Goal: Task Accomplishment & Management: Manage account settings

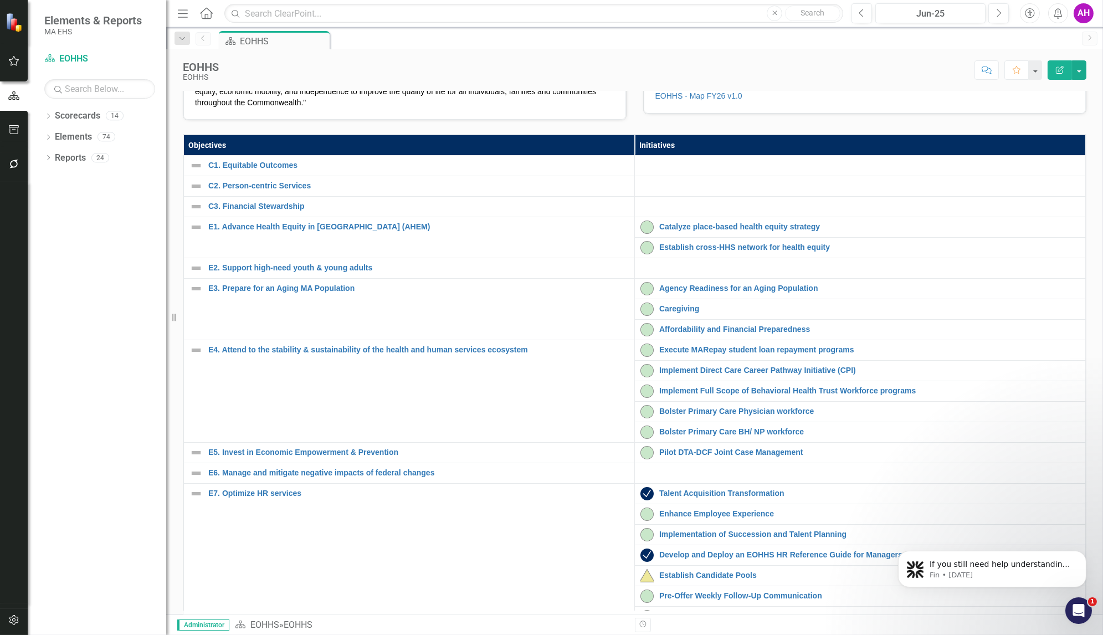
scroll to position [218, 0]
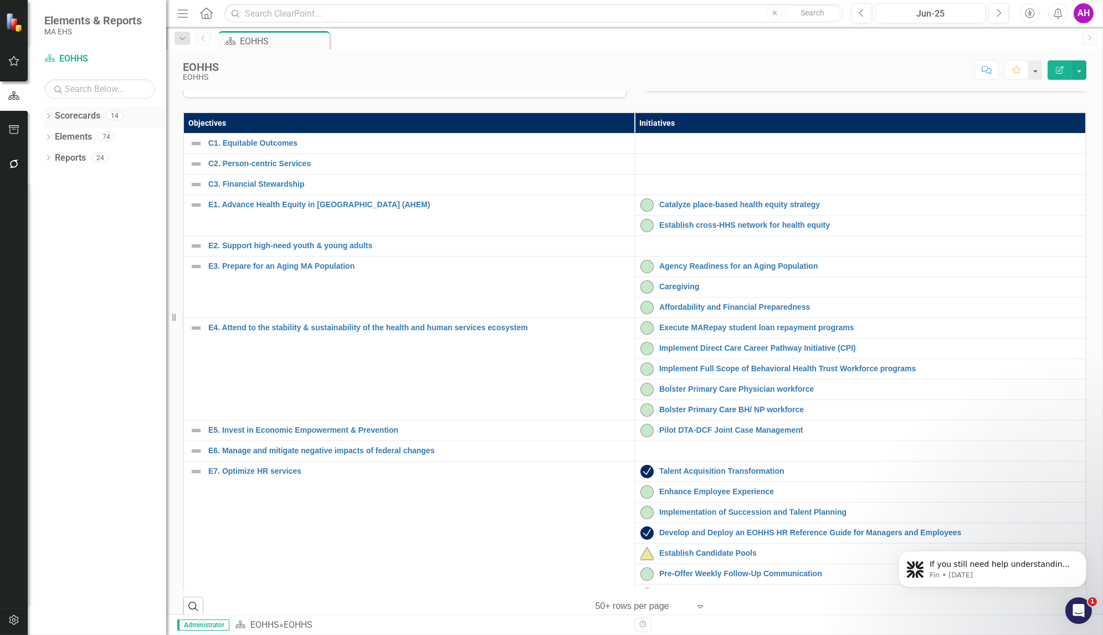
click at [48, 115] on icon "Dropdown" at bounding box center [48, 117] width 8 height 6
click at [54, 135] on icon at bounding box center [54, 137] width 3 height 6
click at [68, 137] on link "EOHHS" at bounding box center [113, 137] width 105 height 13
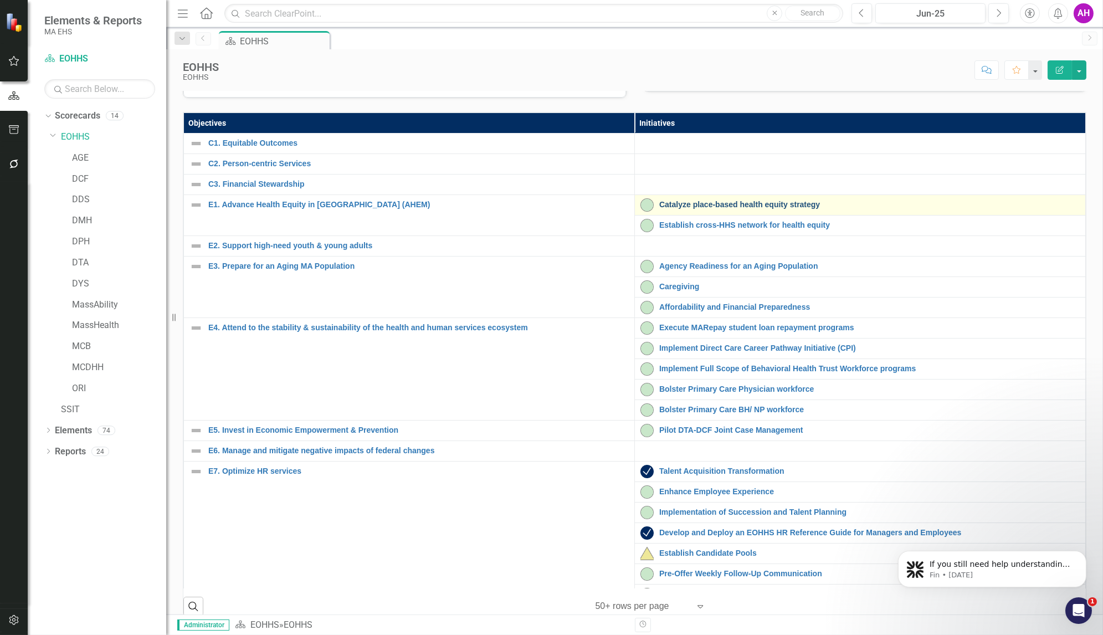
click at [716, 209] on link "Catalyze place-based health equity strategy" at bounding box center [869, 205] width 421 height 8
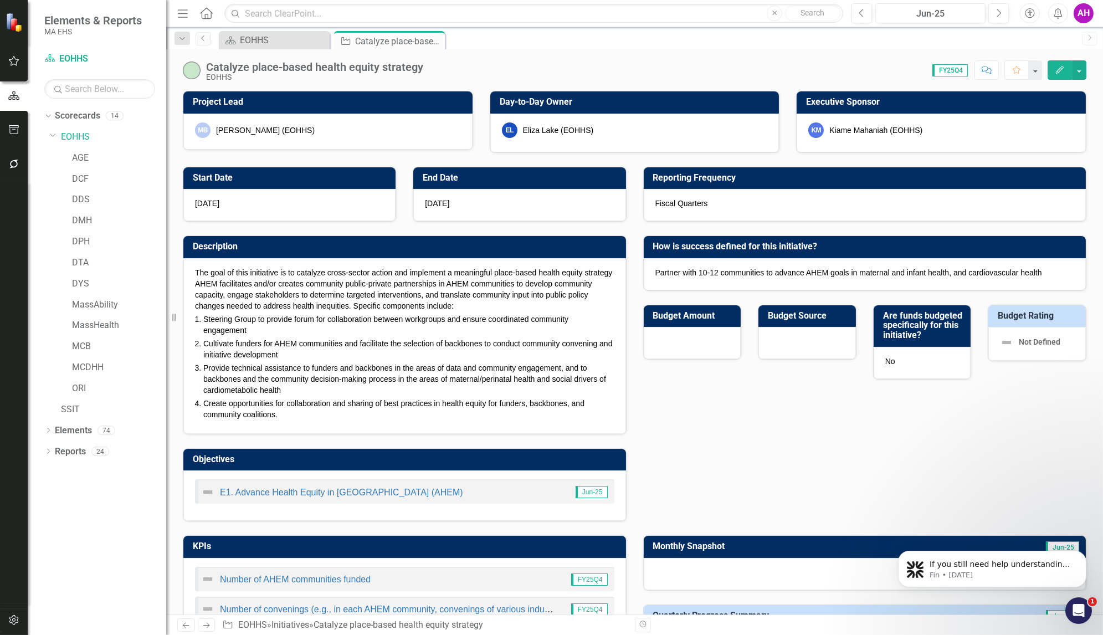
checkbox input "true"
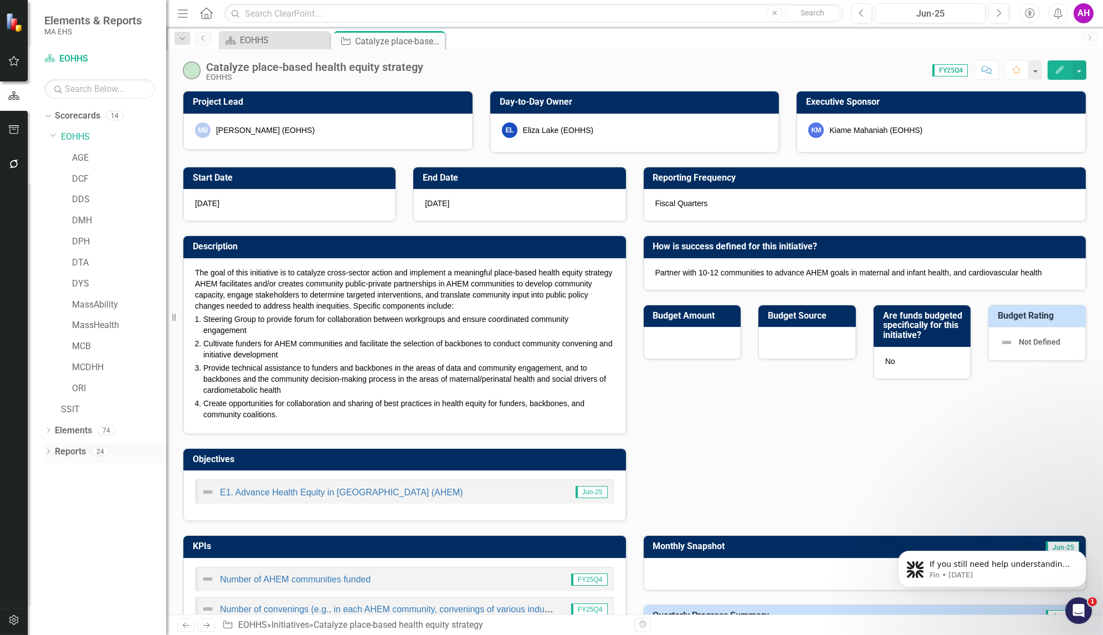
click at [49, 450] on icon at bounding box center [48, 451] width 3 height 5
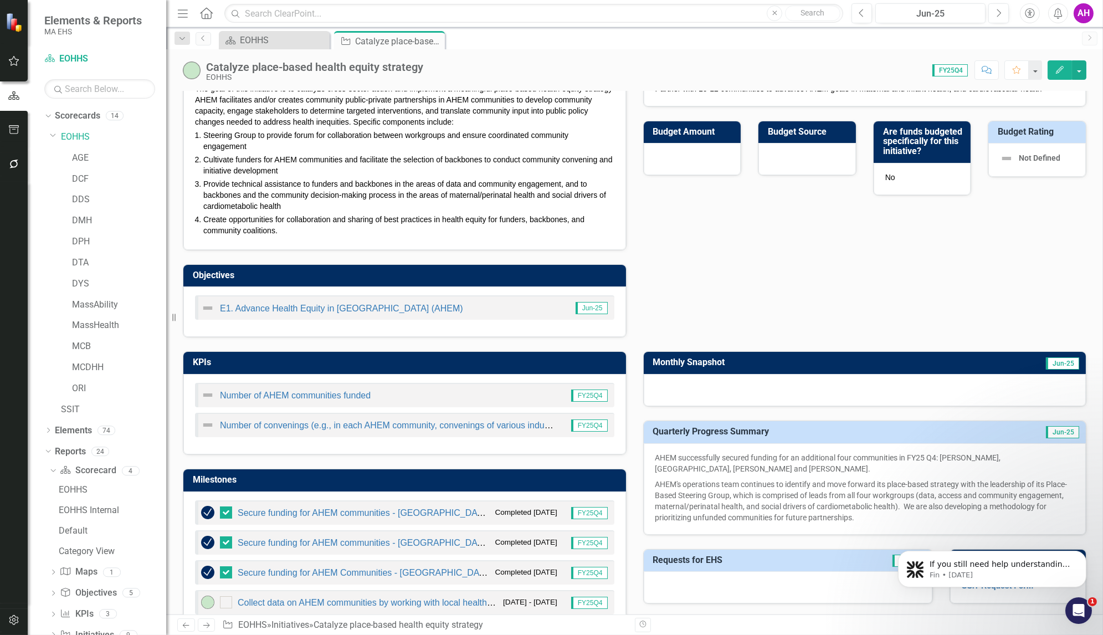
scroll to position [211, 0]
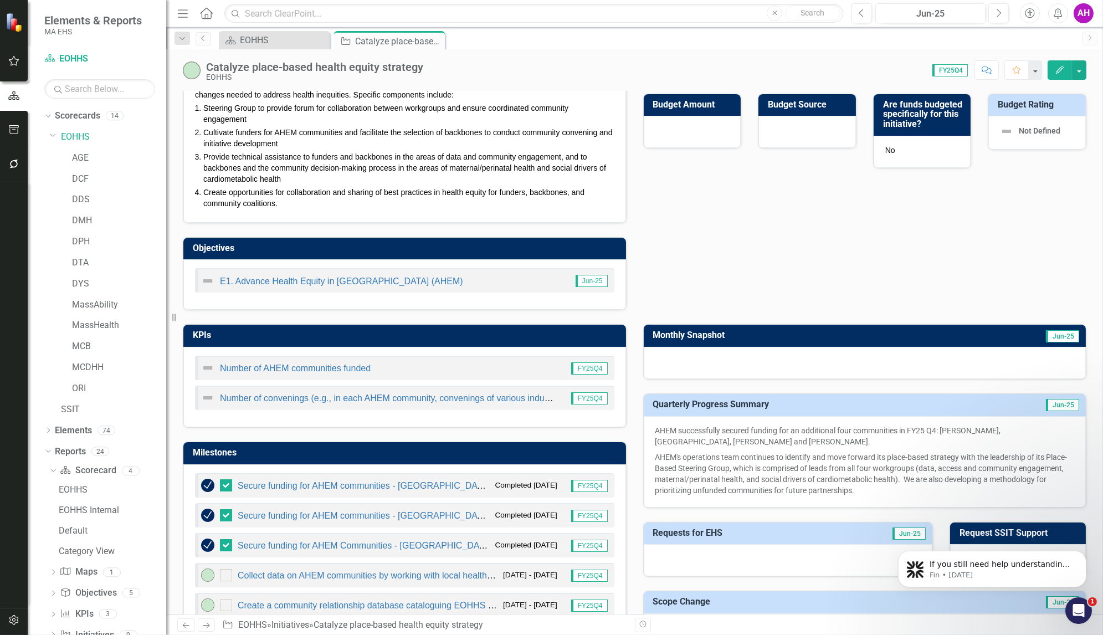
click at [786, 340] on h3 "Monthly Snapshot" at bounding box center [797, 335] width 289 height 10
click at [777, 331] on div "Monthly Snapshot Jun-25" at bounding box center [865, 344] width 460 height 69
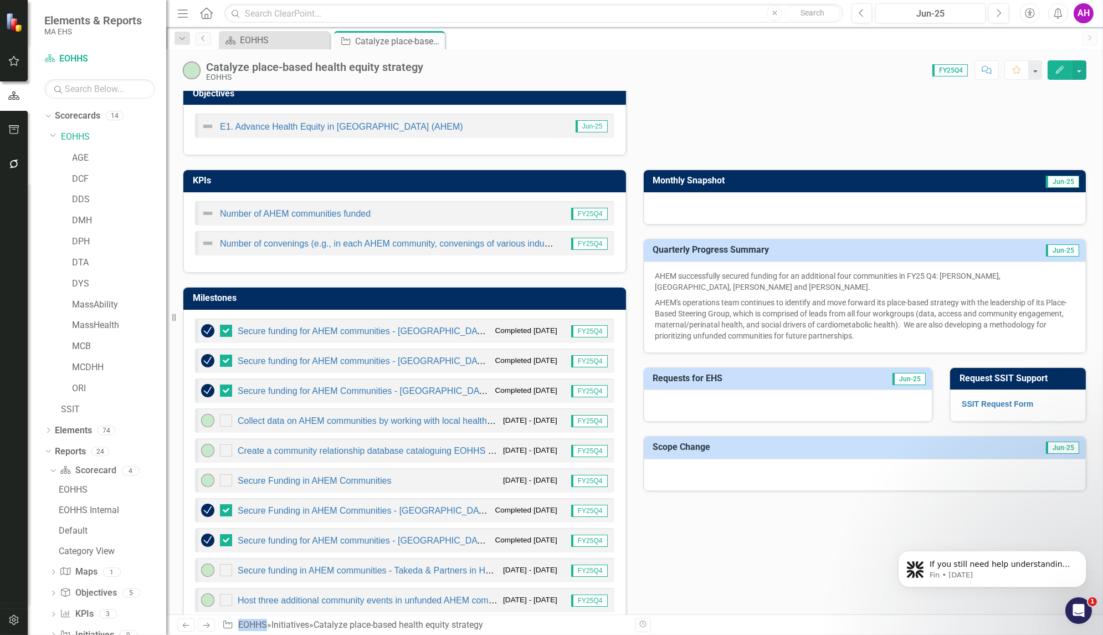
scroll to position [366, 0]
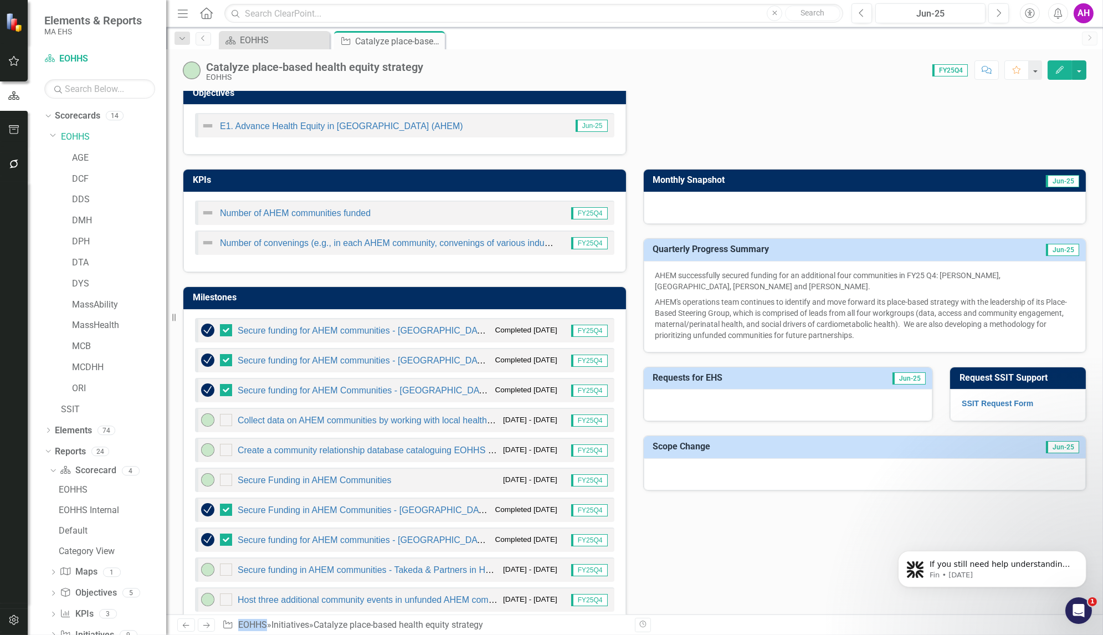
click at [1064, 67] on icon "Edit" at bounding box center [1060, 70] width 10 height 8
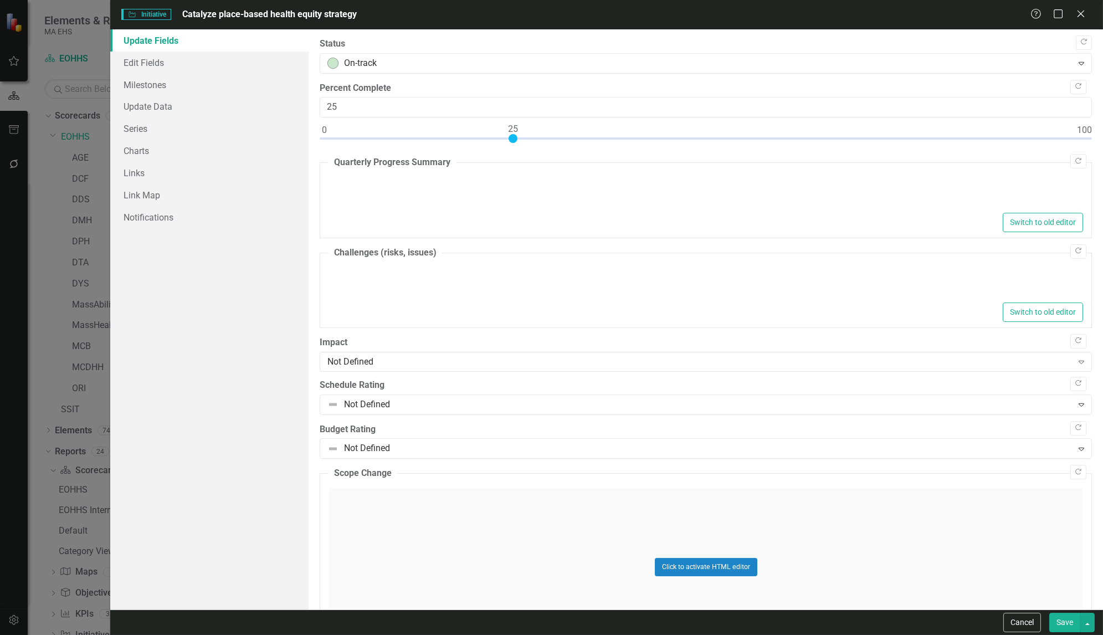
type textarea "<p>AHEM successfully secured funding for an additional four communities in FY25…"
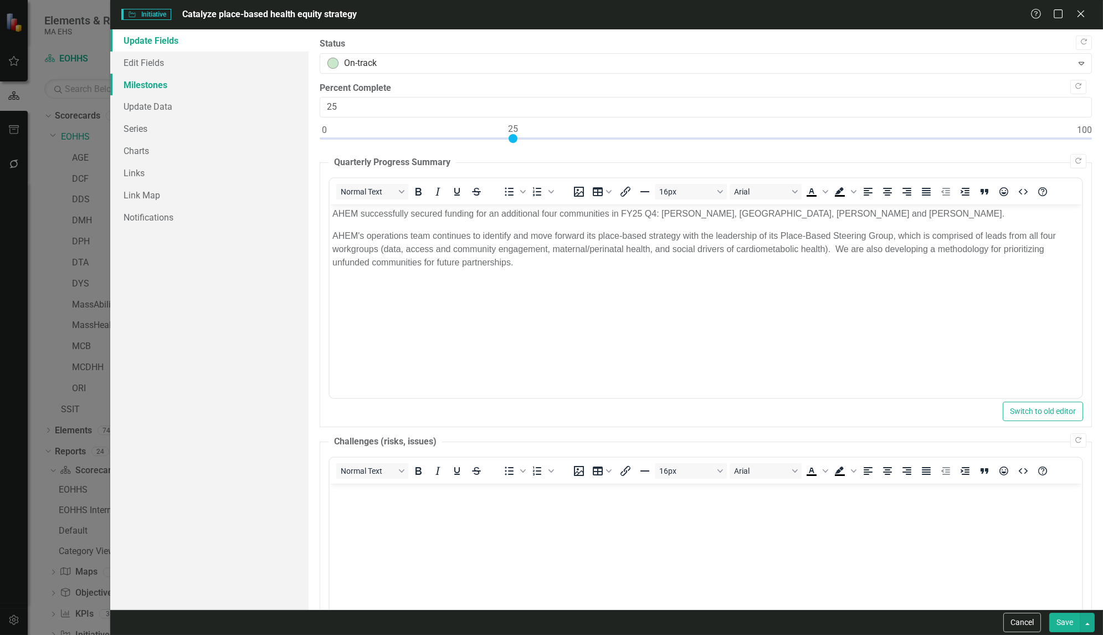
scroll to position [0, 0]
click at [151, 66] on link "Edit Fields" at bounding box center [209, 63] width 198 height 22
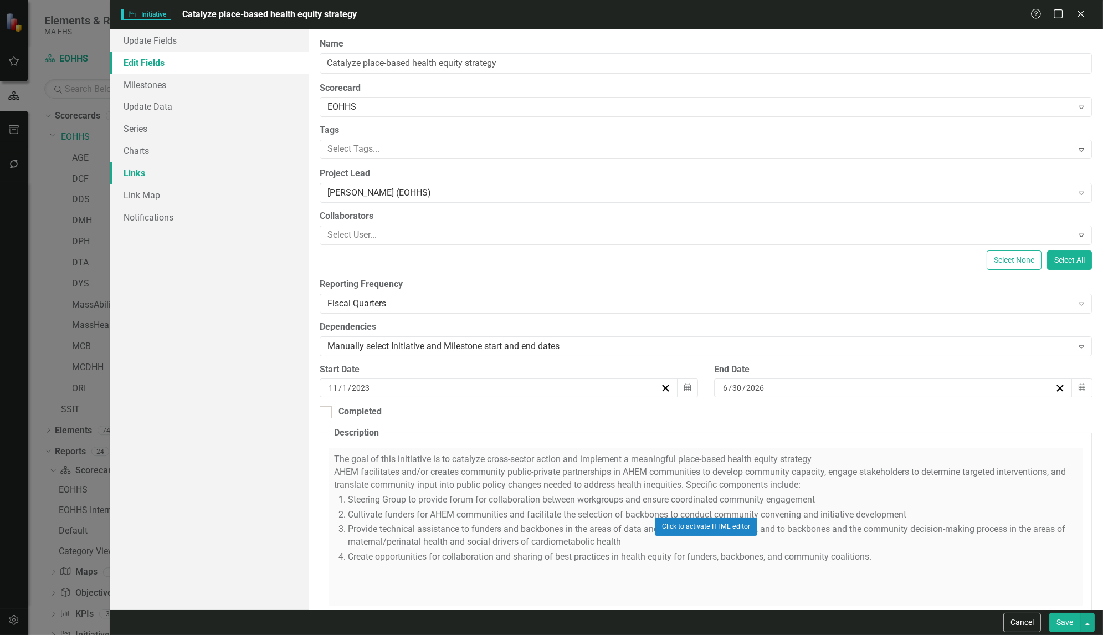
click at [137, 171] on link "Links" at bounding box center [209, 173] width 198 height 22
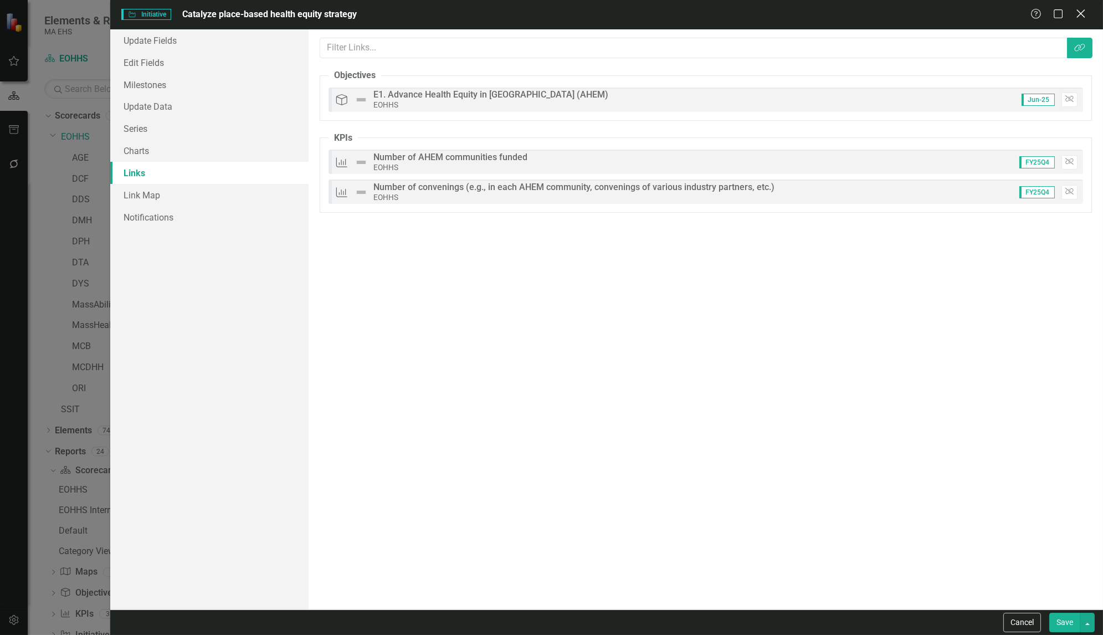
click at [1080, 16] on icon "Close" at bounding box center [1081, 13] width 14 height 11
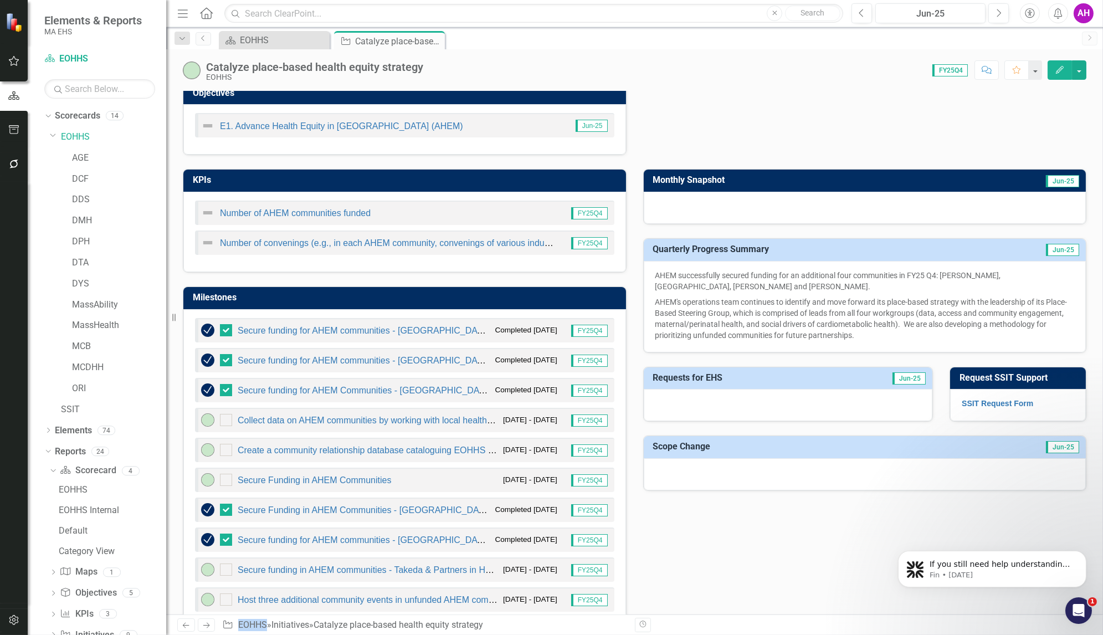
click at [744, 388] on td "Requests for EHS" at bounding box center [745, 379] width 184 height 18
click at [1080, 71] on button "button" at bounding box center [1079, 69] width 14 height 19
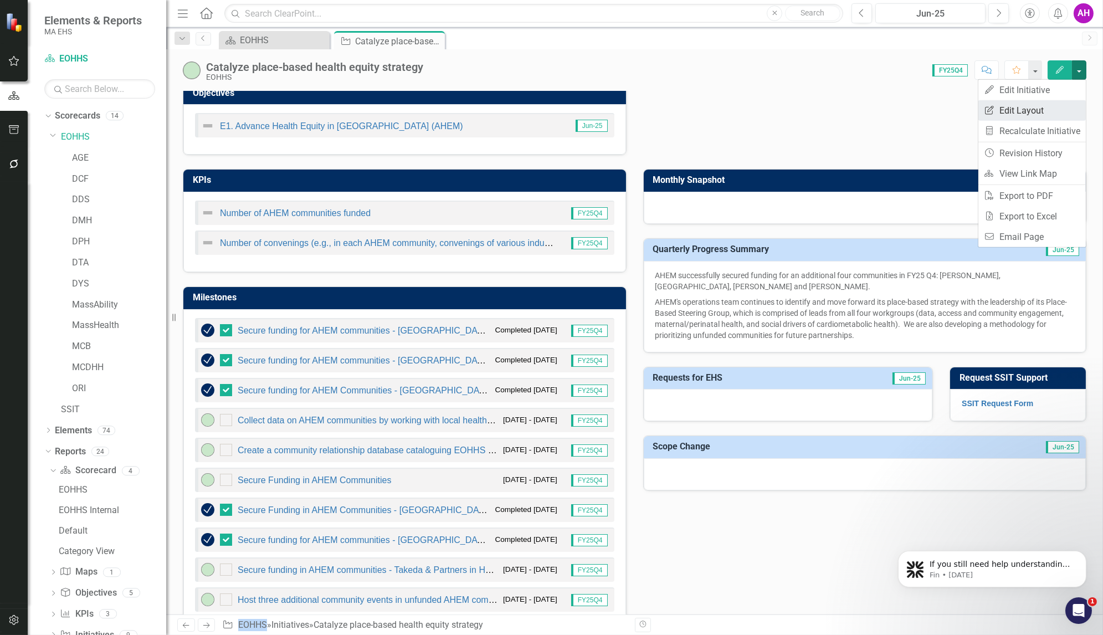
click at [1018, 110] on link "Edit Report Edit Layout" at bounding box center [1031, 110] width 107 height 20
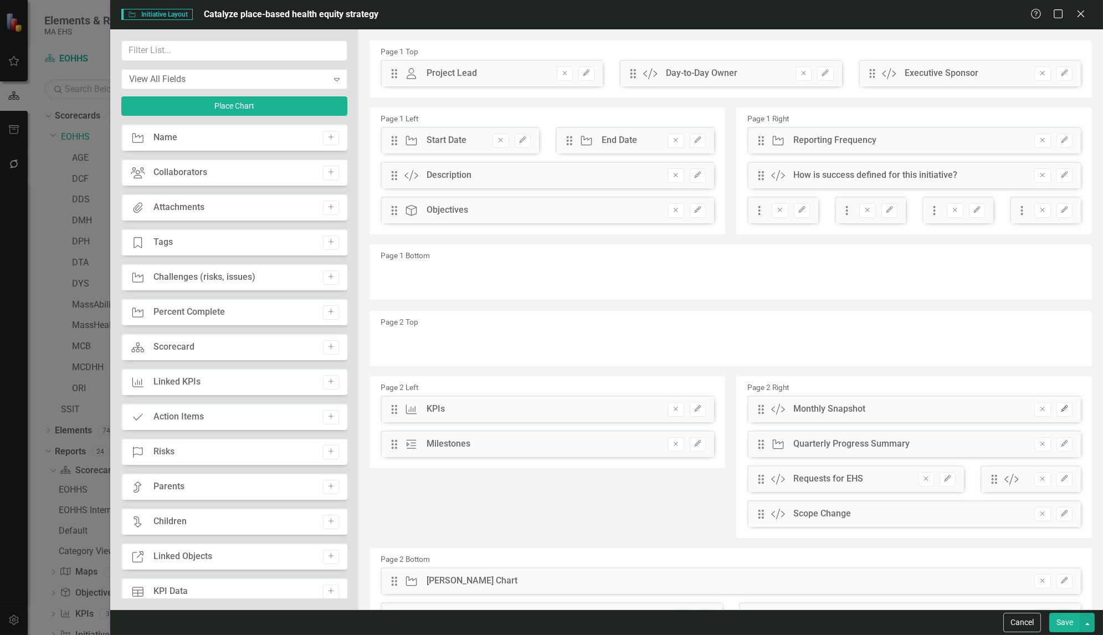
click at [1061, 404] on button "Edit" at bounding box center [1065, 409] width 16 height 14
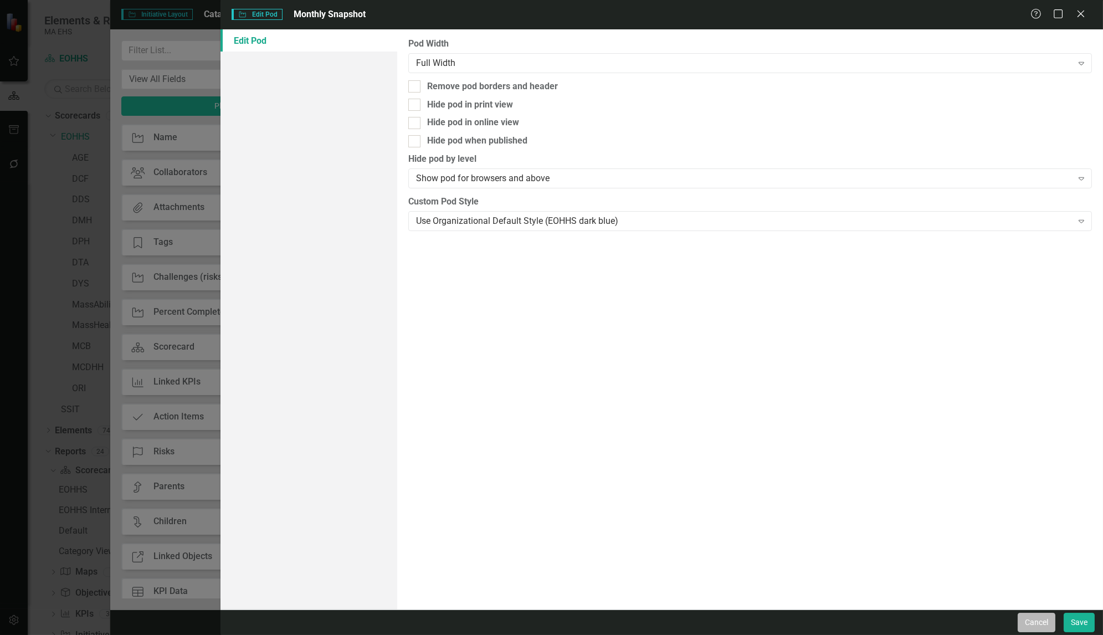
click at [1042, 625] on button "Cancel" at bounding box center [1037, 622] width 38 height 19
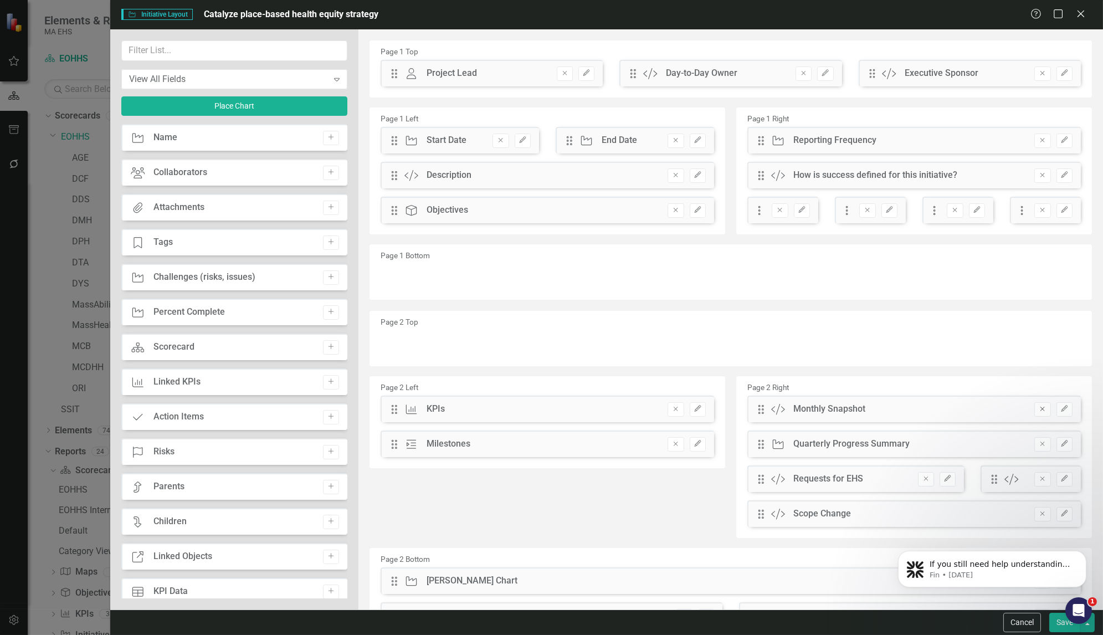
click at [1041, 409] on button "Remove" at bounding box center [1042, 409] width 16 height 14
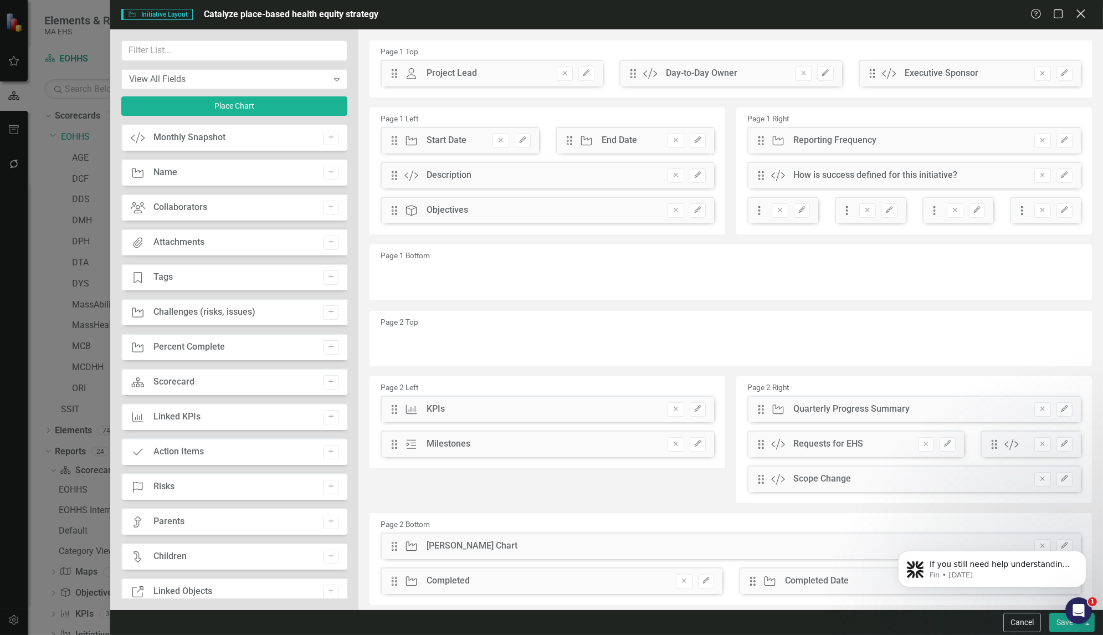
click at [1083, 15] on icon "Close" at bounding box center [1081, 13] width 14 height 11
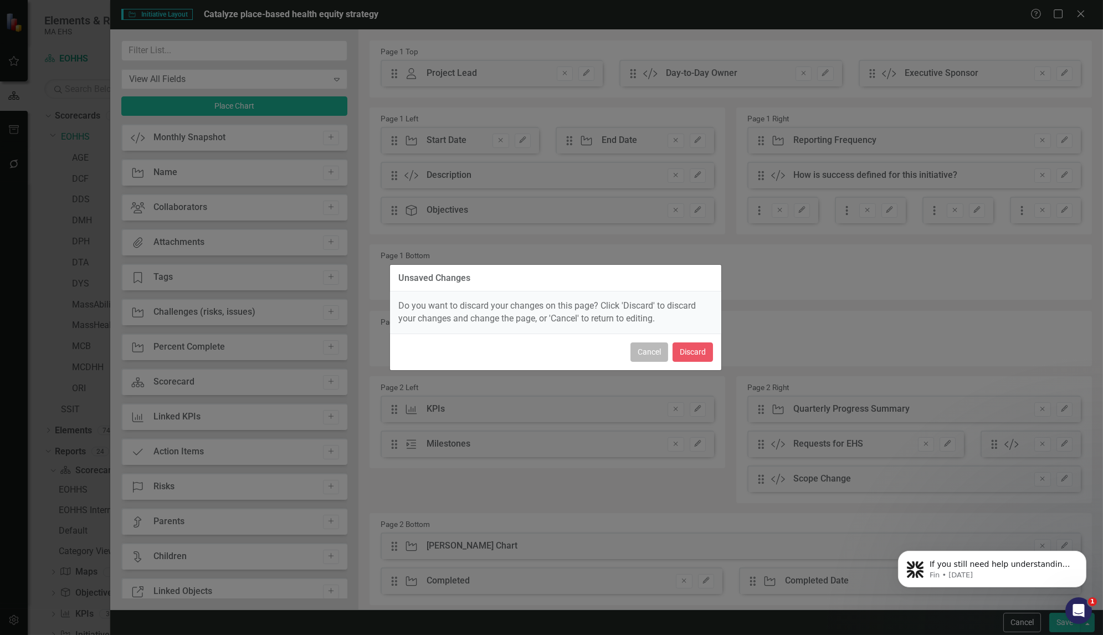
click at [644, 348] on button "Cancel" at bounding box center [649, 351] width 38 height 19
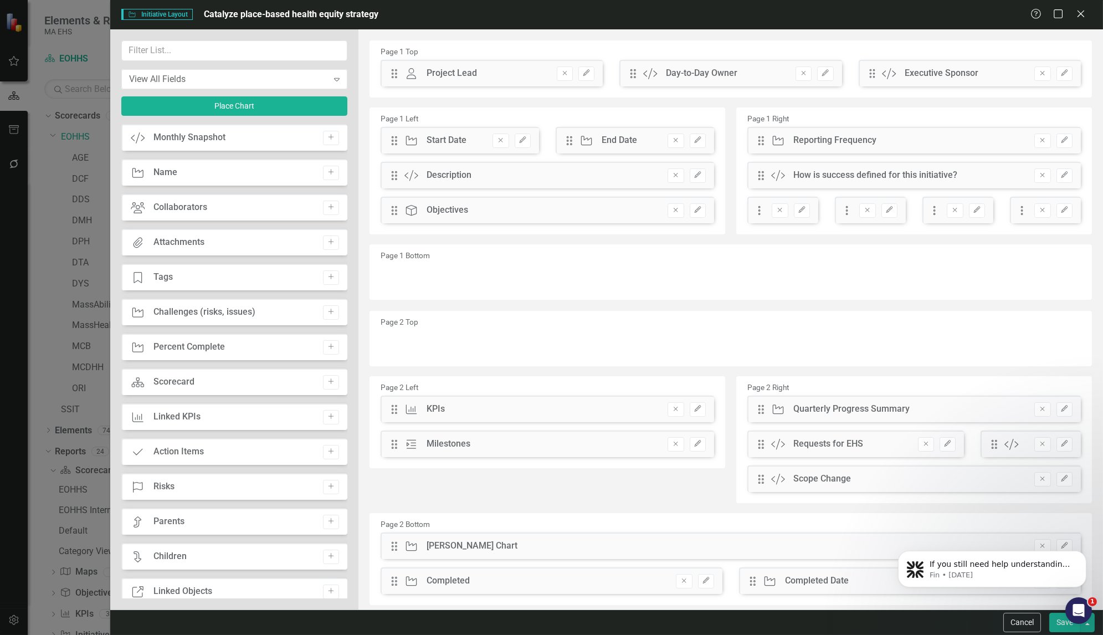
scroll to position [6, 0]
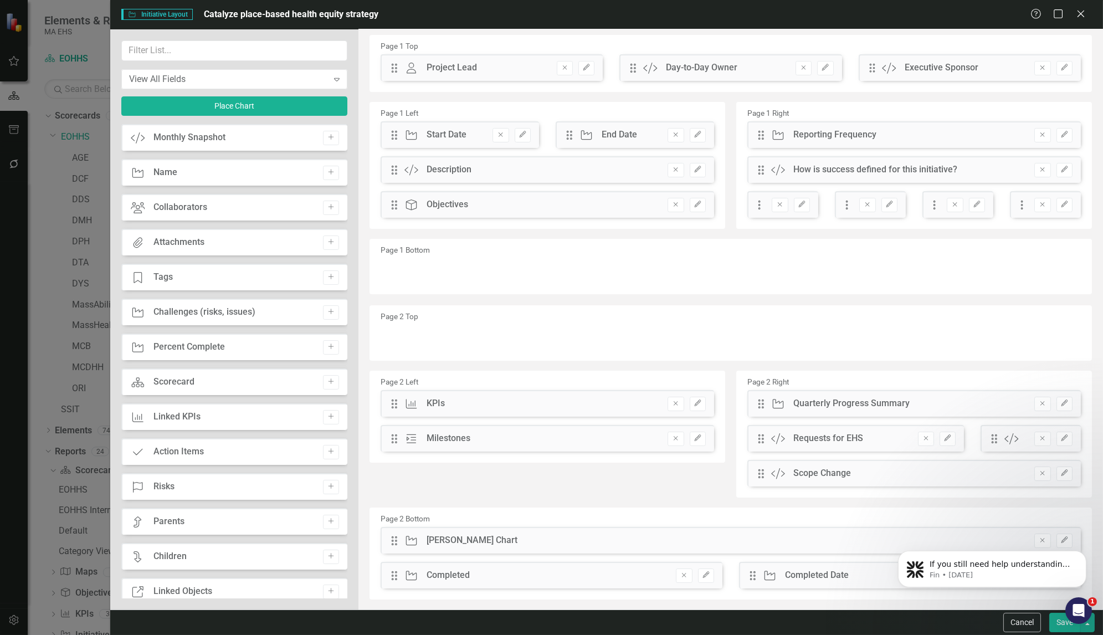
click at [1062, 621] on button "Save" at bounding box center [1064, 622] width 31 height 19
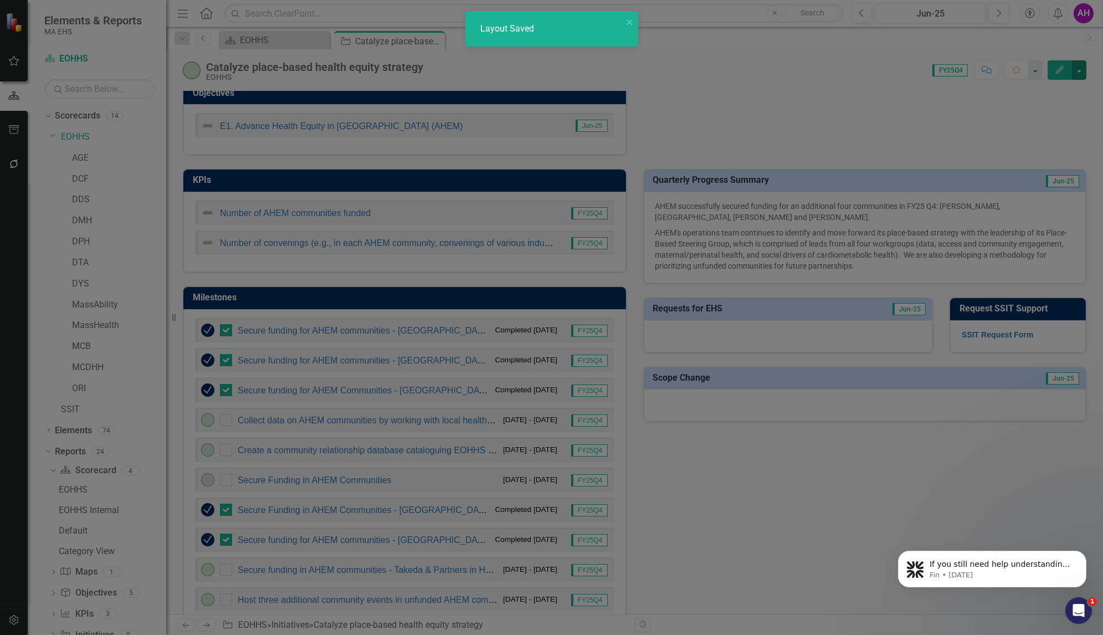
checkbox input "false"
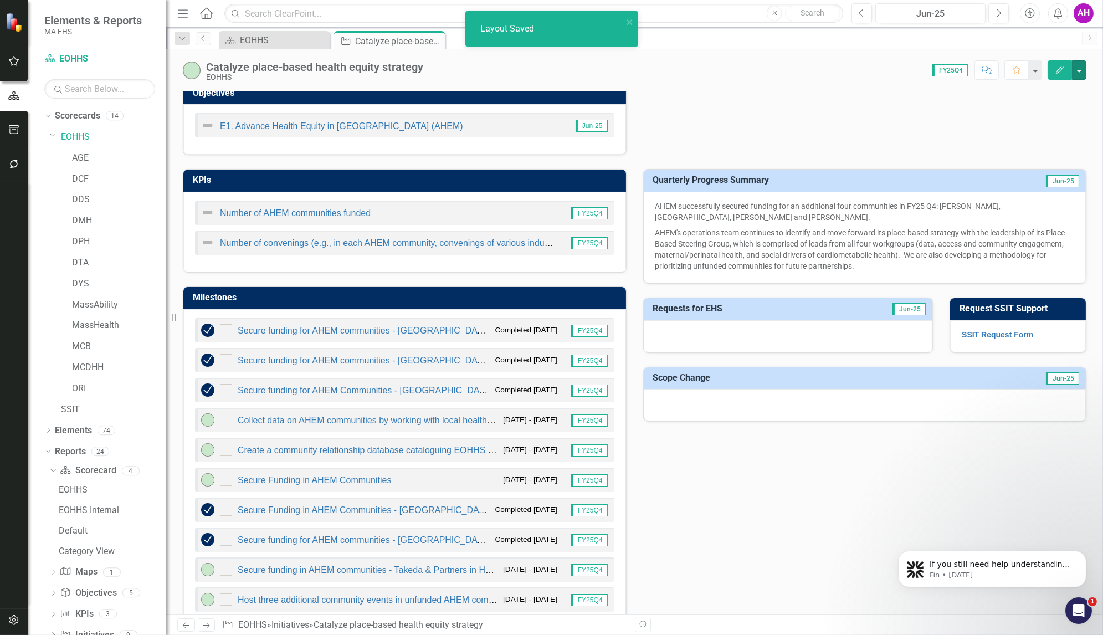
checkbox input "true"
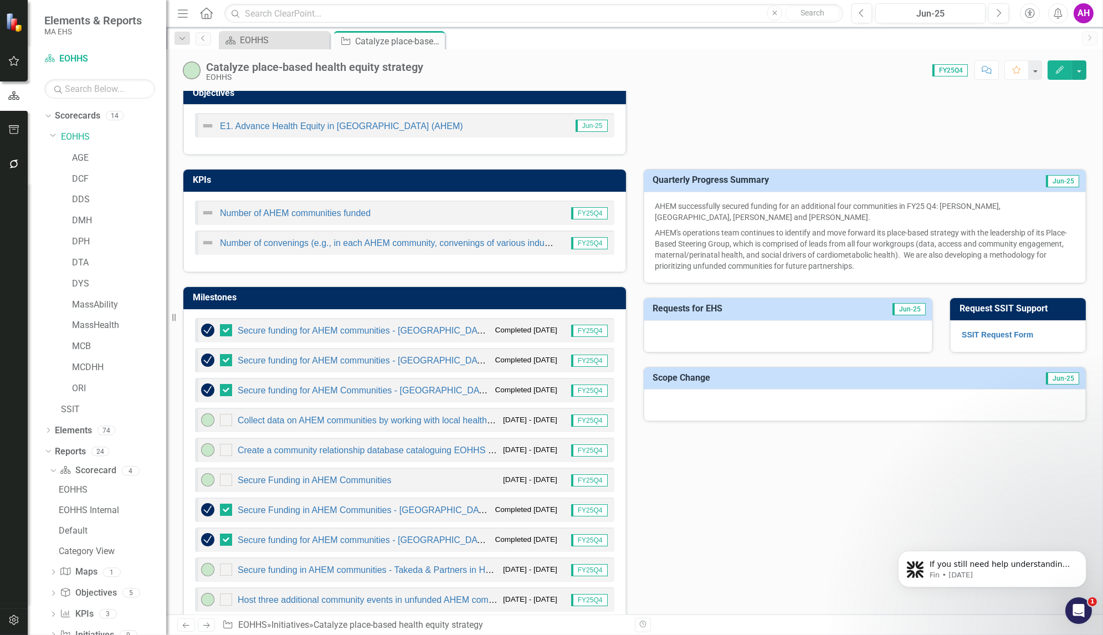
click at [208, 623] on icon "Next" at bounding box center [206, 625] width 9 height 7
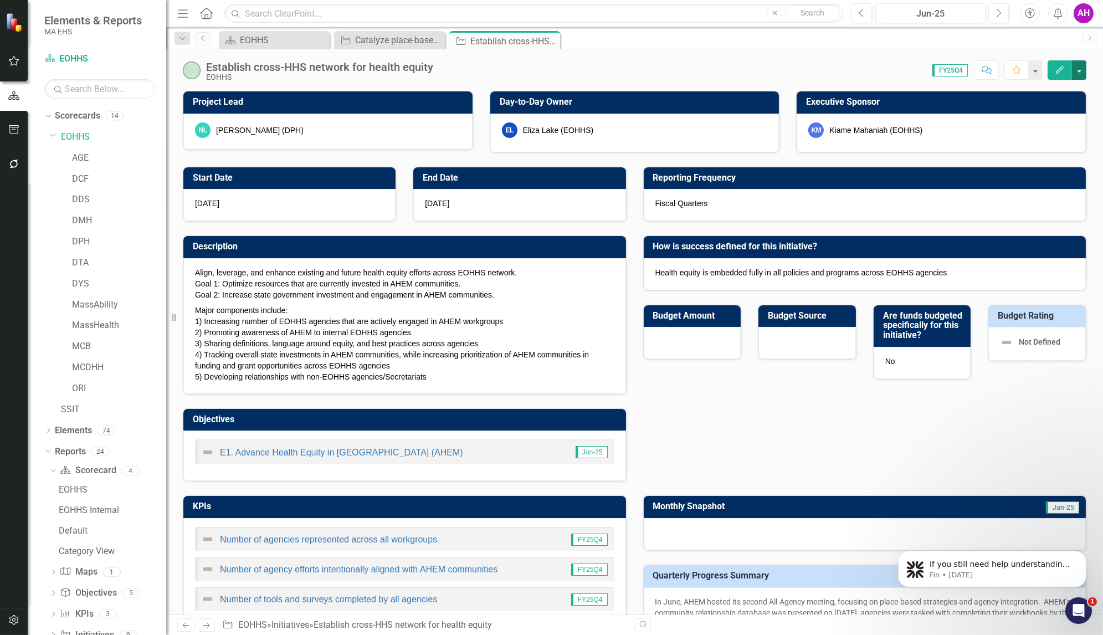
click at [1079, 69] on button "button" at bounding box center [1079, 69] width 14 height 19
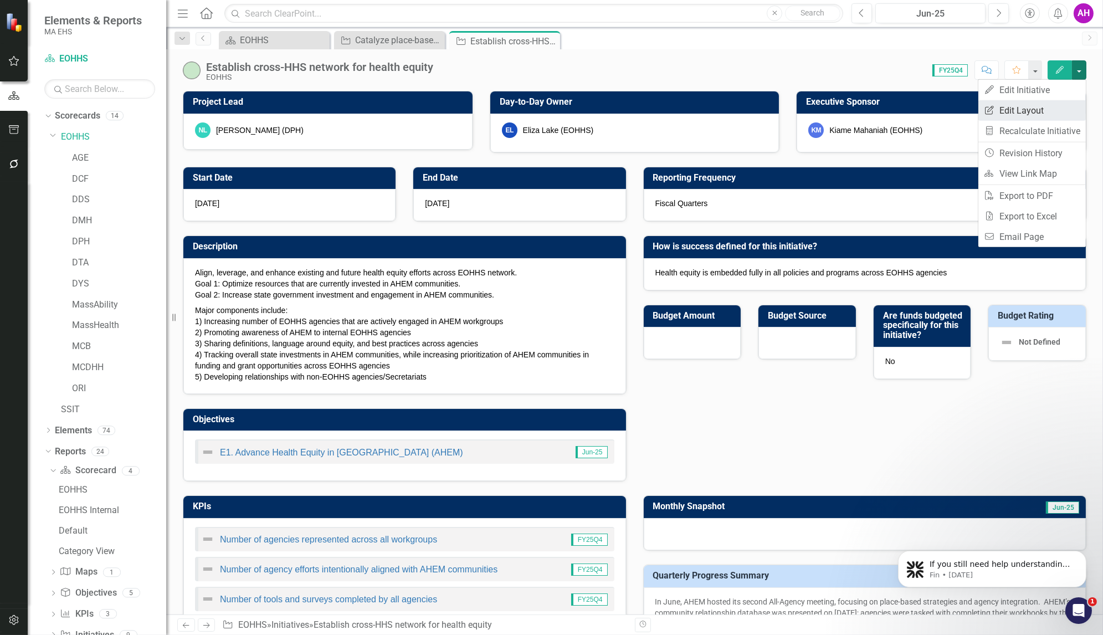
click at [1021, 104] on link "Edit Report Edit Layout" at bounding box center [1031, 110] width 107 height 20
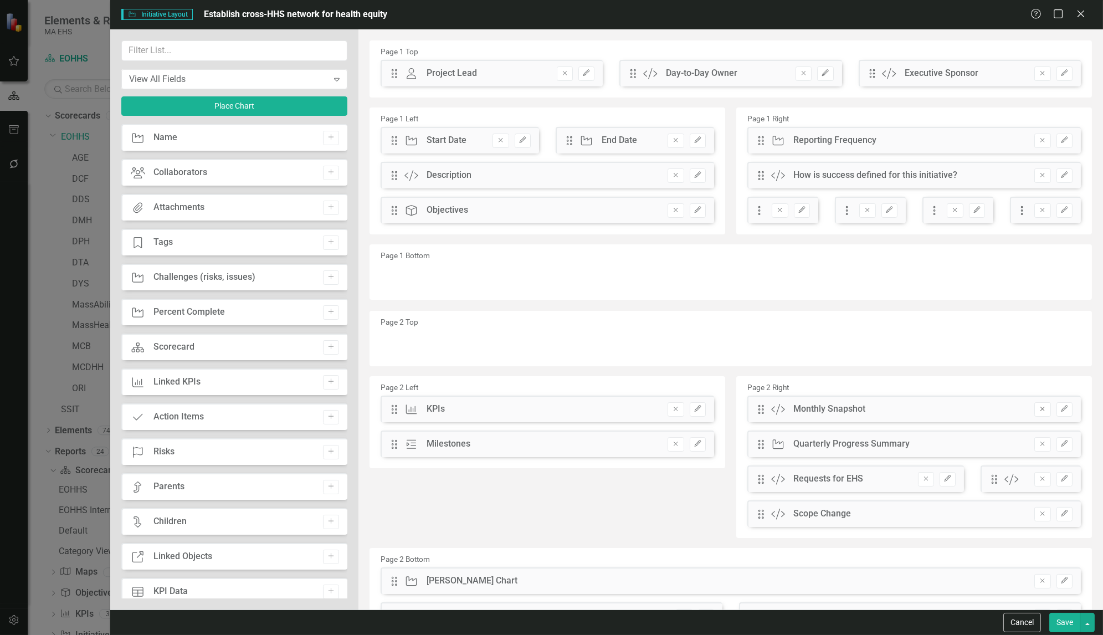
click at [1034, 402] on button "Remove" at bounding box center [1042, 409] width 16 height 14
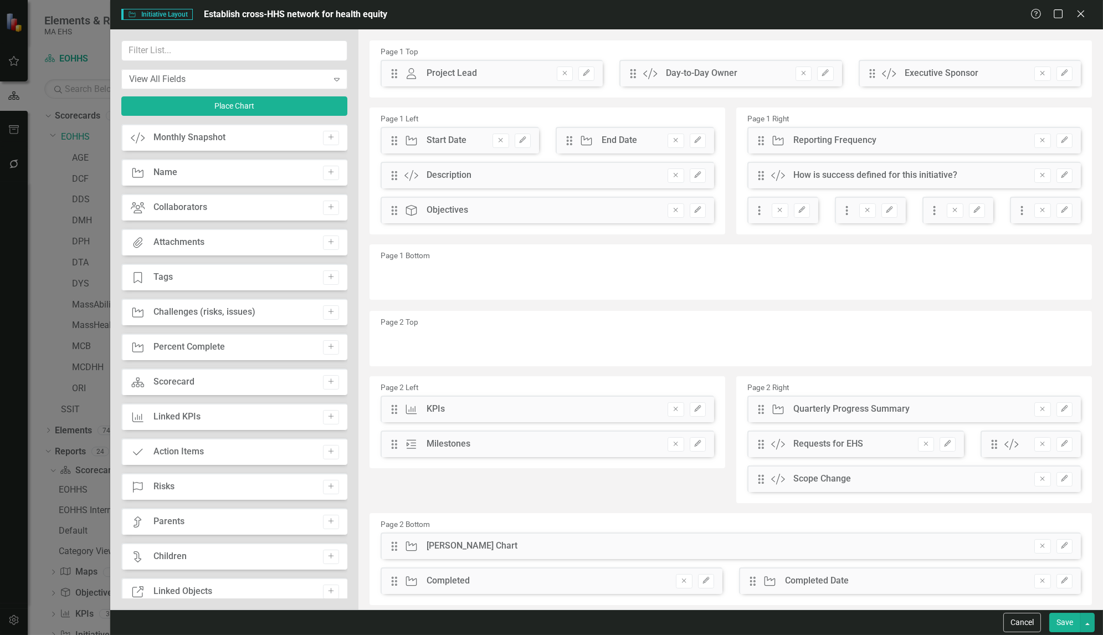
click at [1063, 618] on button "Save" at bounding box center [1064, 622] width 31 height 19
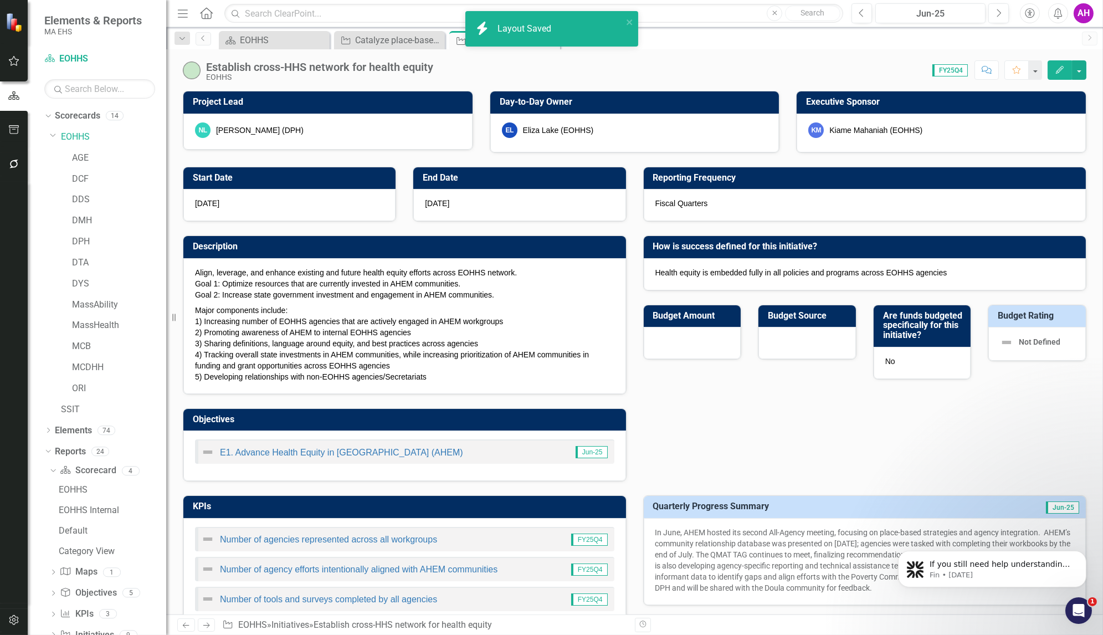
click at [204, 626] on icon "Next" at bounding box center [206, 625] width 9 height 7
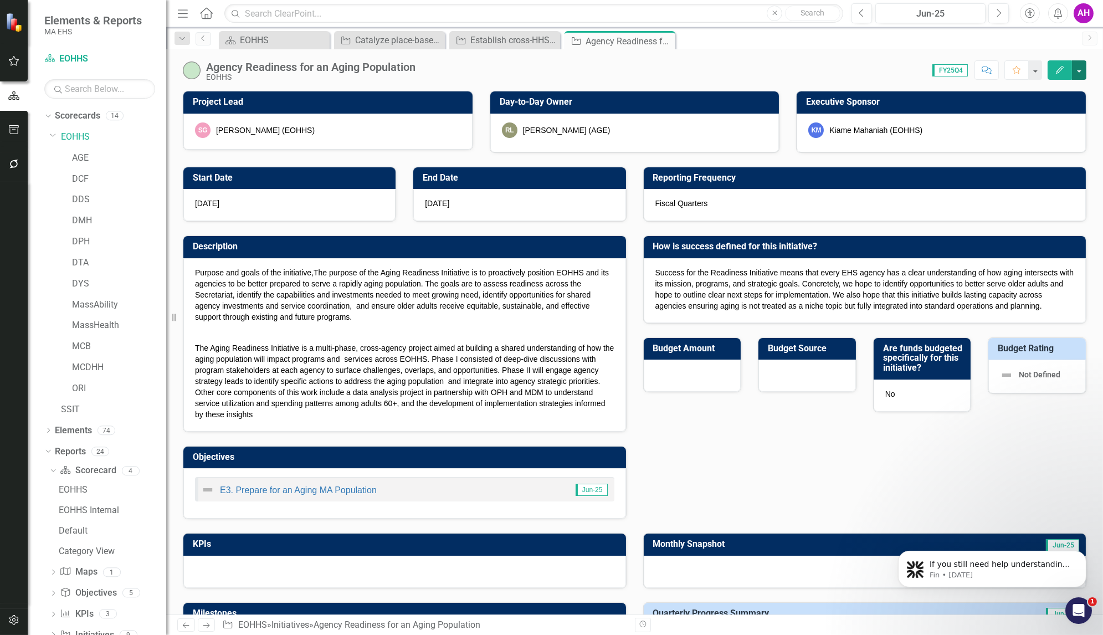
click at [1080, 73] on button "button" at bounding box center [1079, 69] width 14 height 19
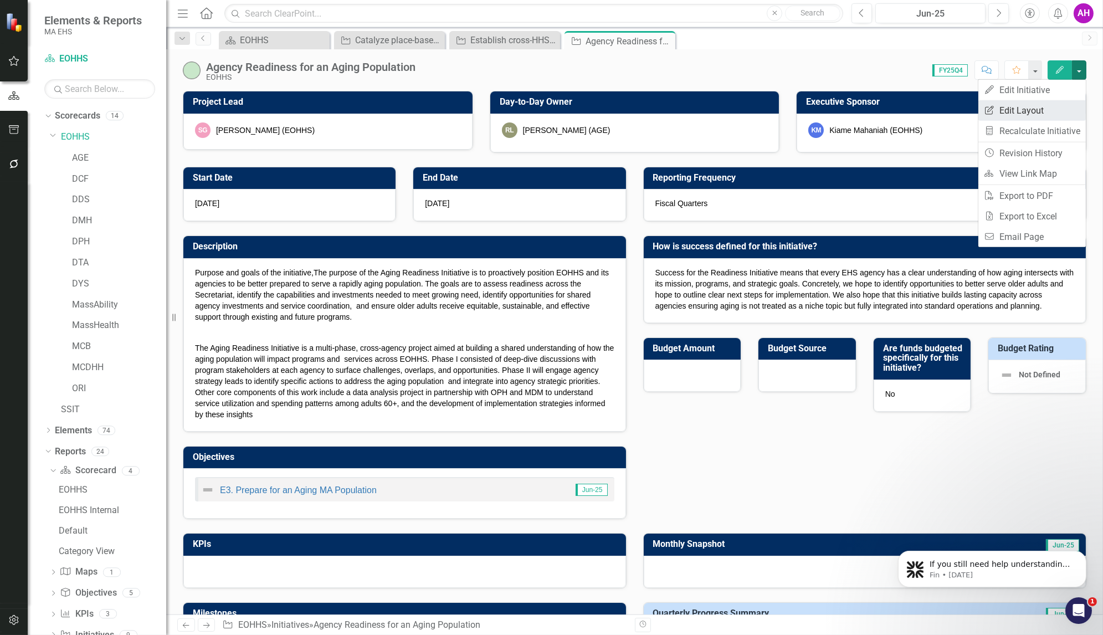
click at [1040, 105] on link "Edit Report Edit Layout" at bounding box center [1031, 110] width 107 height 20
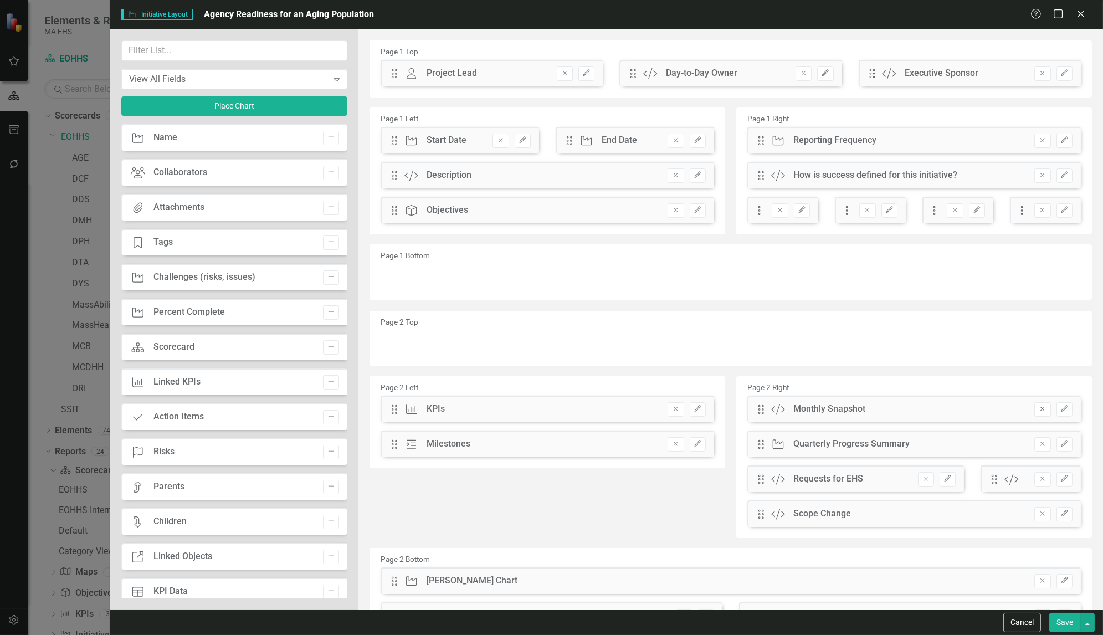
click at [1038, 408] on icon "Remove" at bounding box center [1042, 409] width 8 height 7
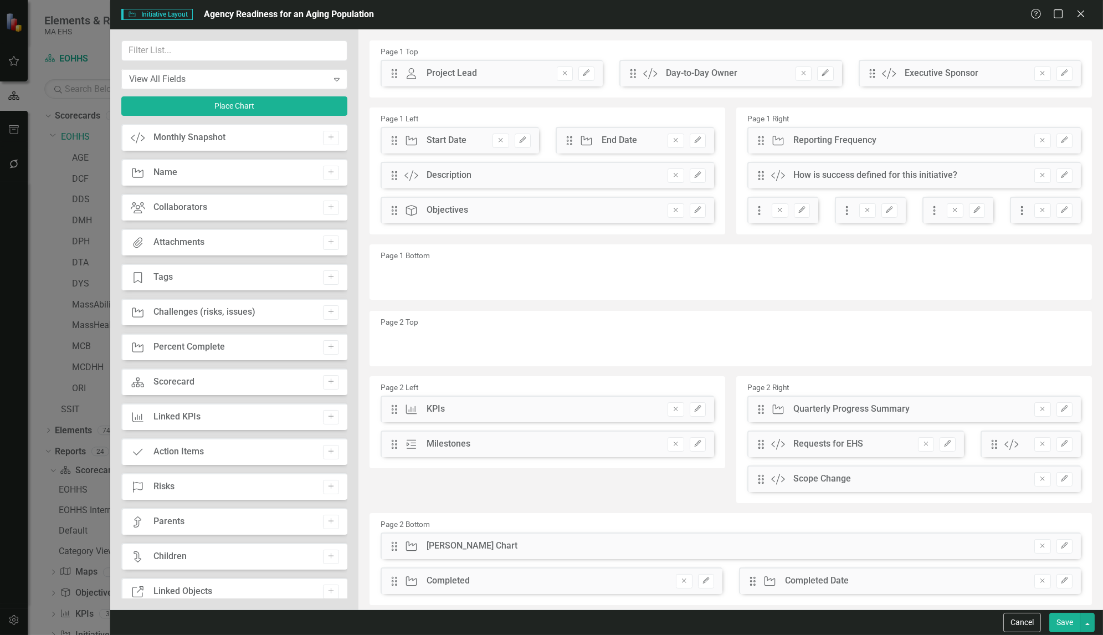
click at [1057, 625] on button "Save" at bounding box center [1064, 622] width 31 height 19
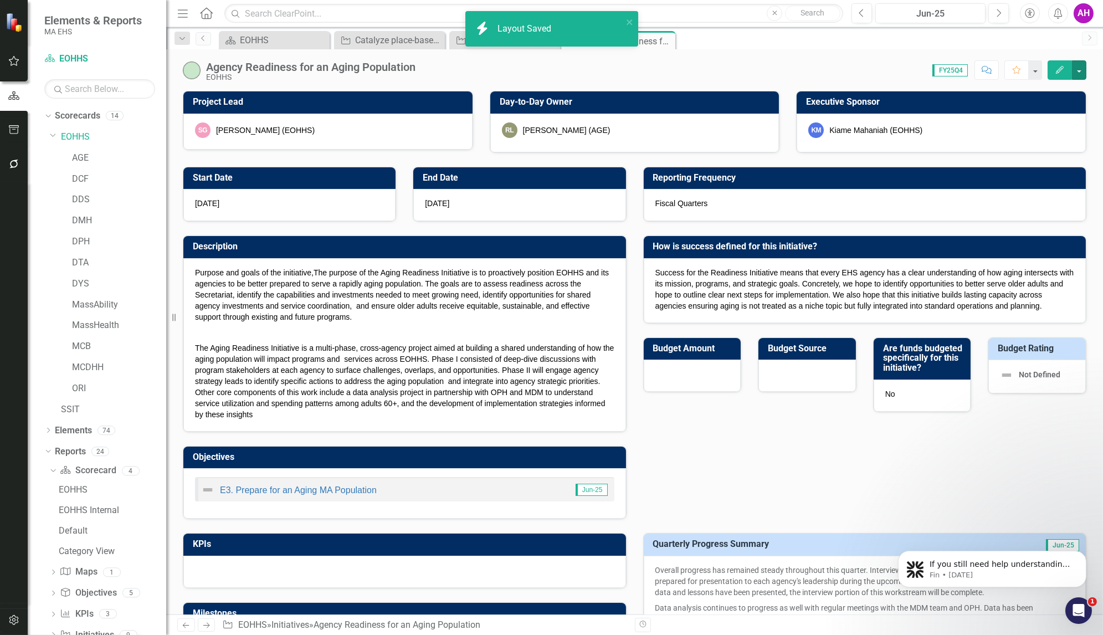
checkbox input "true"
click at [208, 621] on link "Next" at bounding box center [207, 624] width 18 height 13
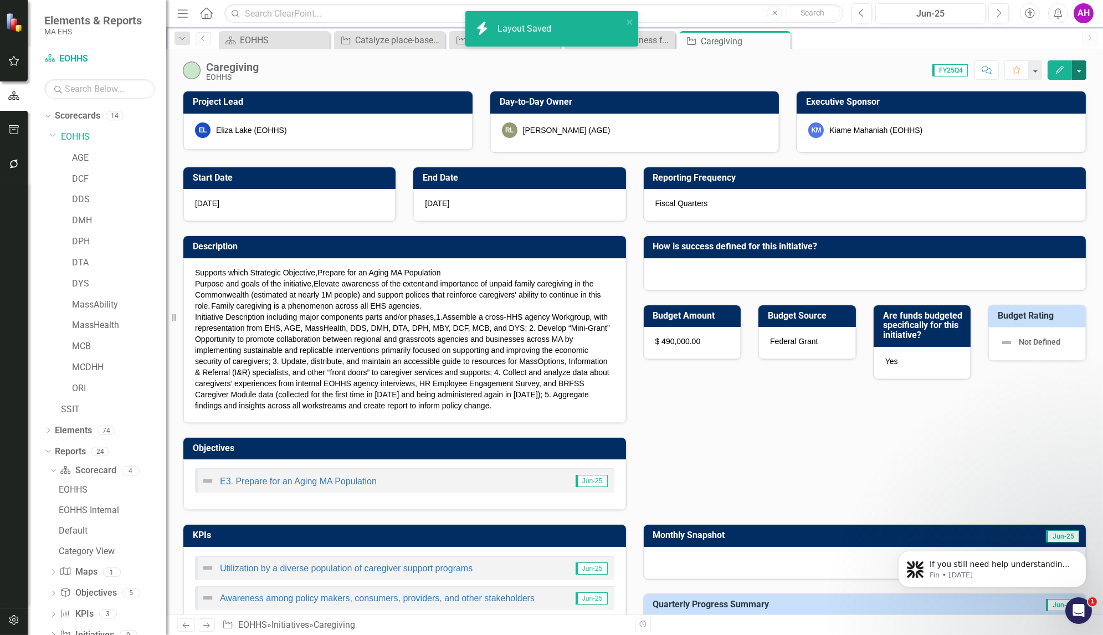
click at [1079, 68] on button "button" at bounding box center [1079, 69] width 14 height 19
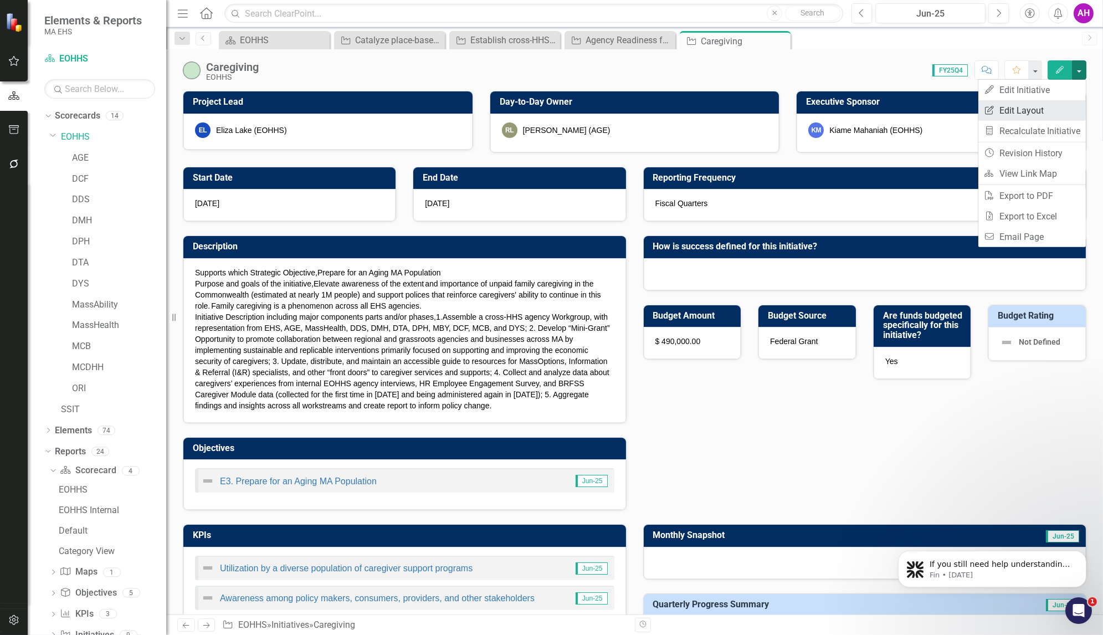
click at [1026, 106] on link "Edit Report Edit Layout" at bounding box center [1031, 110] width 107 height 20
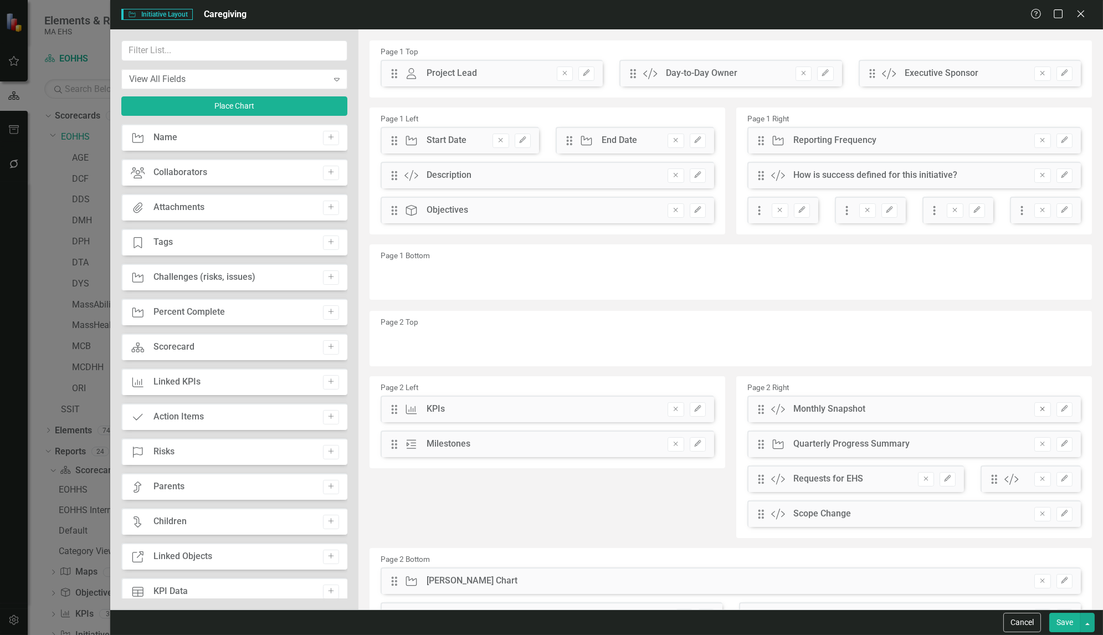
click at [1038, 411] on icon "Remove" at bounding box center [1042, 409] width 8 height 7
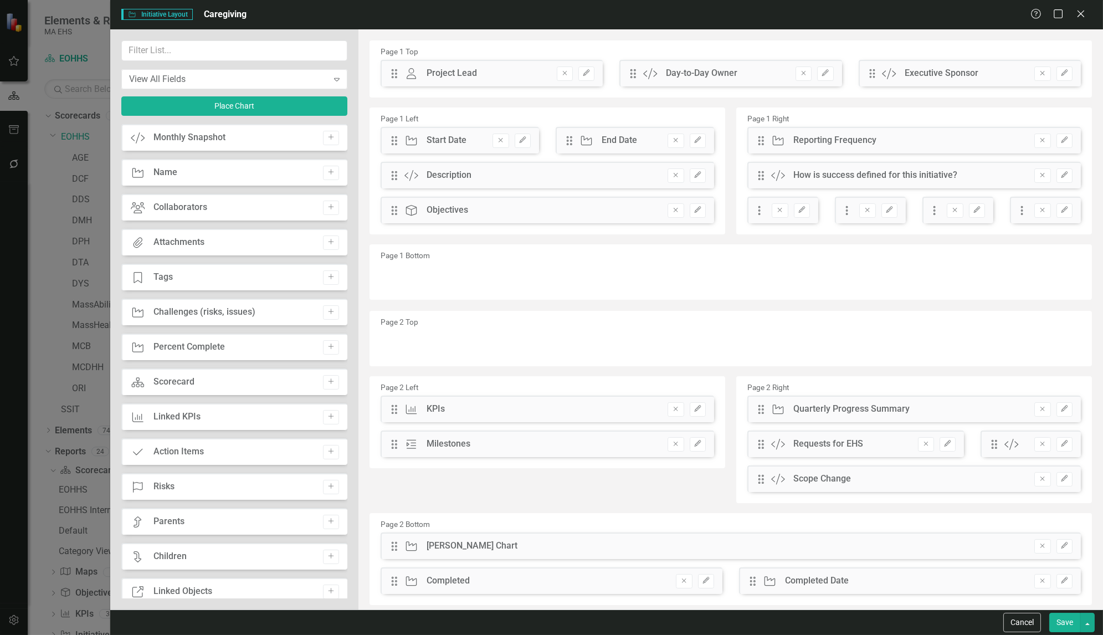
click at [1064, 627] on button "Save" at bounding box center [1064, 622] width 31 height 19
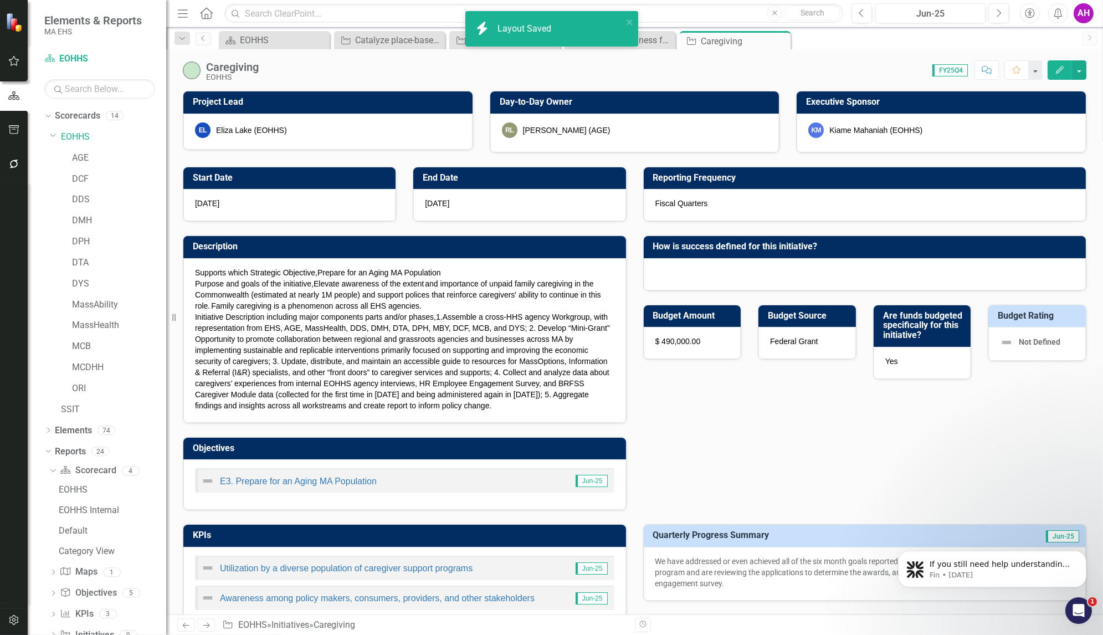
click at [205, 624] on icon "Next" at bounding box center [206, 625] width 9 height 7
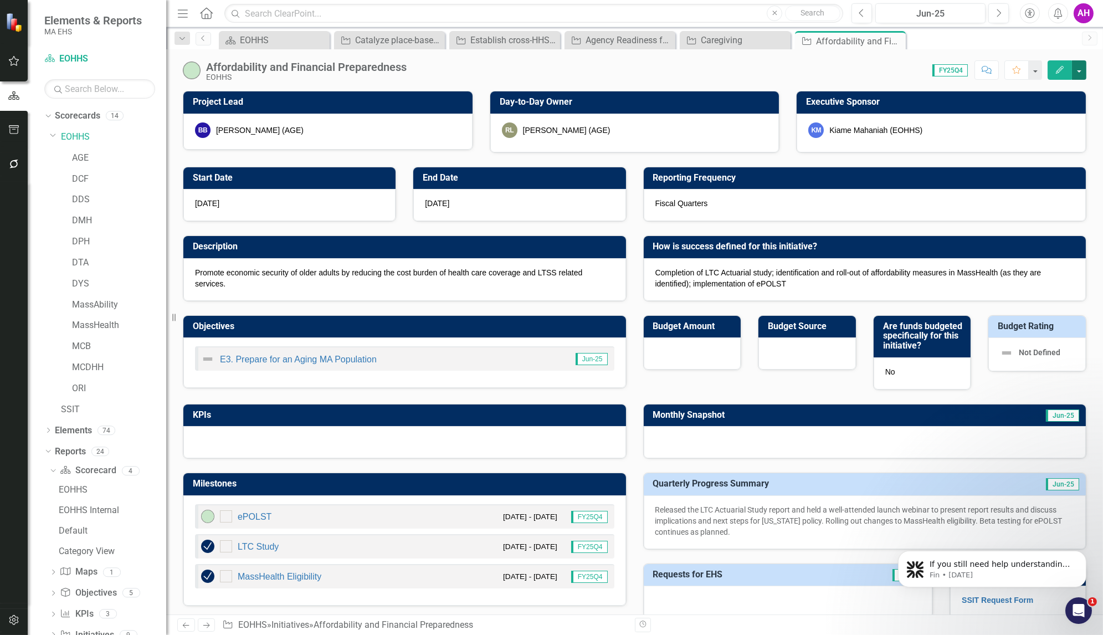
click at [1081, 68] on button "button" at bounding box center [1079, 69] width 14 height 19
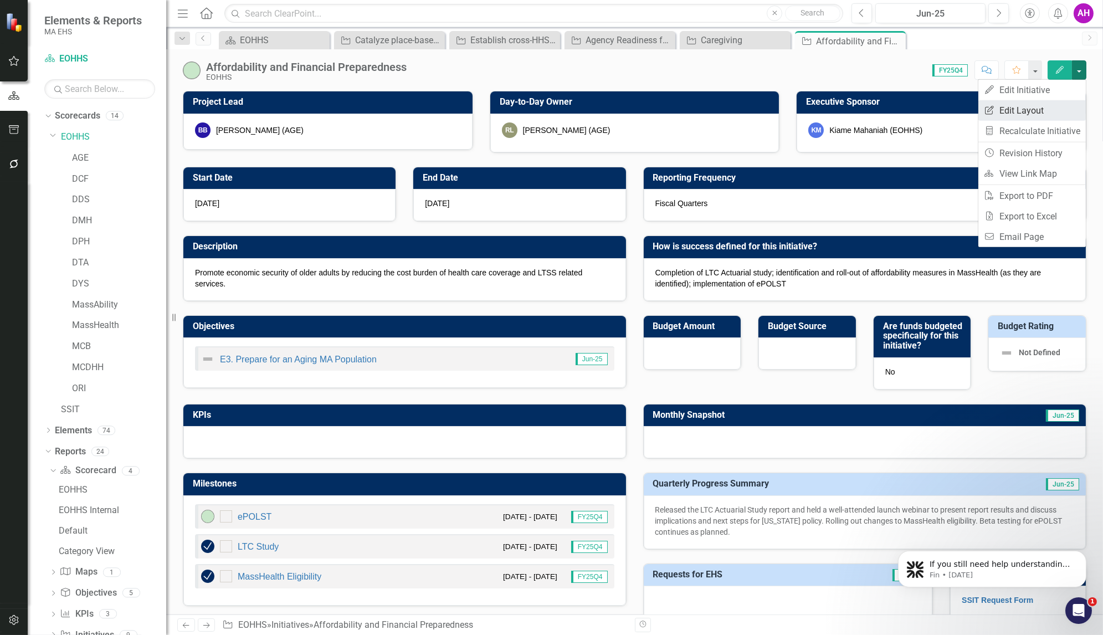
click at [1014, 105] on link "Edit Report Edit Layout" at bounding box center [1031, 110] width 107 height 20
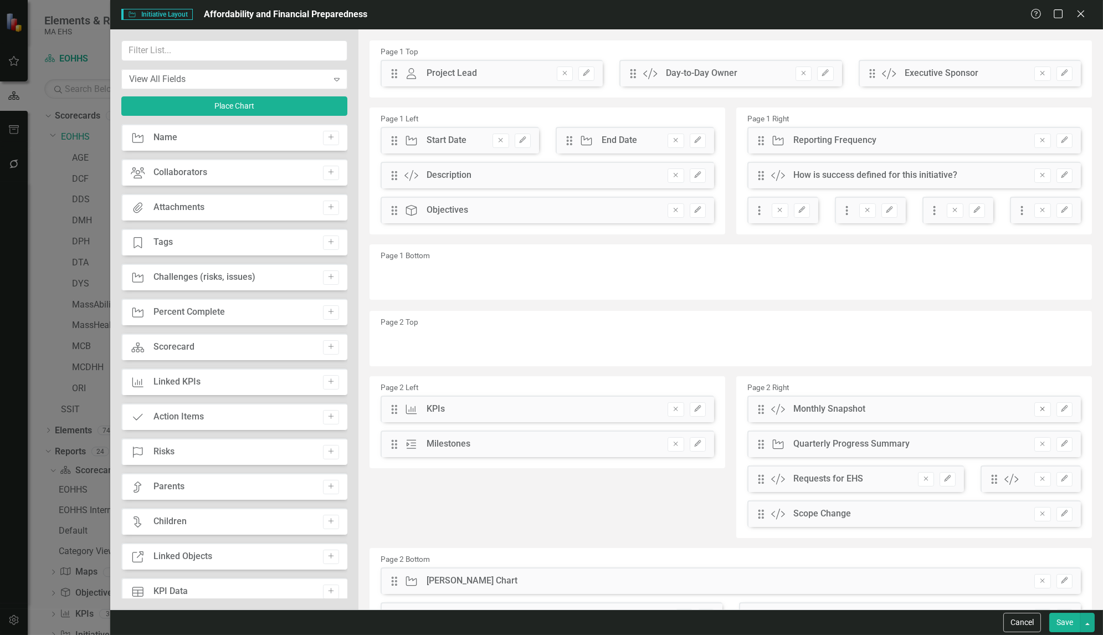
click at [1038, 411] on icon "Remove" at bounding box center [1042, 409] width 8 height 7
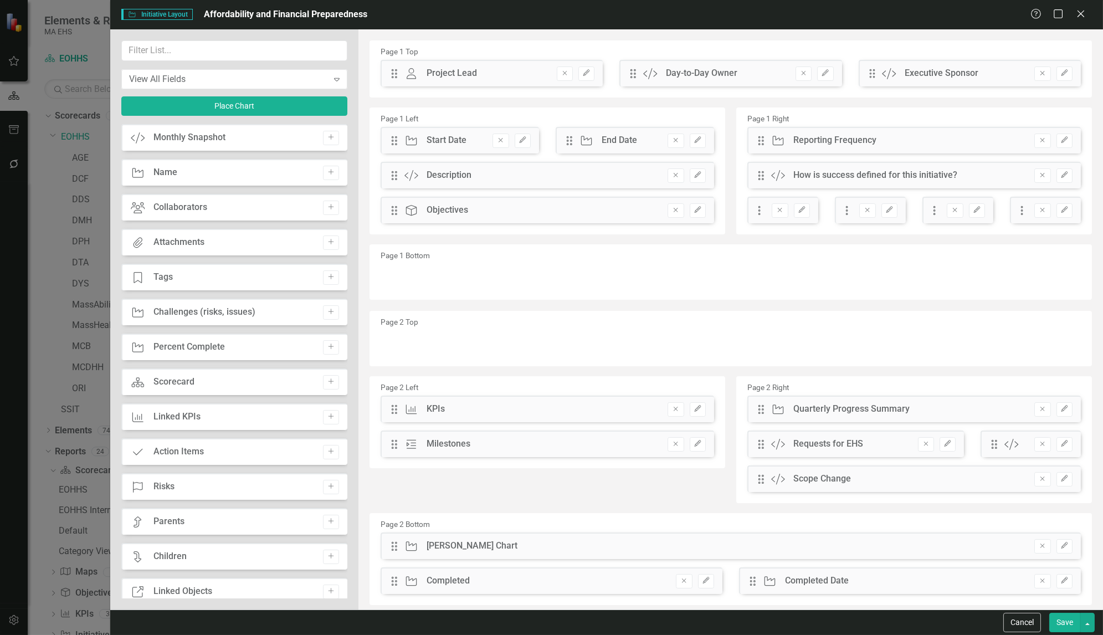
click at [1062, 624] on button "Save" at bounding box center [1064, 622] width 31 height 19
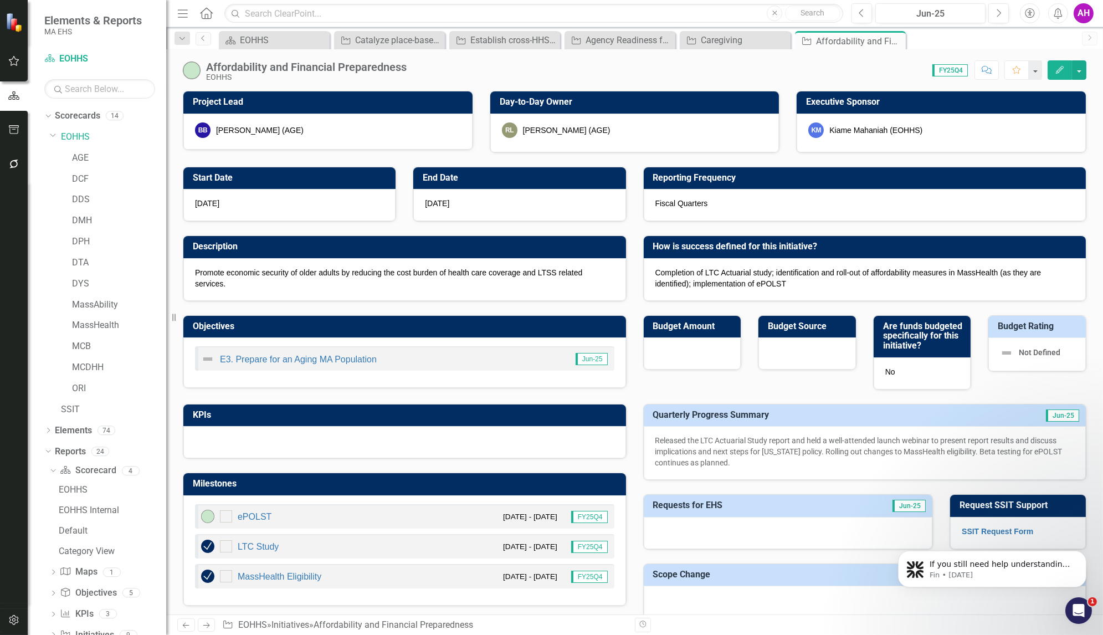
click at [208, 623] on icon "Next" at bounding box center [206, 625] width 9 height 7
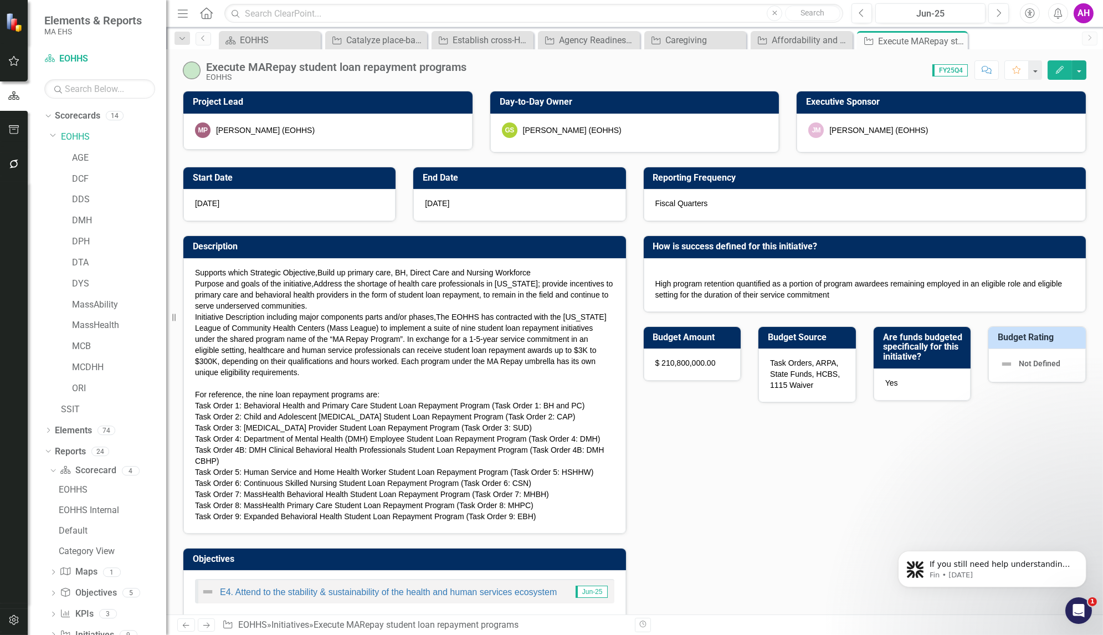
checkbox input "true"
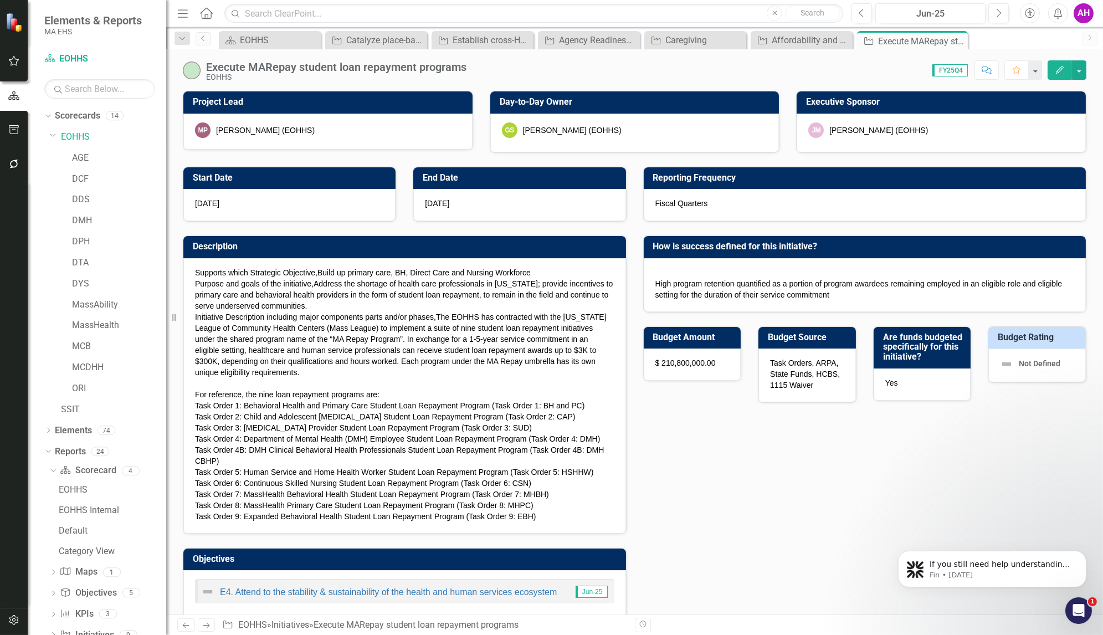
checkbox input "true"
click at [1082, 70] on button "button" at bounding box center [1079, 69] width 14 height 19
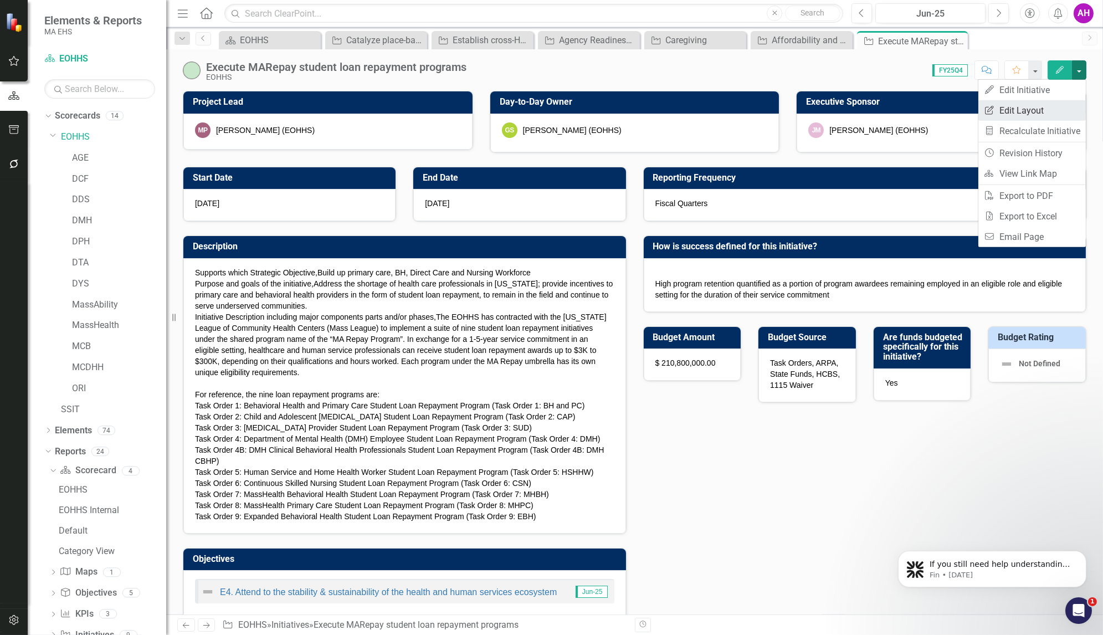
click at [1028, 104] on link "Edit Report Edit Layout" at bounding box center [1031, 110] width 107 height 20
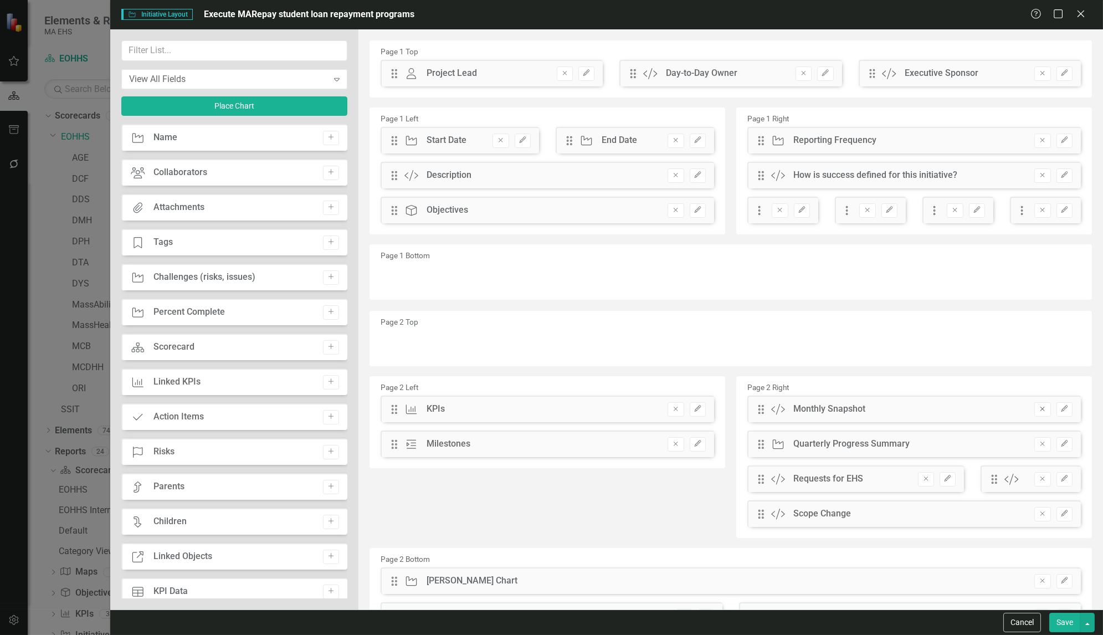
click at [1038, 410] on icon "Remove" at bounding box center [1042, 409] width 8 height 7
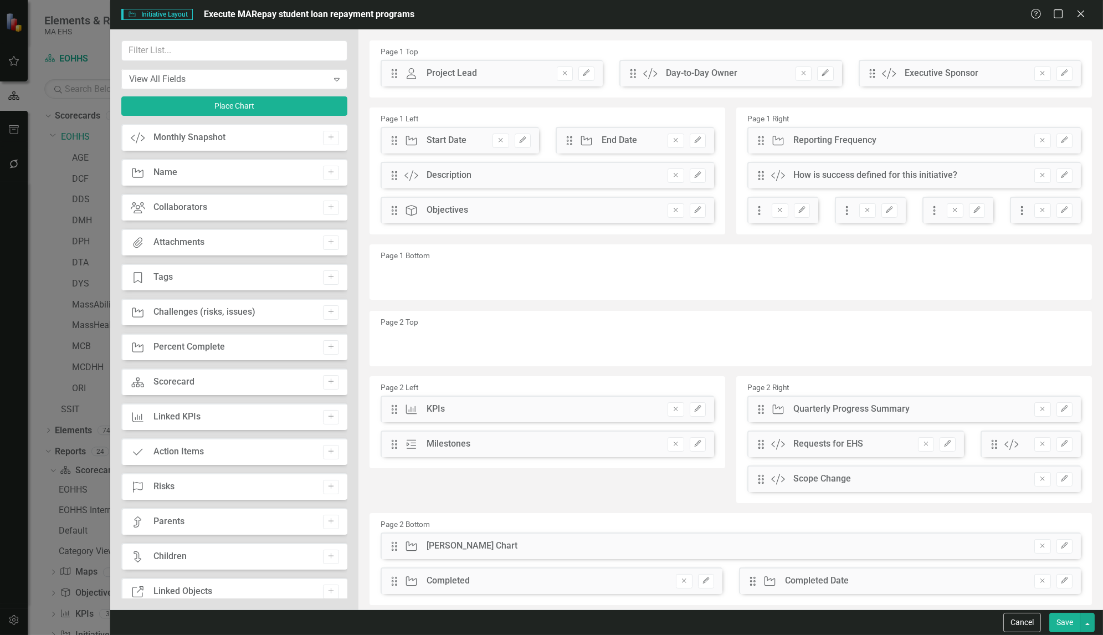
click at [1068, 622] on button "Save" at bounding box center [1064, 622] width 31 height 19
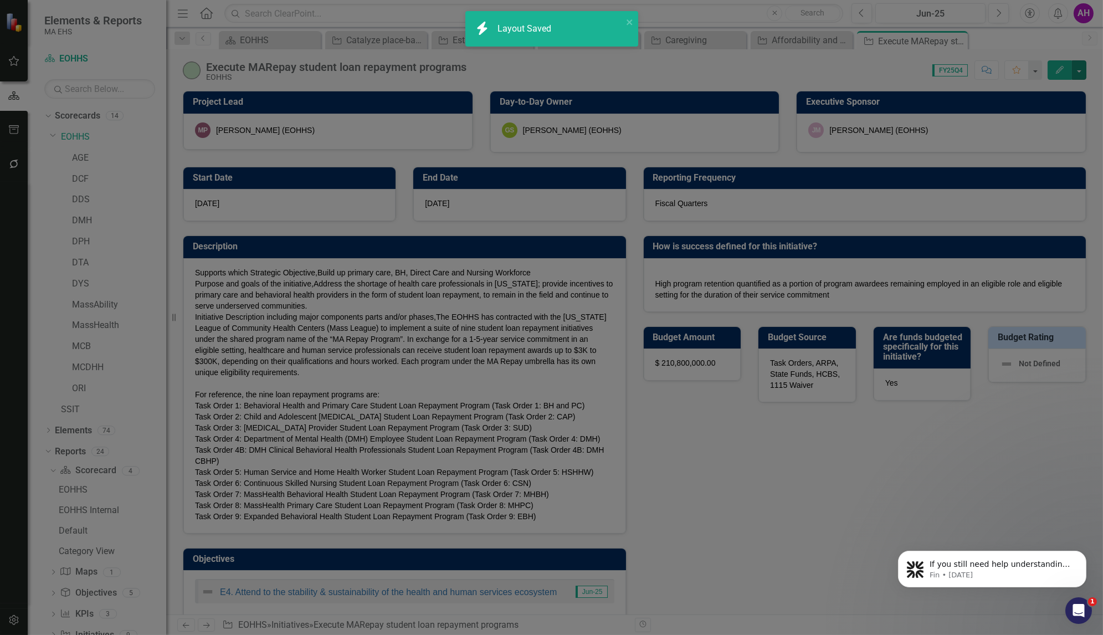
checkbox input "false"
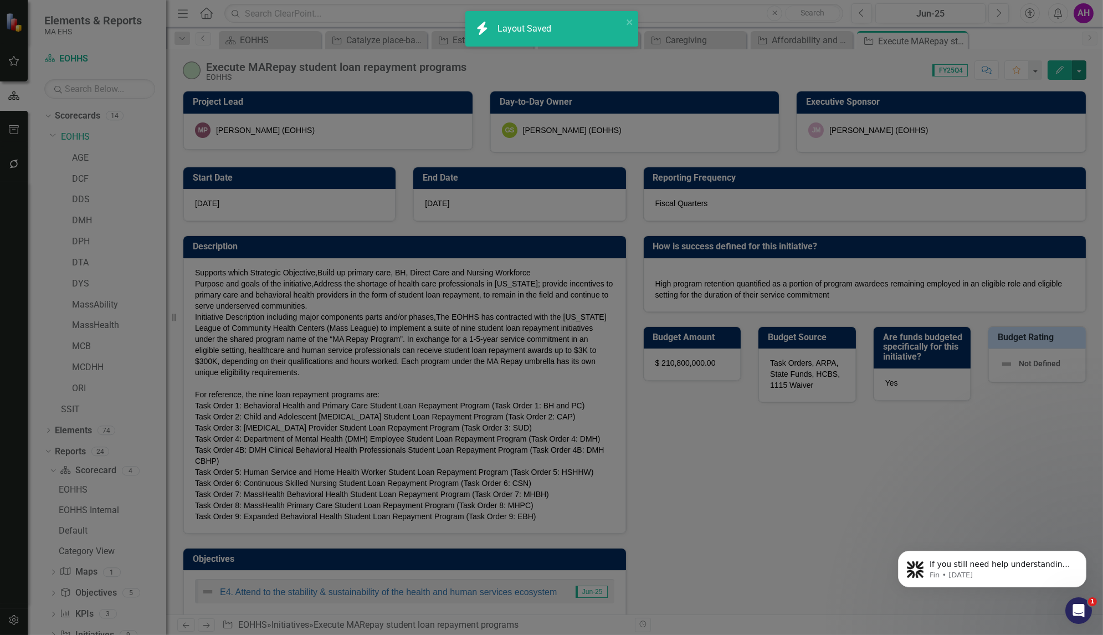
checkbox input "false"
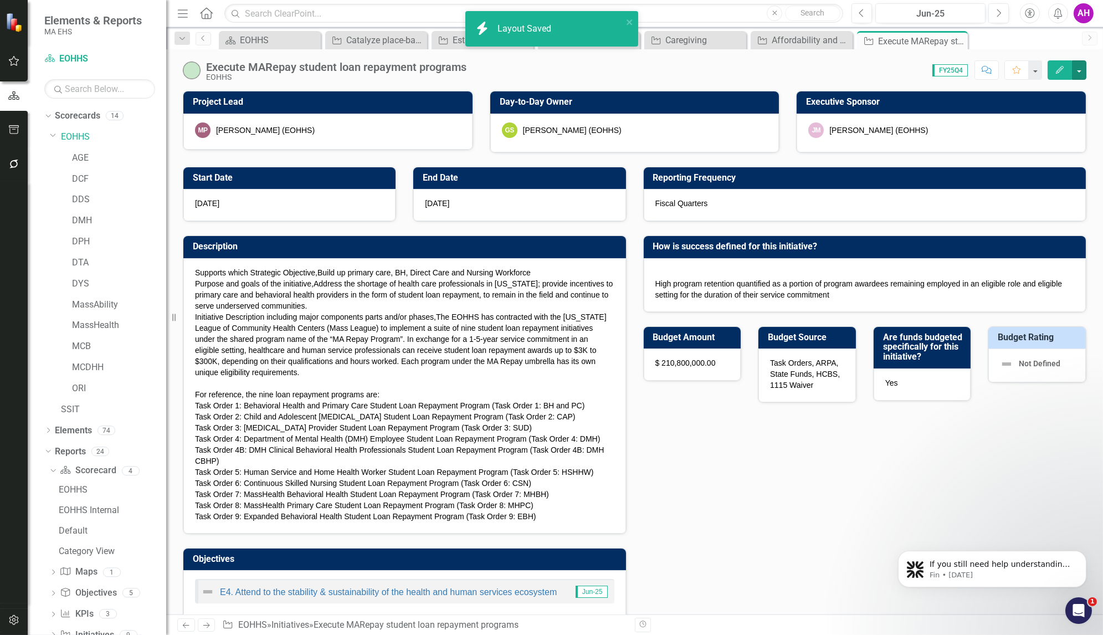
checkbox input "true"
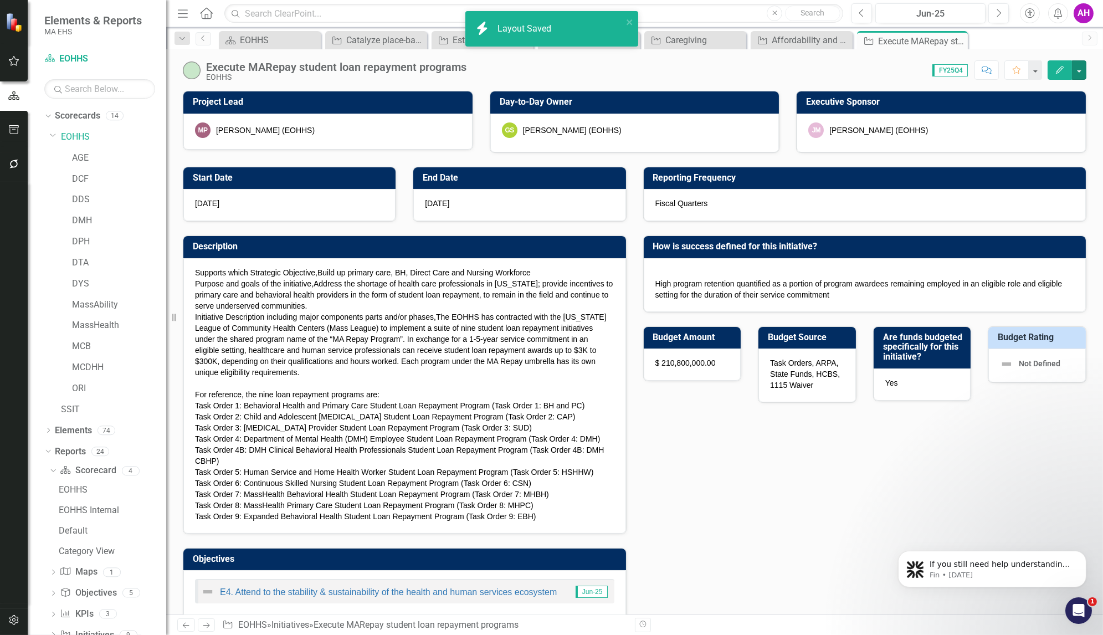
checkbox input "true"
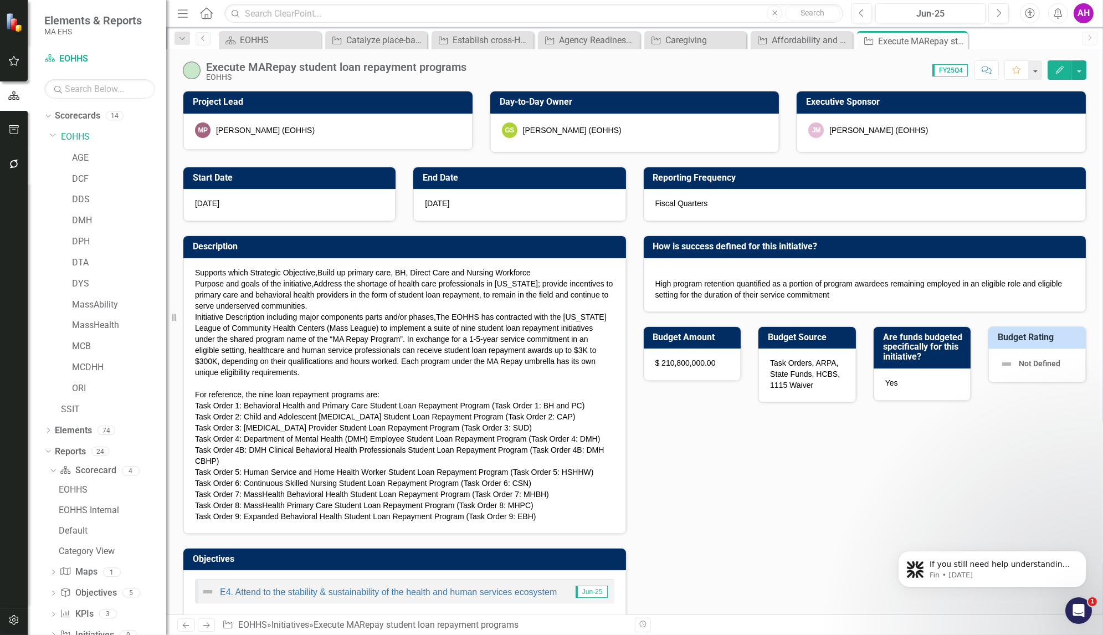
click at [207, 622] on icon "Next" at bounding box center [206, 625] width 9 height 7
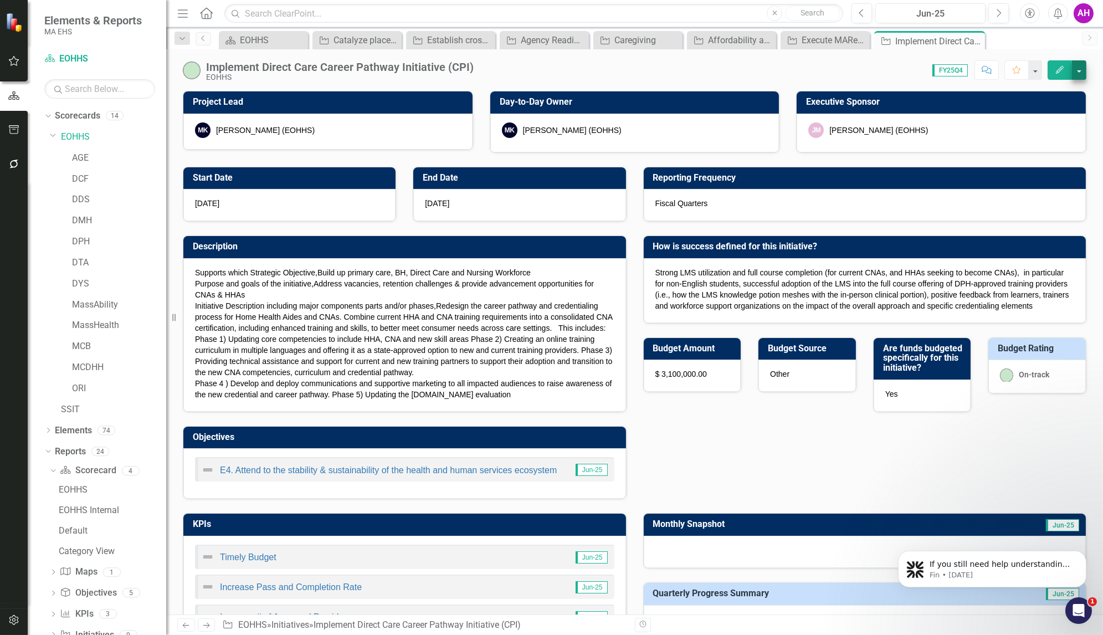
checkbox input "true"
click at [1081, 73] on button "button" at bounding box center [1079, 69] width 14 height 19
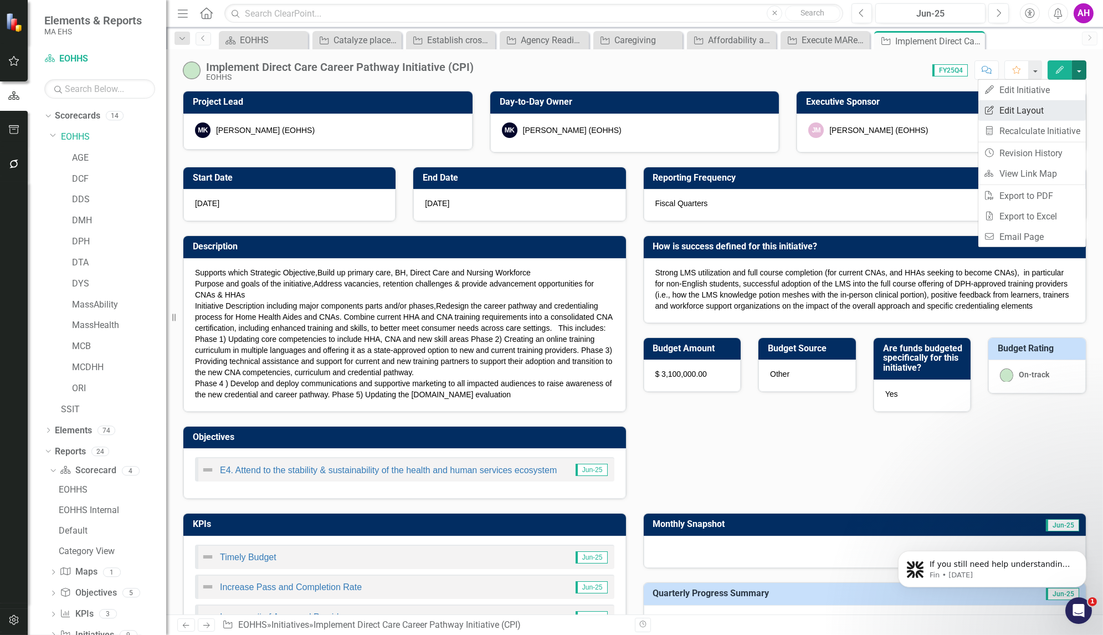
click at [1028, 107] on link "Edit Report Edit Layout" at bounding box center [1031, 110] width 107 height 20
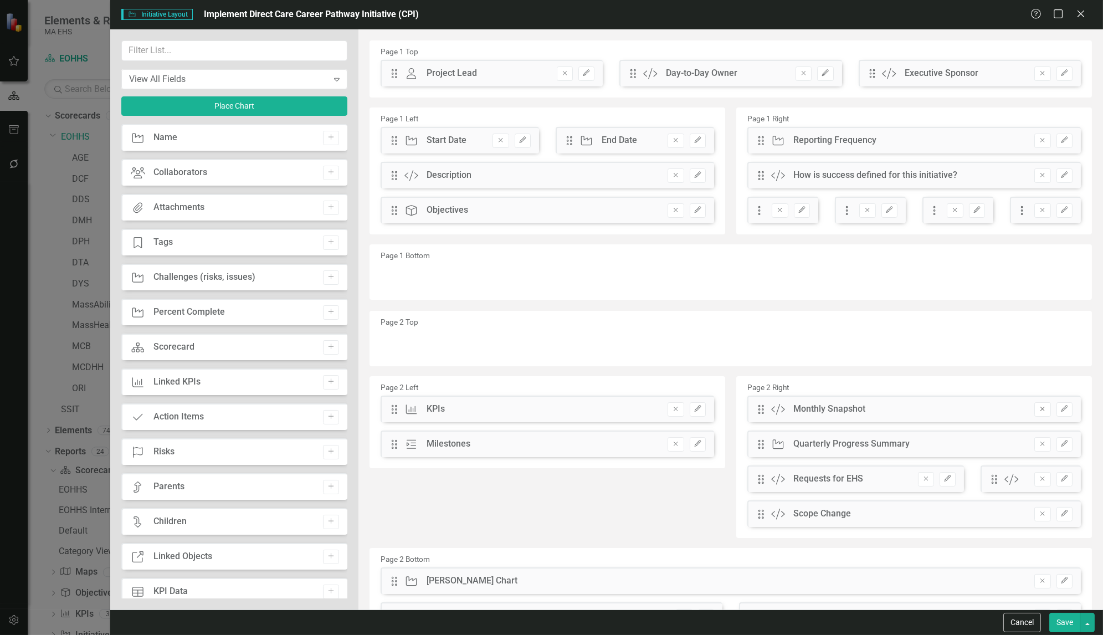
click at [1035, 413] on button "Remove" at bounding box center [1042, 409] width 16 height 14
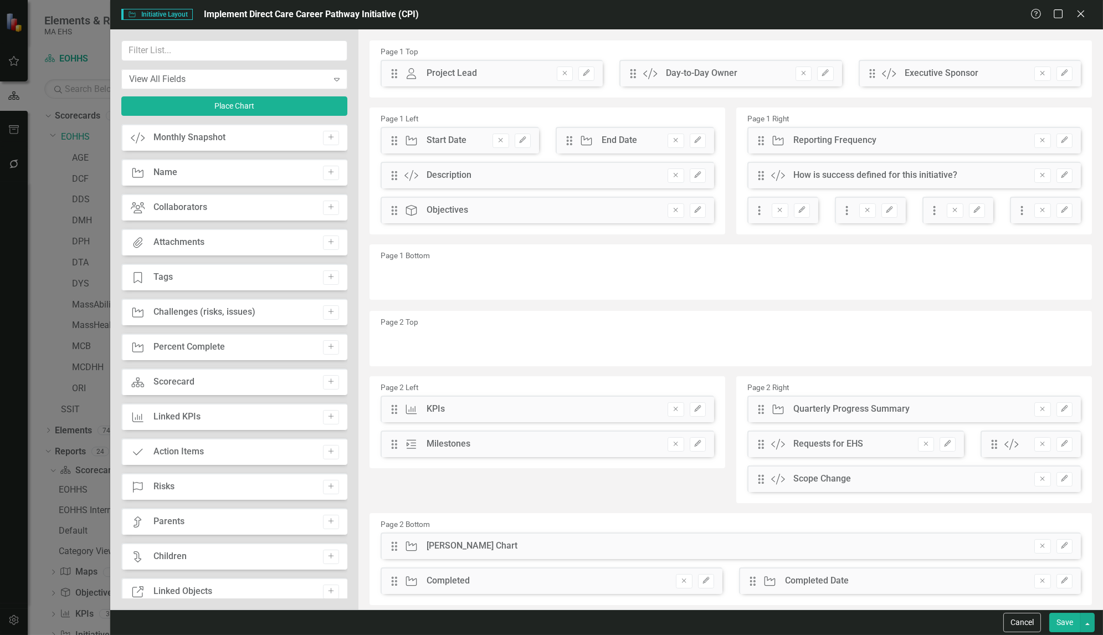
click at [1060, 625] on button "Save" at bounding box center [1064, 622] width 31 height 19
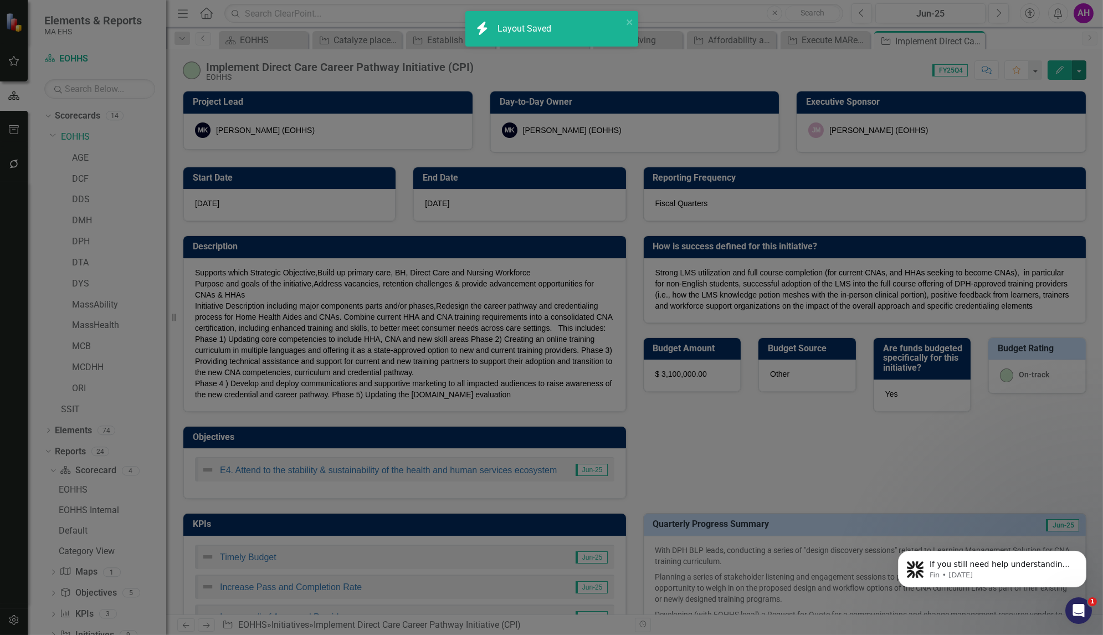
checkbox input "false"
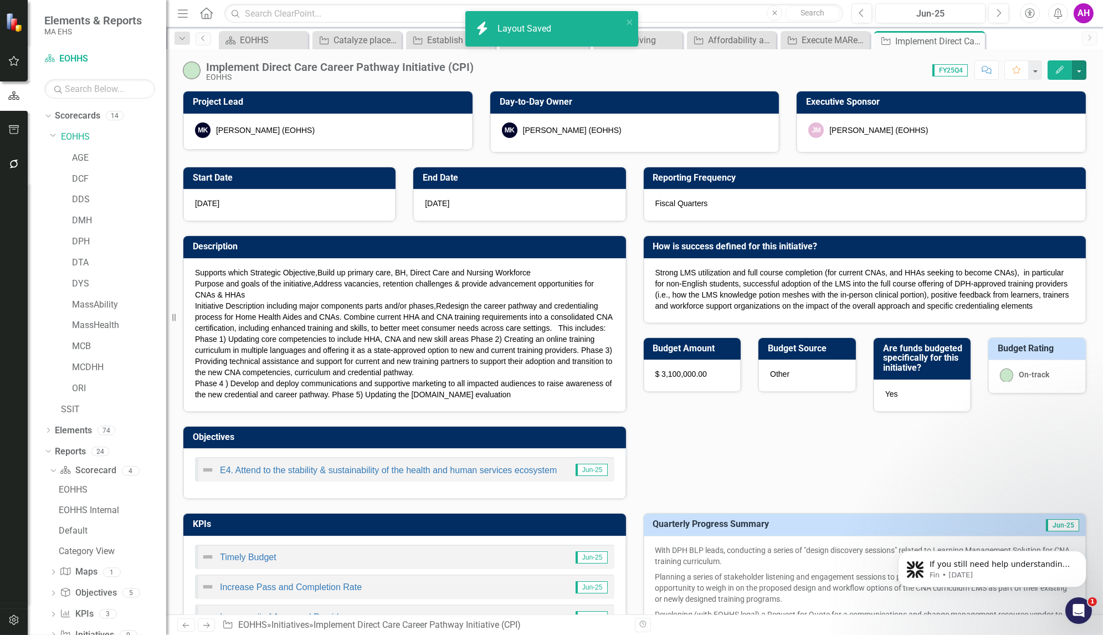
checkbox input "true"
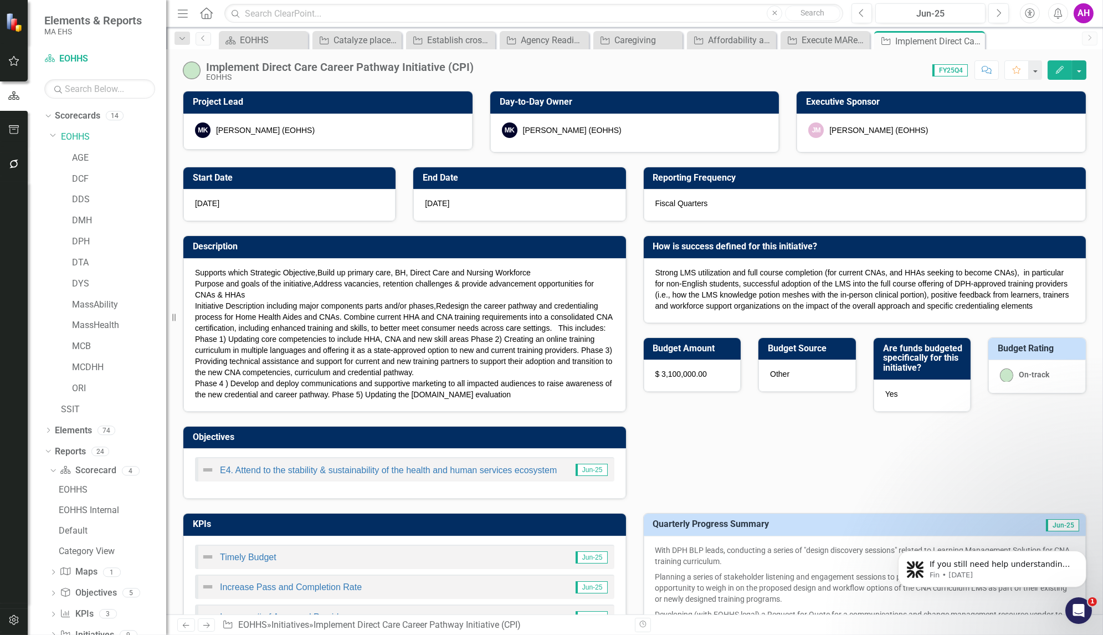
click at [208, 623] on icon "Next" at bounding box center [206, 625] width 9 height 7
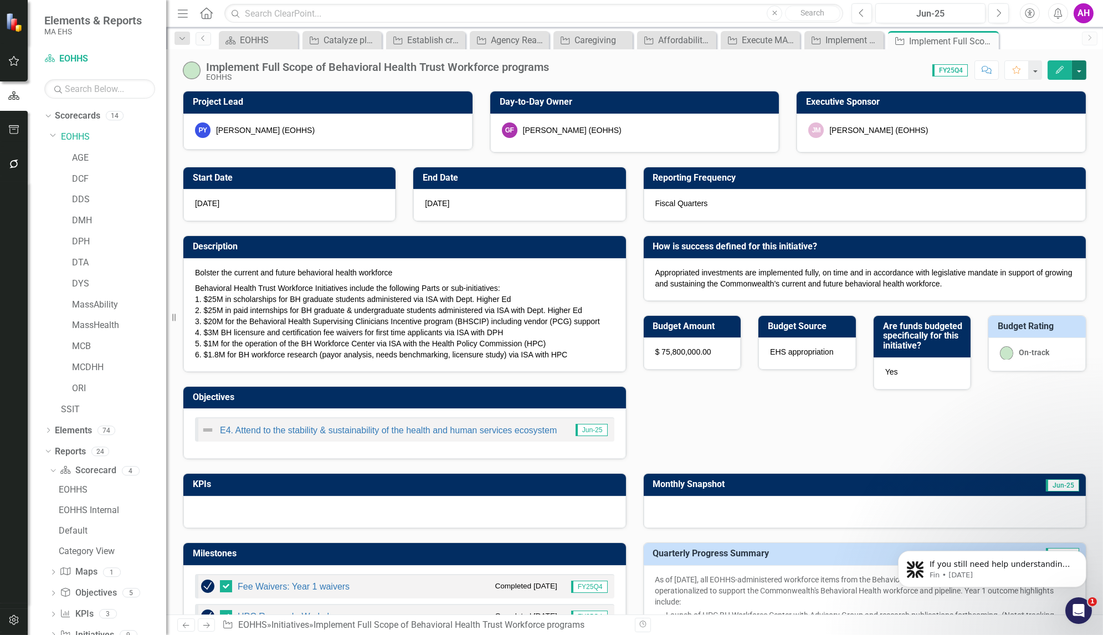
click at [1079, 73] on button "button" at bounding box center [1079, 69] width 14 height 19
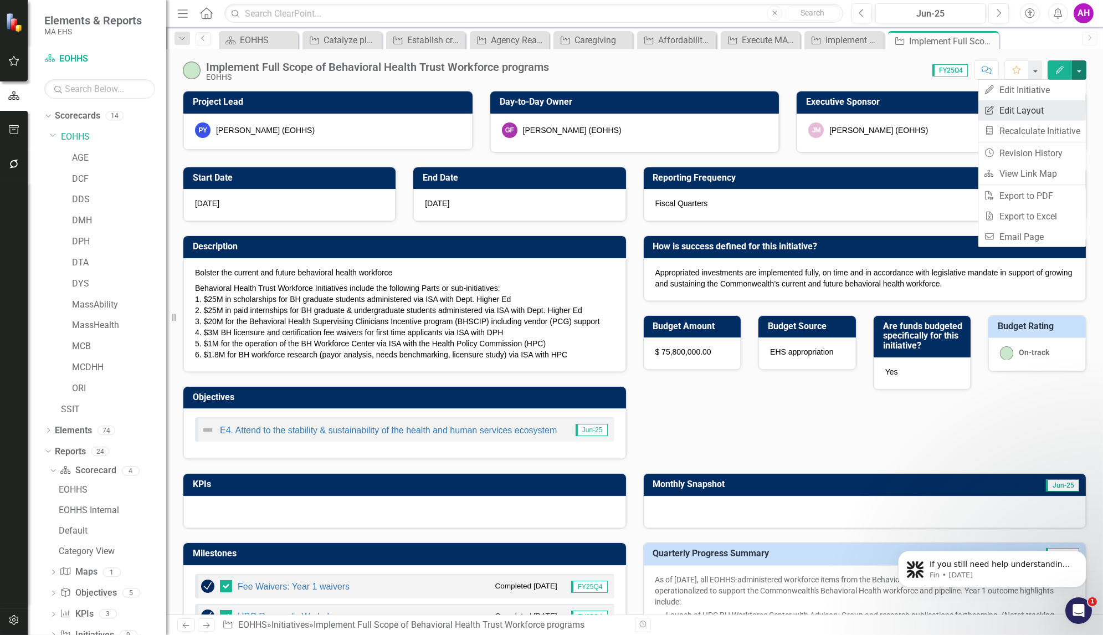
click at [1013, 113] on link "Edit Report Edit Layout" at bounding box center [1031, 110] width 107 height 20
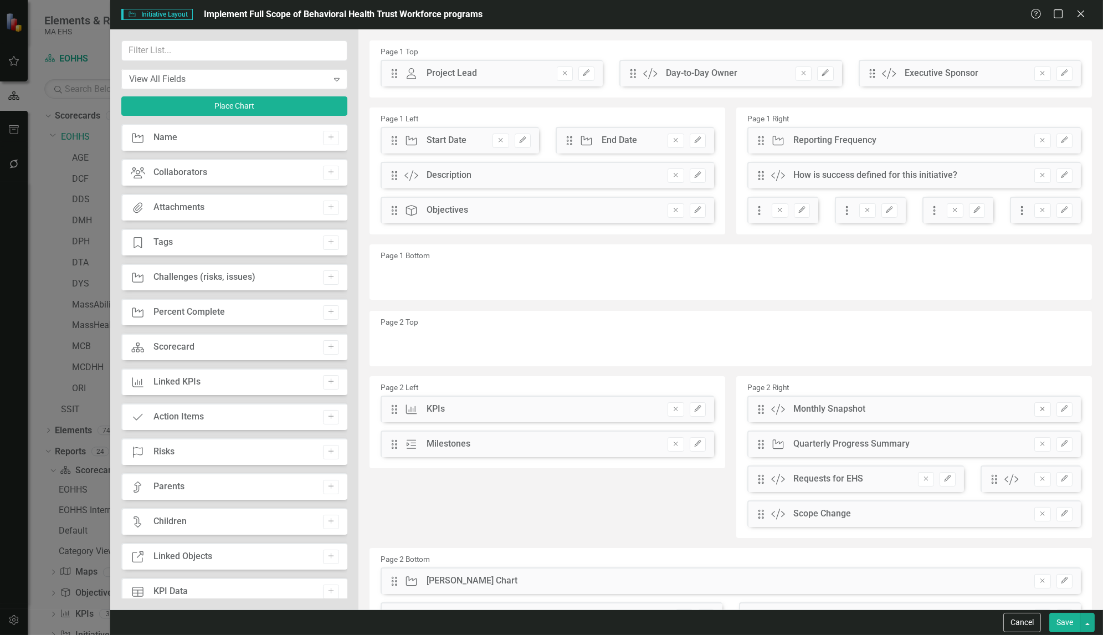
click at [1038, 410] on icon "Remove" at bounding box center [1042, 409] width 8 height 7
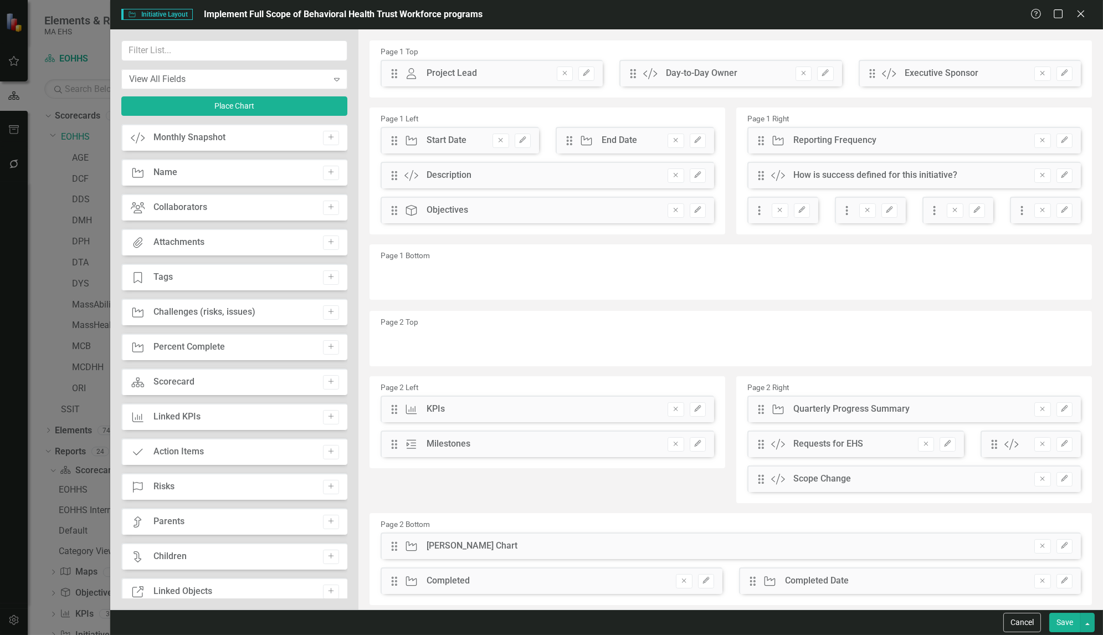
click at [1076, 622] on button "Save" at bounding box center [1064, 622] width 31 height 19
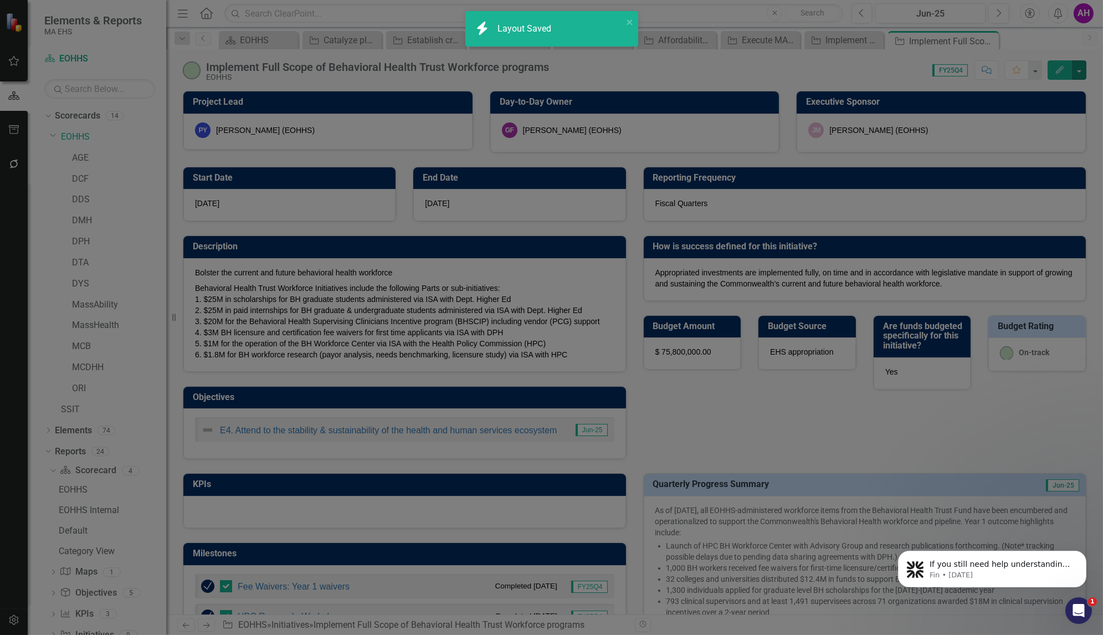
checkbox input "false"
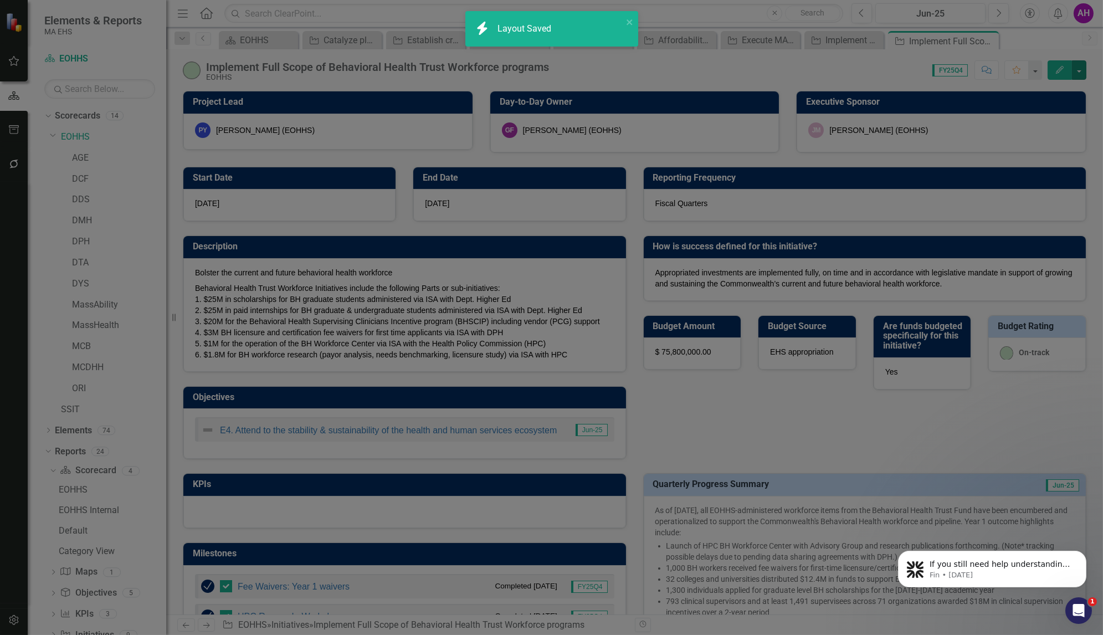
checkbox input "false"
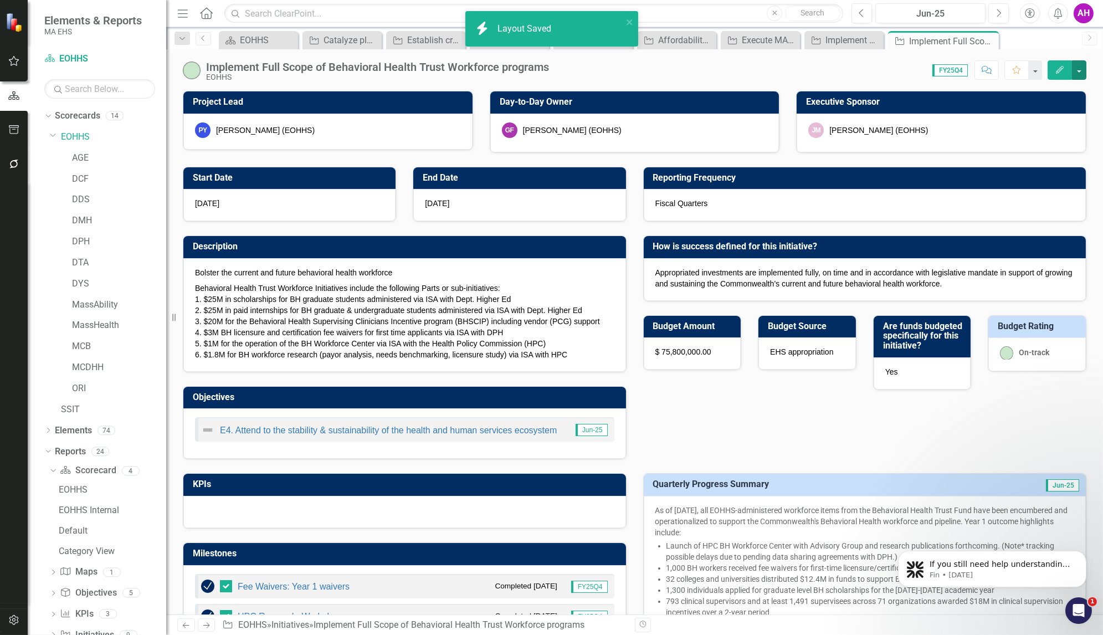
checkbox input "true"
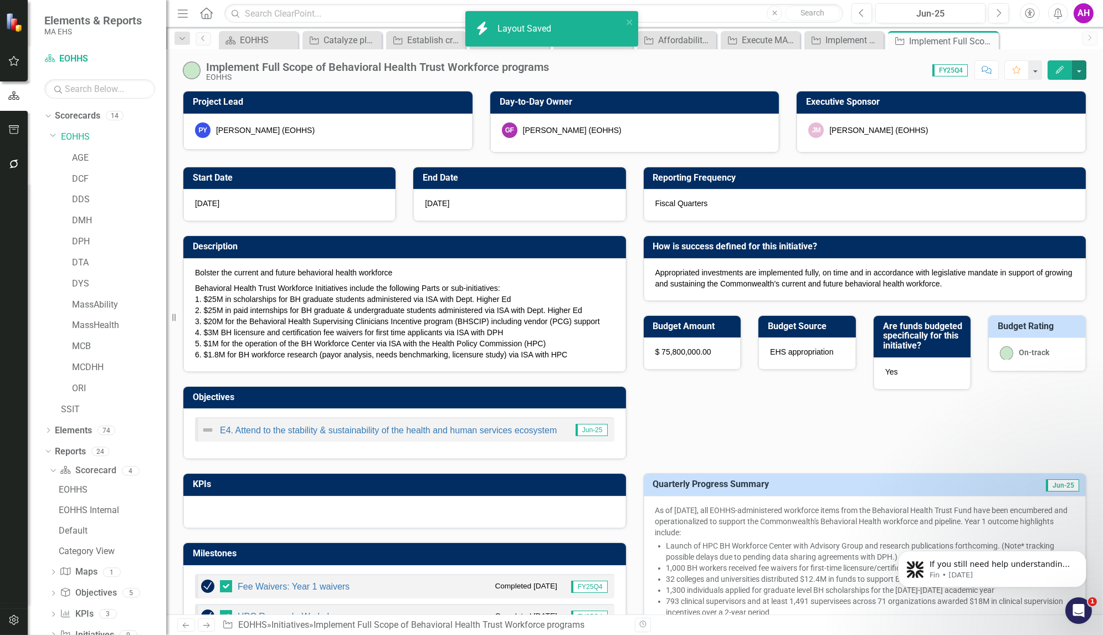
checkbox input "true"
click at [206, 625] on icon "Next" at bounding box center [206, 625] width 9 height 7
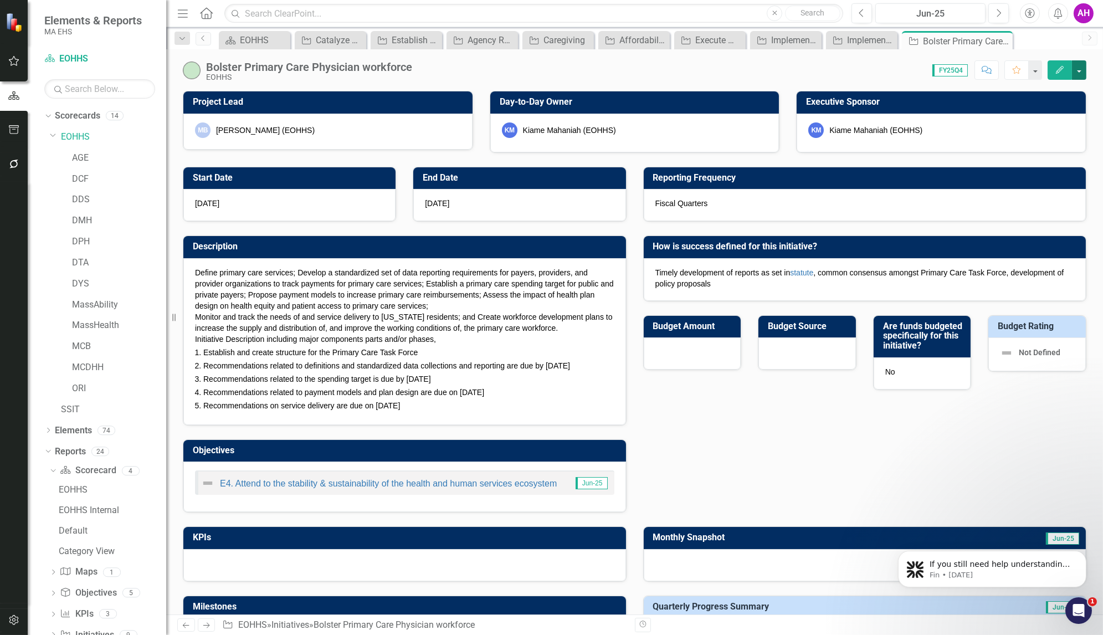
click at [1080, 64] on button "button" at bounding box center [1079, 69] width 14 height 19
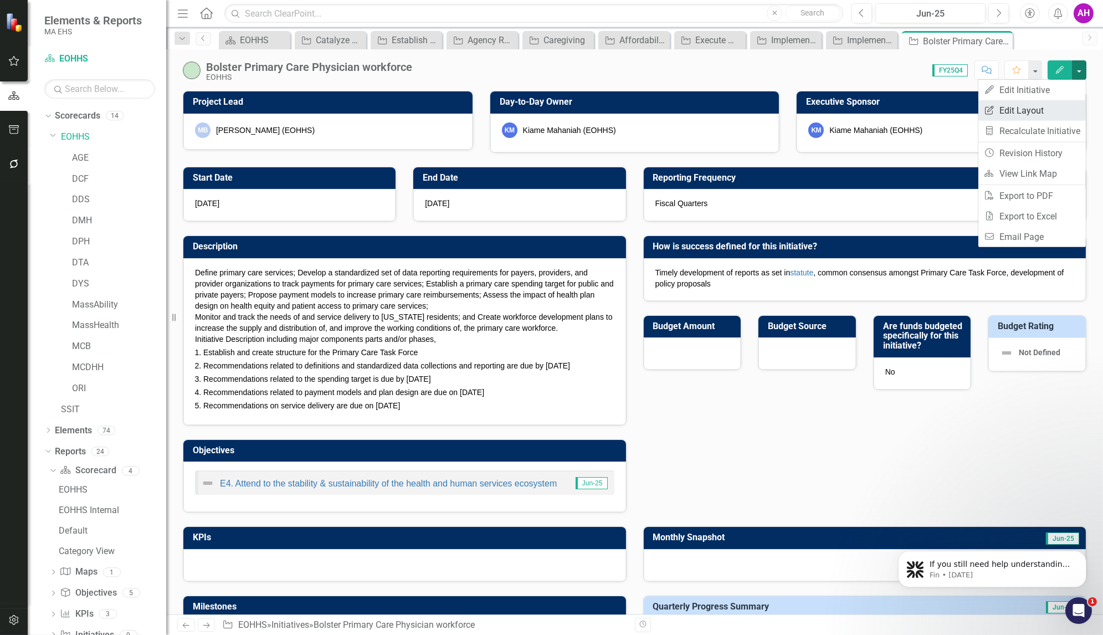
click at [1024, 110] on link "Edit Report Edit Layout" at bounding box center [1031, 110] width 107 height 20
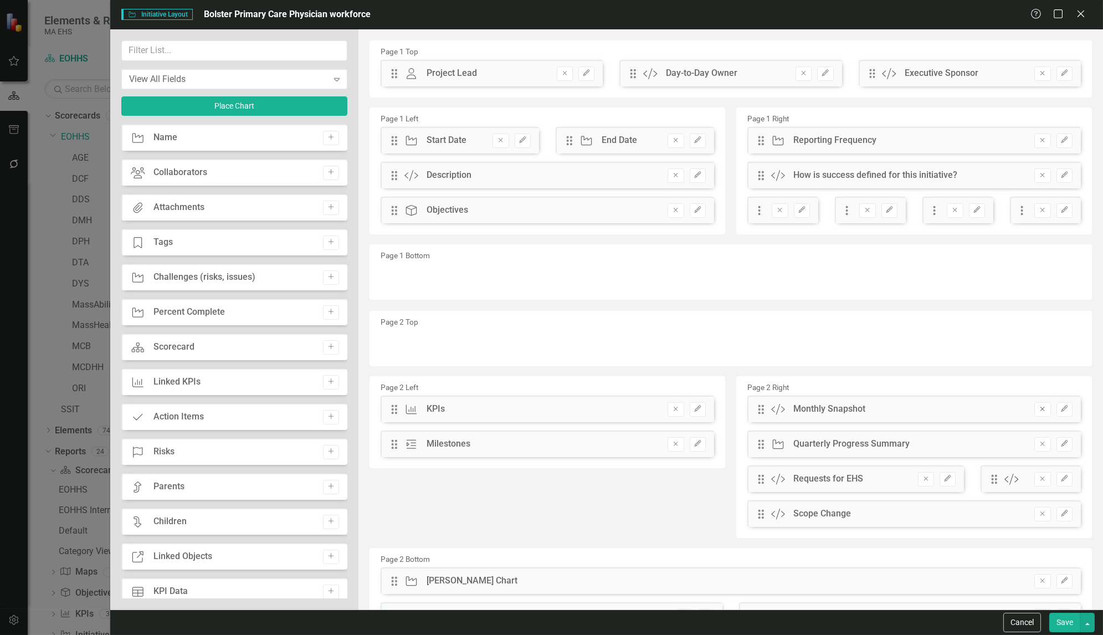
click at [1038, 412] on icon "Remove" at bounding box center [1042, 409] width 8 height 7
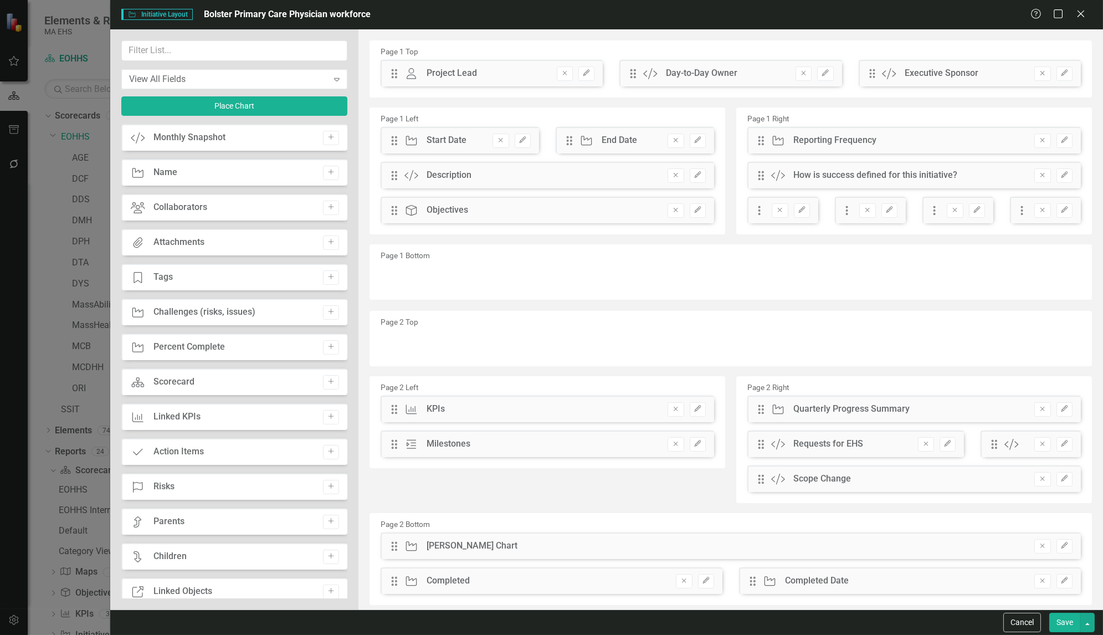
click at [1069, 626] on button "Save" at bounding box center [1064, 622] width 31 height 19
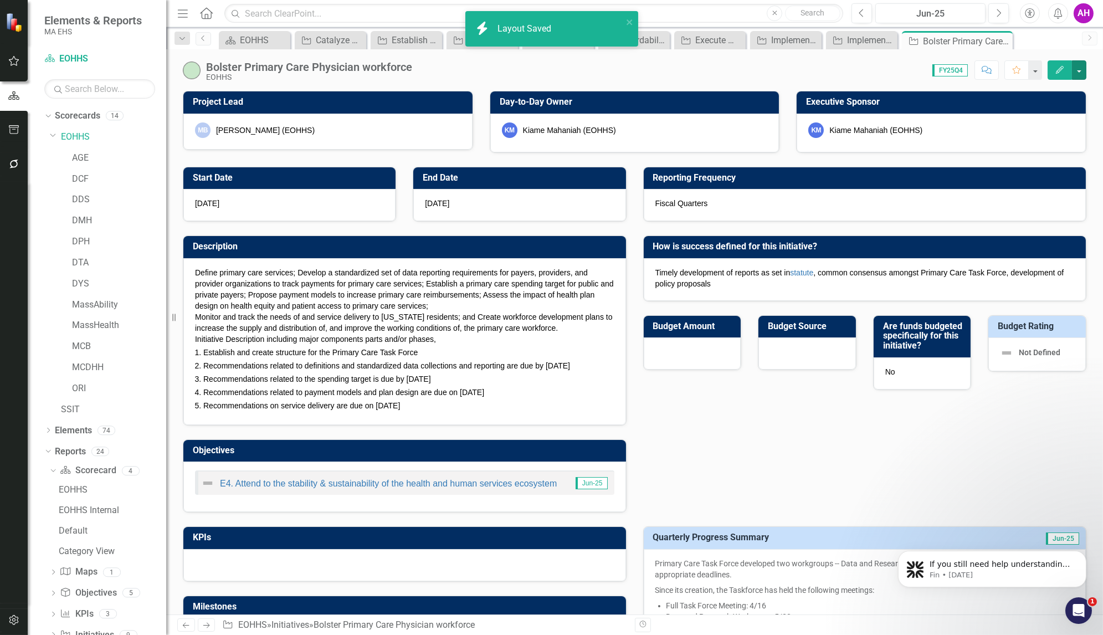
checkbox input "true"
click at [207, 627] on icon at bounding box center [206, 626] width 7 height 6
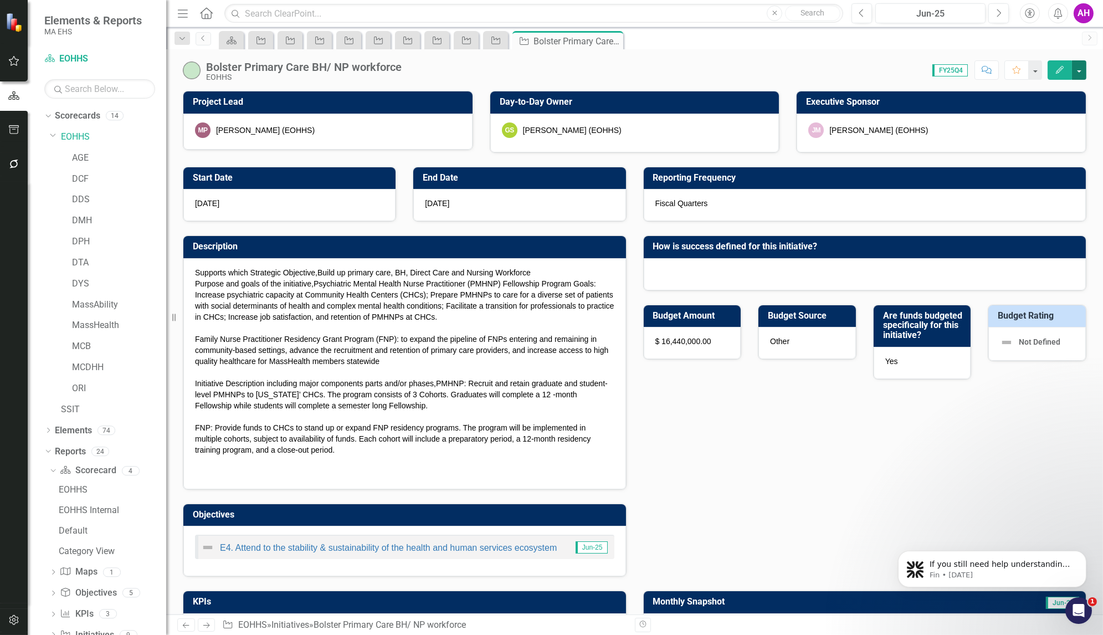
click at [1083, 64] on button "button" at bounding box center [1079, 69] width 14 height 19
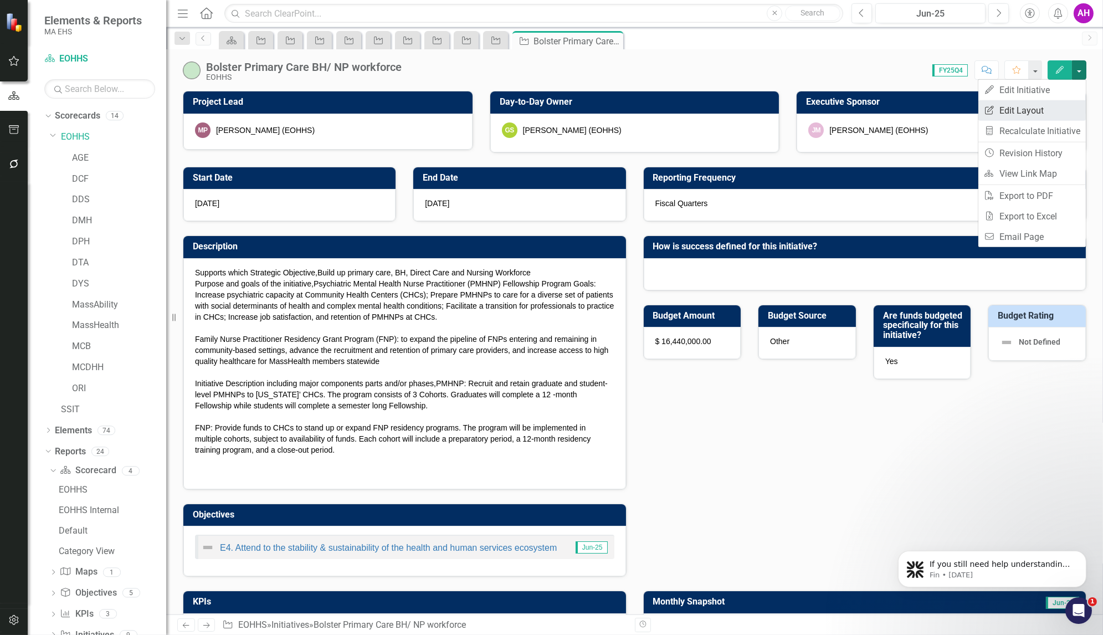
click at [1022, 106] on link "Edit Report Edit Layout" at bounding box center [1031, 110] width 107 height 20
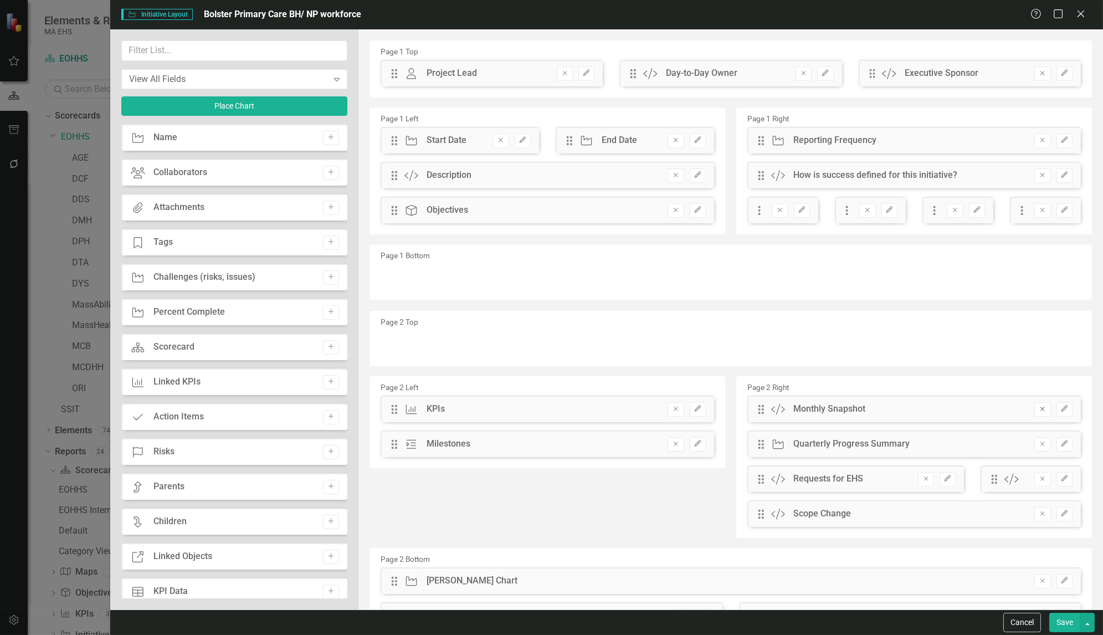
click at [1038, 409] on icon "Remove" at bounding box center [1042, 409] width 8 height 7
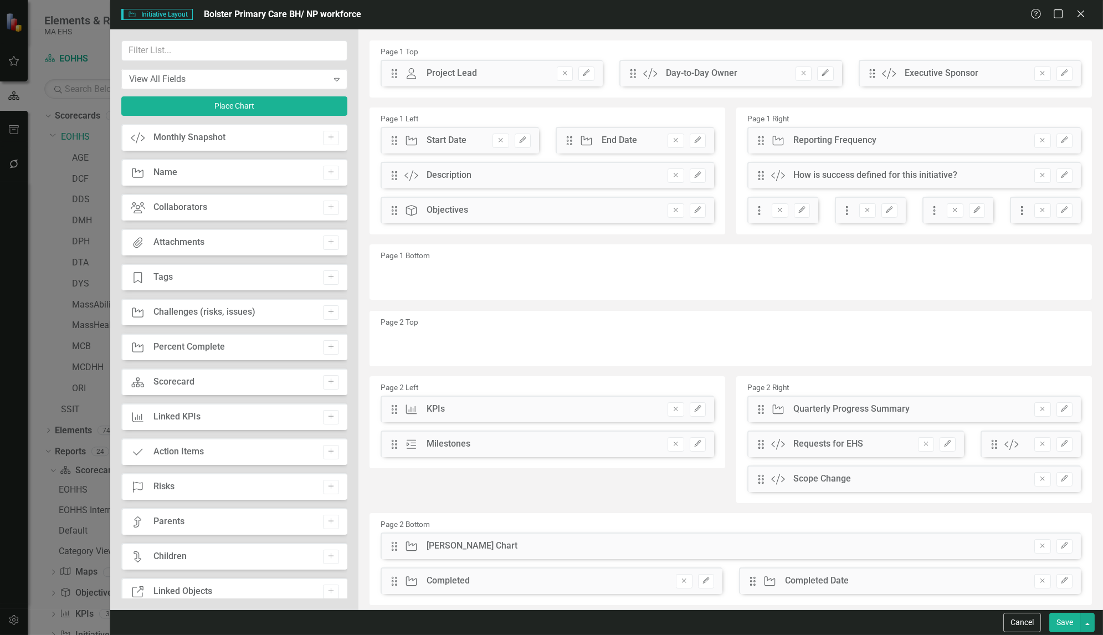
click at [1061, 624] on button "Save" at bounding box center [1064, 622] width 31 height 19
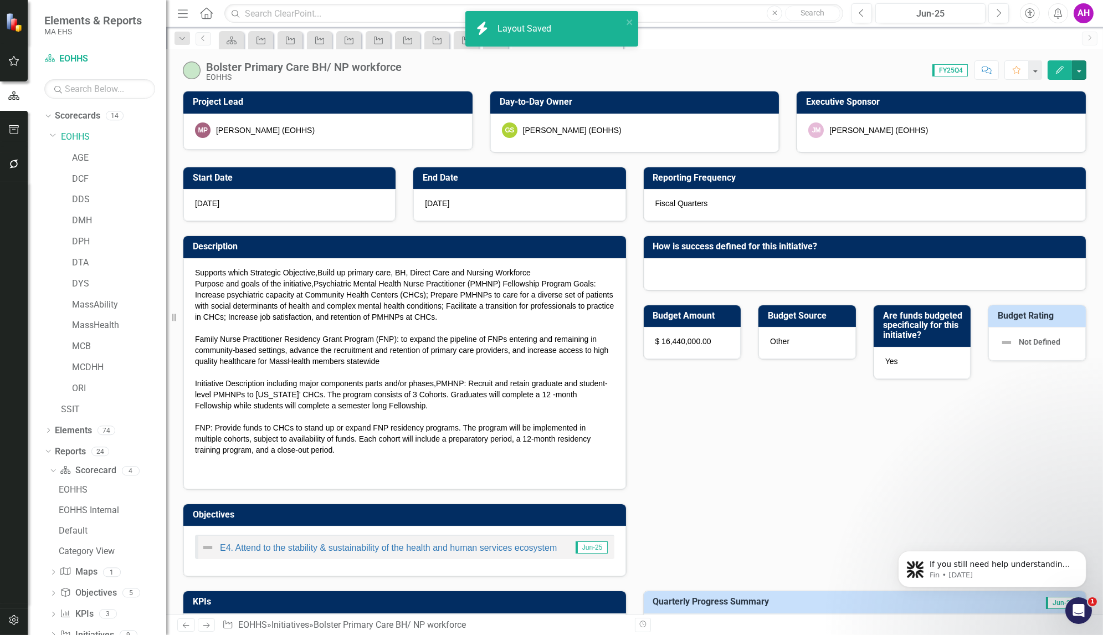
checkbox input "true"
click at [208, 627] on icon "Next" at bounding box center [206, 625] width 9 height 7
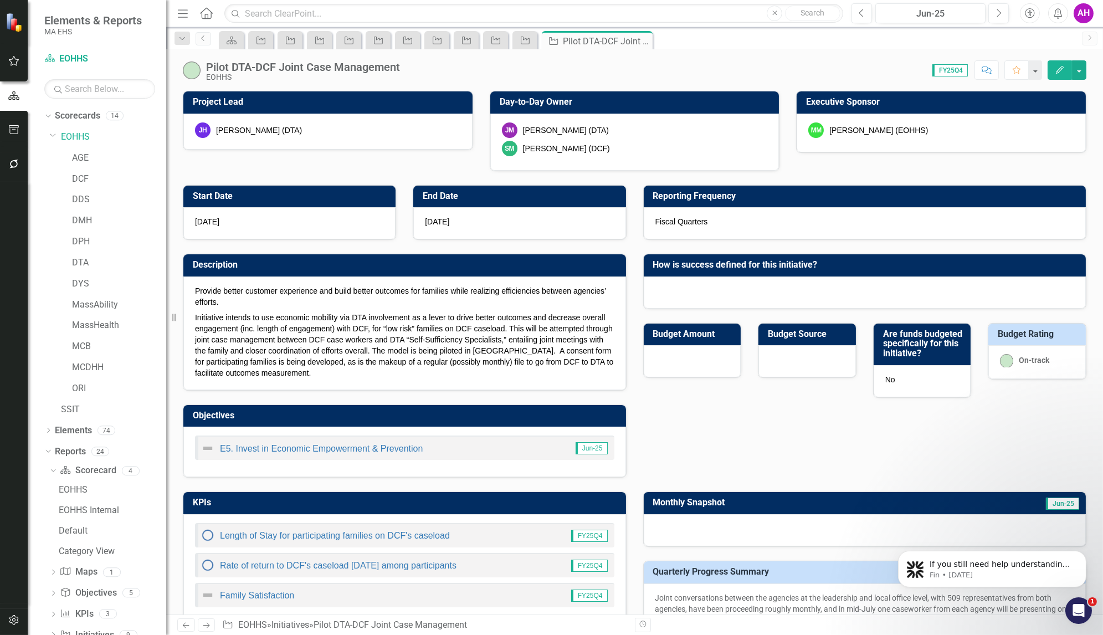
checkbox input "true"
click at [1081, 73] on button "button" at bounding box center [1079, 69] width 14 height 19
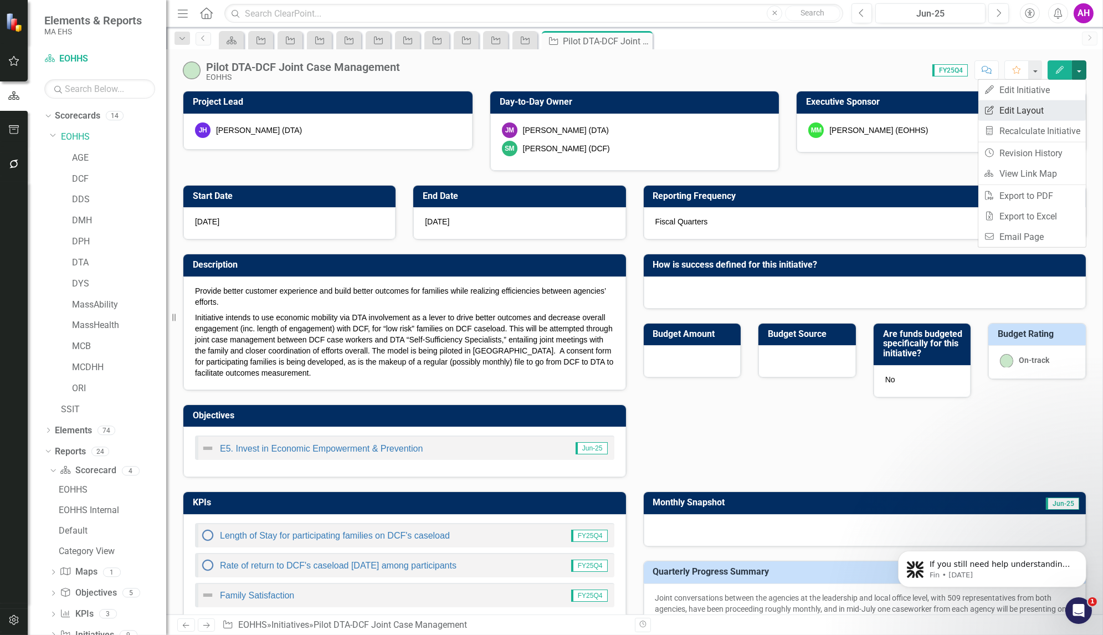
click at [1026, 109] on link "Edit Report Edit Layout" at bounding box center [1031, 110] width 107 height 20
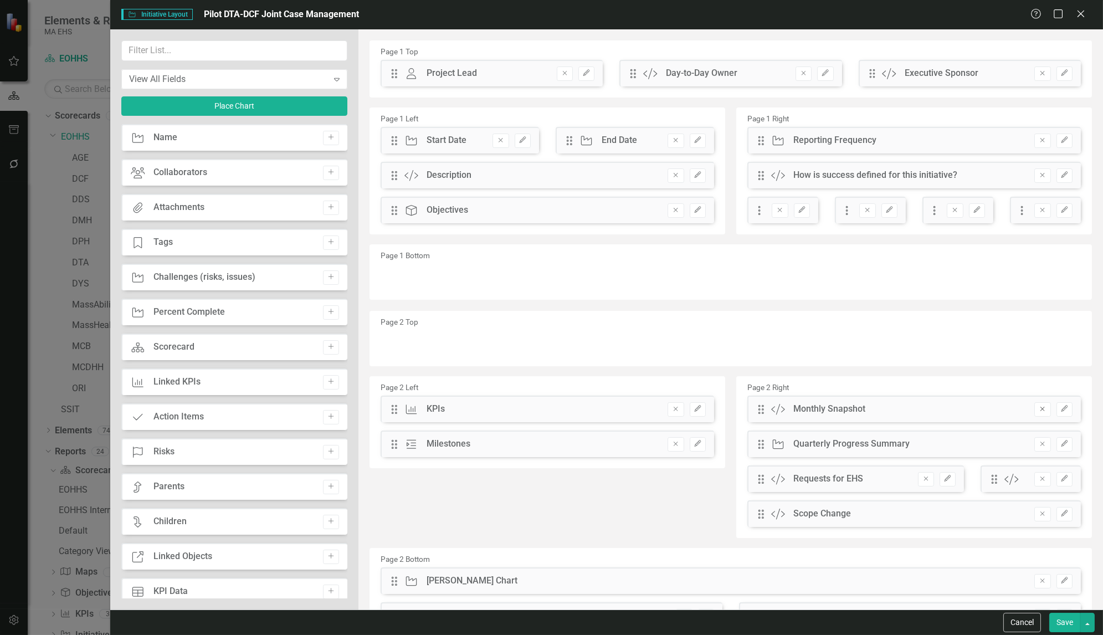
click at [1034, 403] on button "Remove" at bounding box center [1042, 409] width 16 height 14
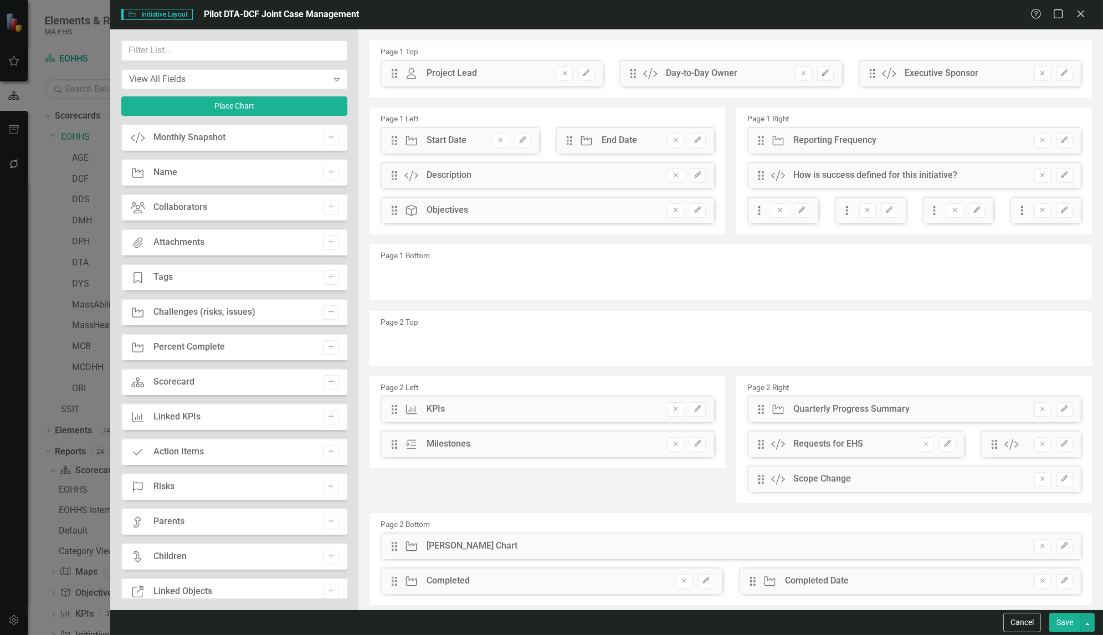
click at [1061, 619] on button "Save" at bounding box center [1064, 622] width 31 height 19
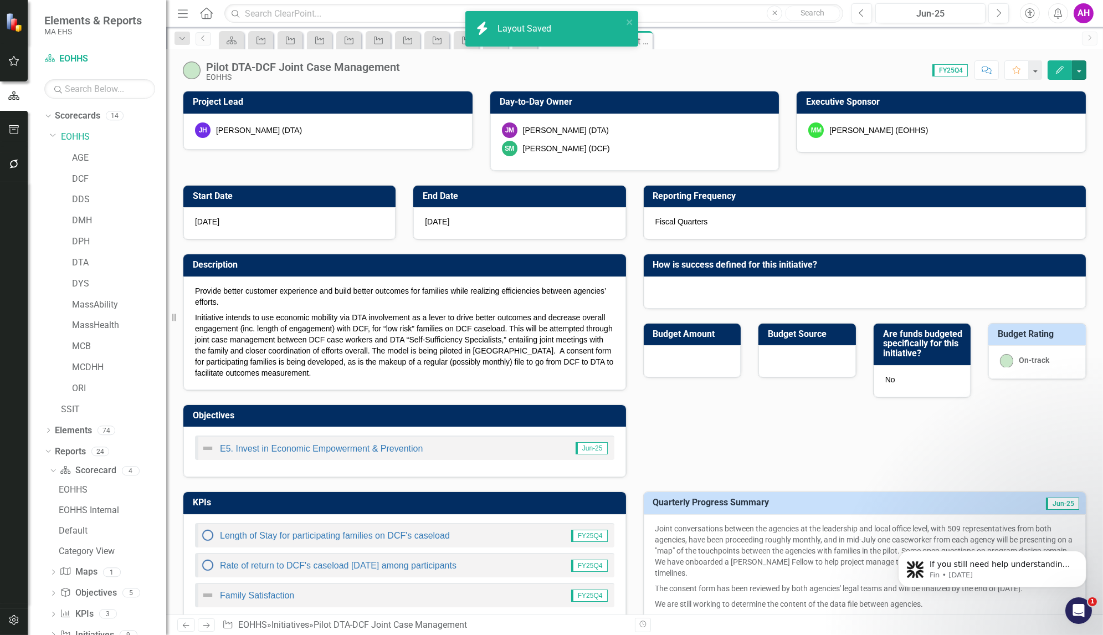
checkbox input "false"
checkbox input "true"
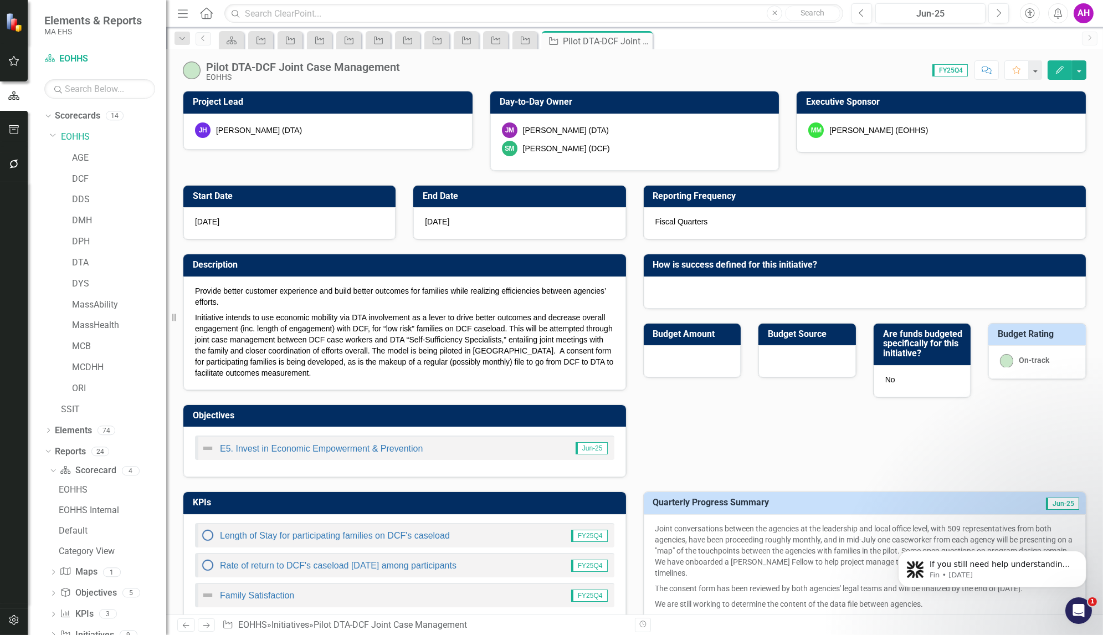
click at [207, 626] on icon "Next" at bounding box center [206, 625] width 9 height 7
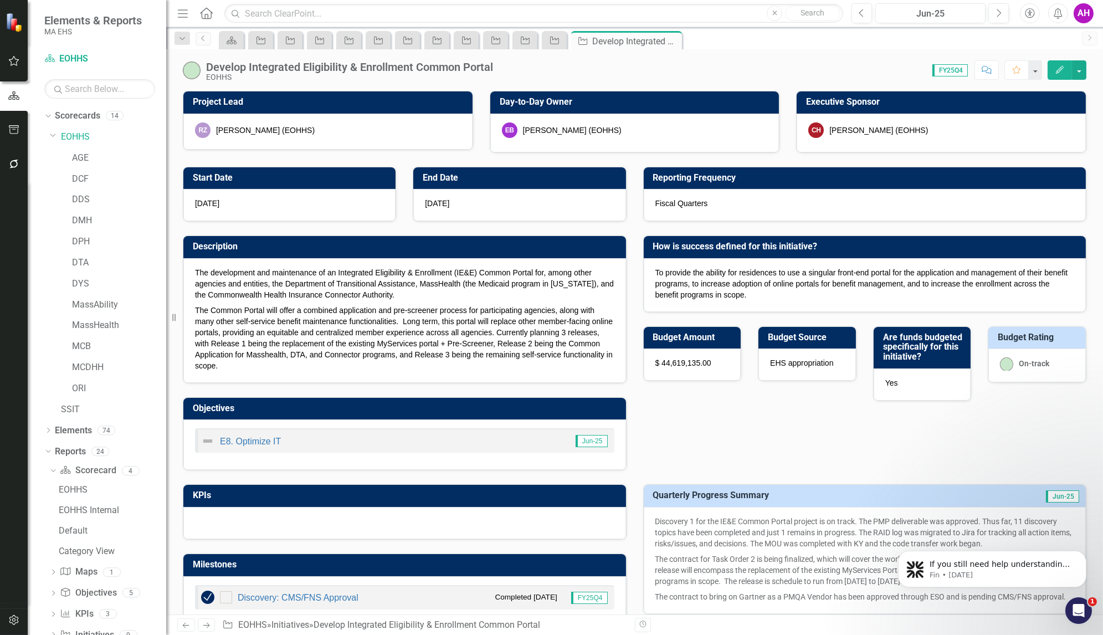
checkbox input "true"
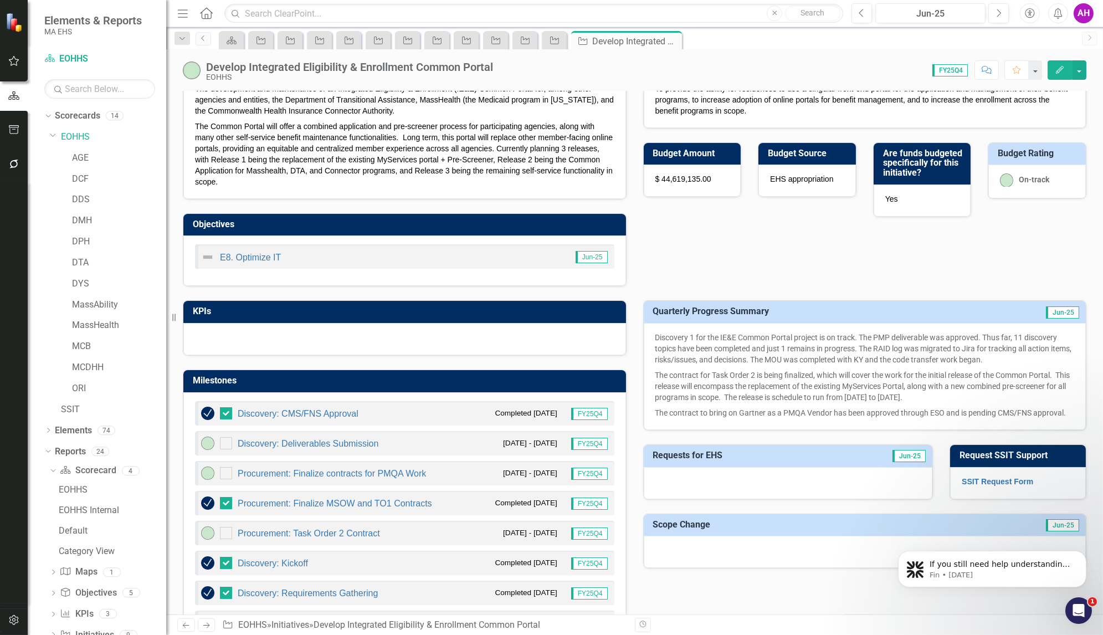
scroll to position [185, 0]
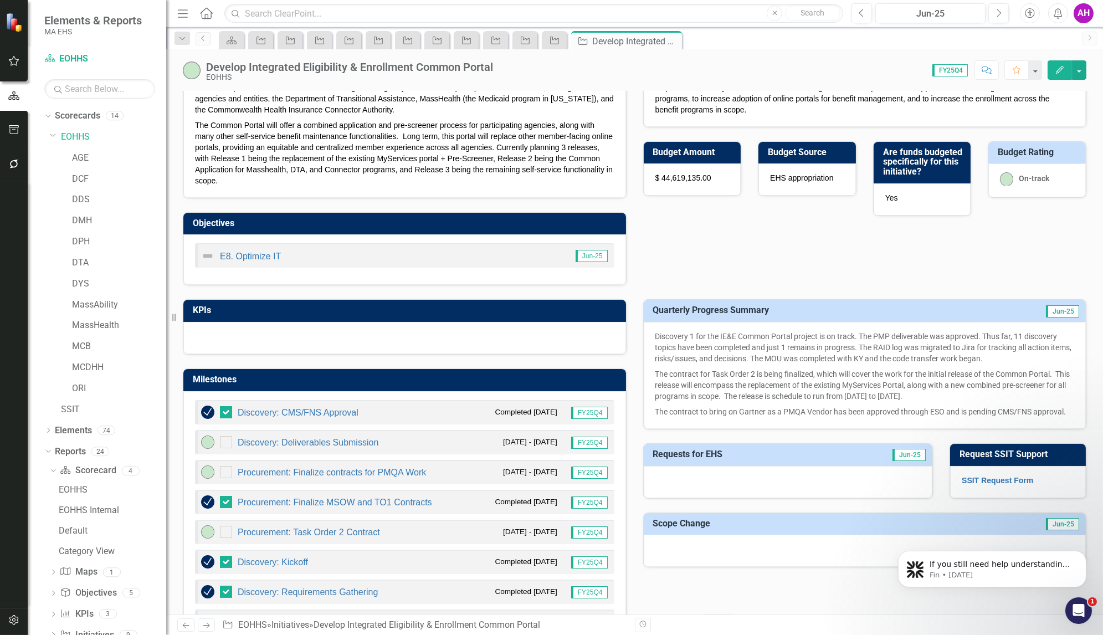
click at [209, 624] on icon "Next" at bounding box center [206, 625] width 9 height 7
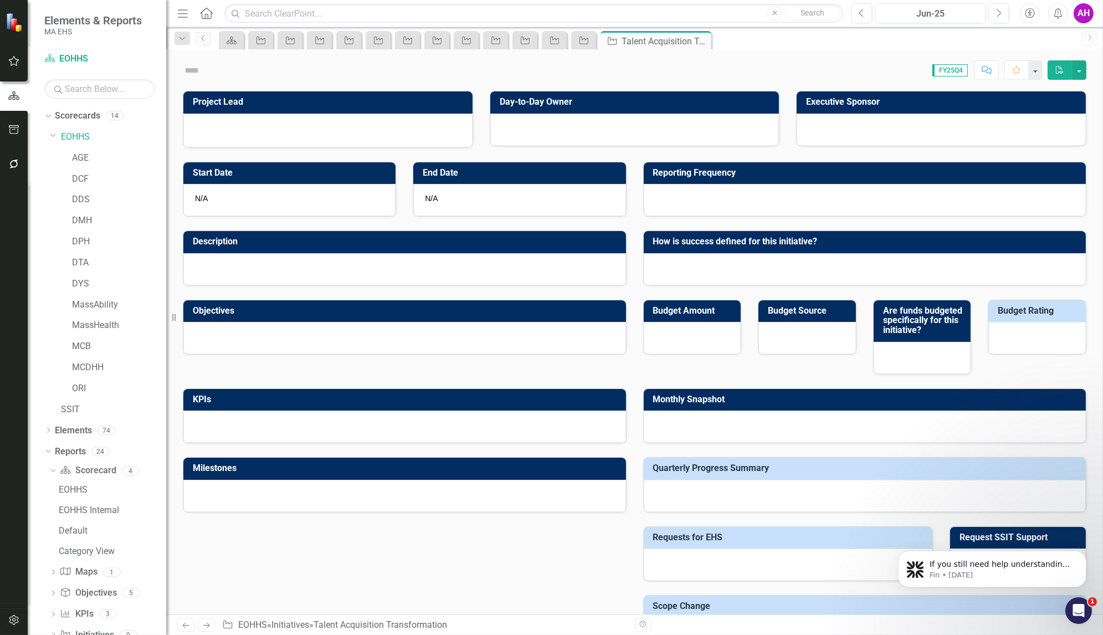
checkbox input "true"
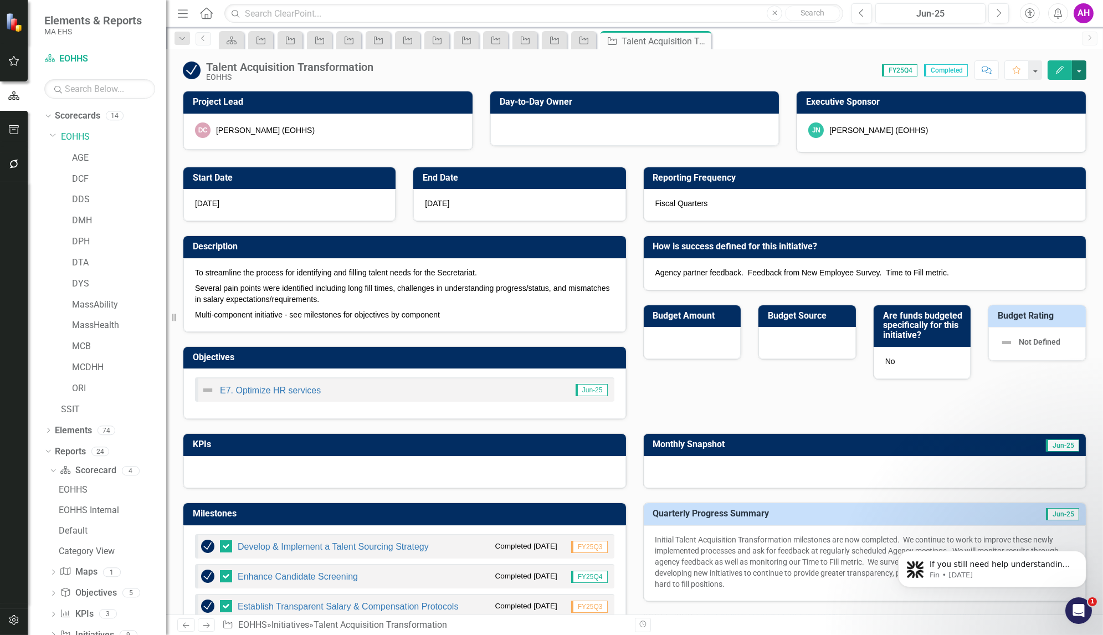
click at [1081, 68] on button "button" at bounding box center [1079, 69] width 14 height 19
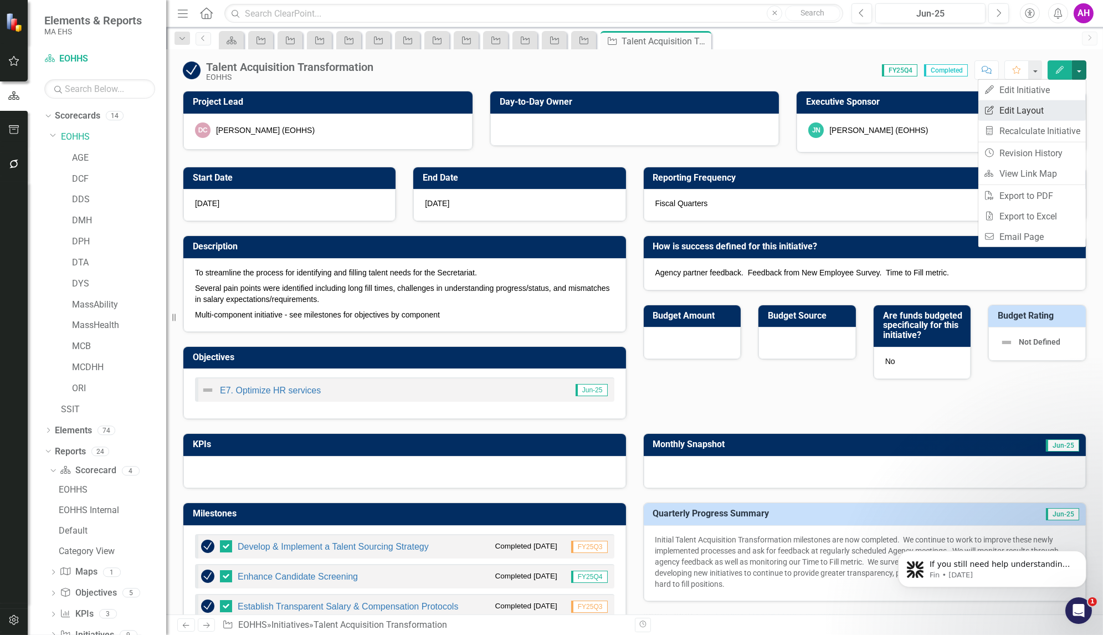
click at [1031, 100] on link "Edit Report Edit Layout" at bounding box center [1031, 110] width 107 height 20
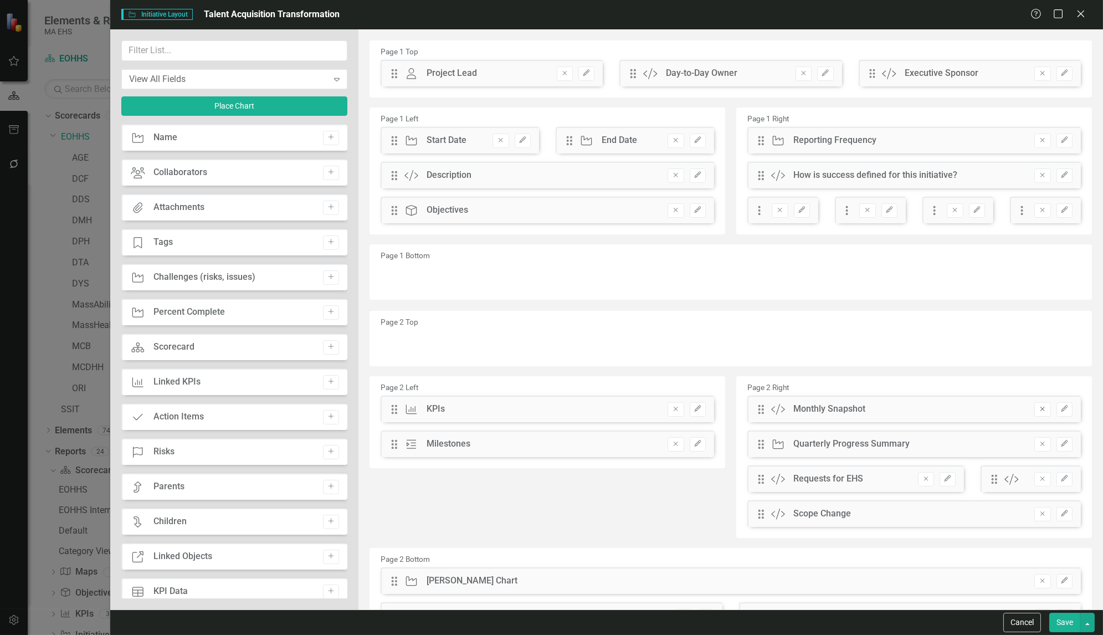
click at [1038, 409] on icon "Remove" at bounding box center [1042, 409] width 8 height 7
click at [1038, 407] on icon "Remove" at bounding box center [1042, 409] width 8 height 7
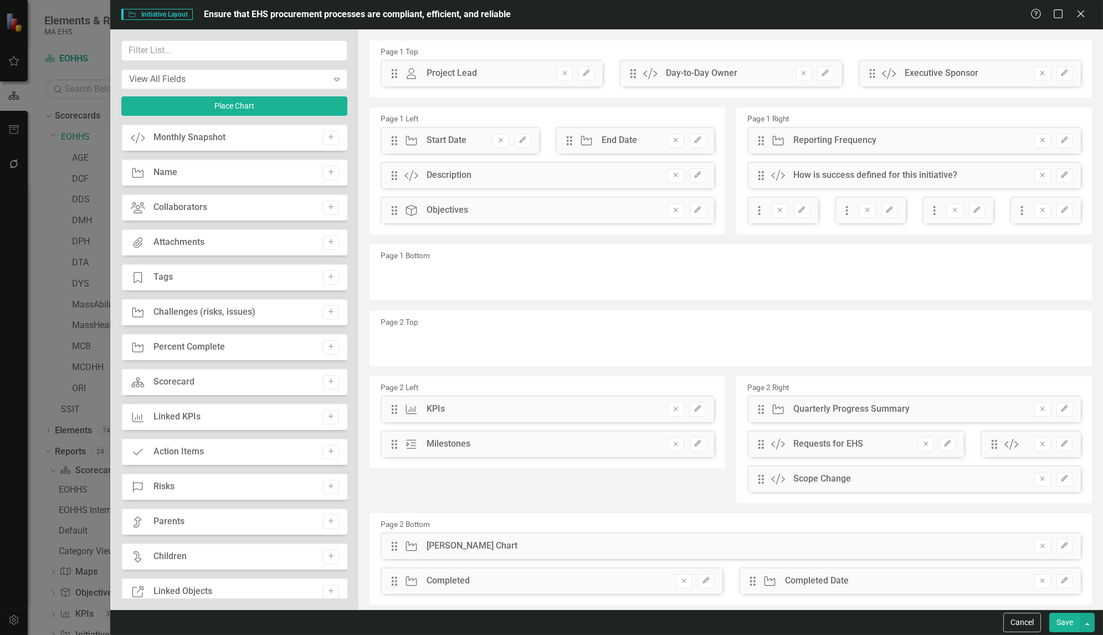
click at [1073, 617] on button "Save" at bounding box center [1064, 622] width 31 height 19
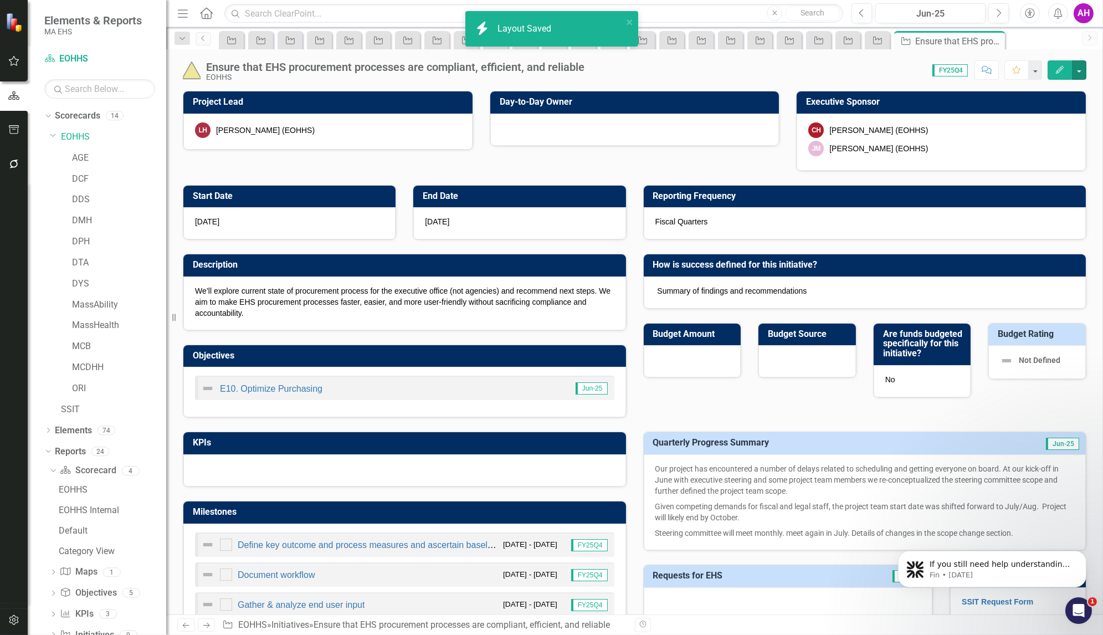
checkbox input "true"
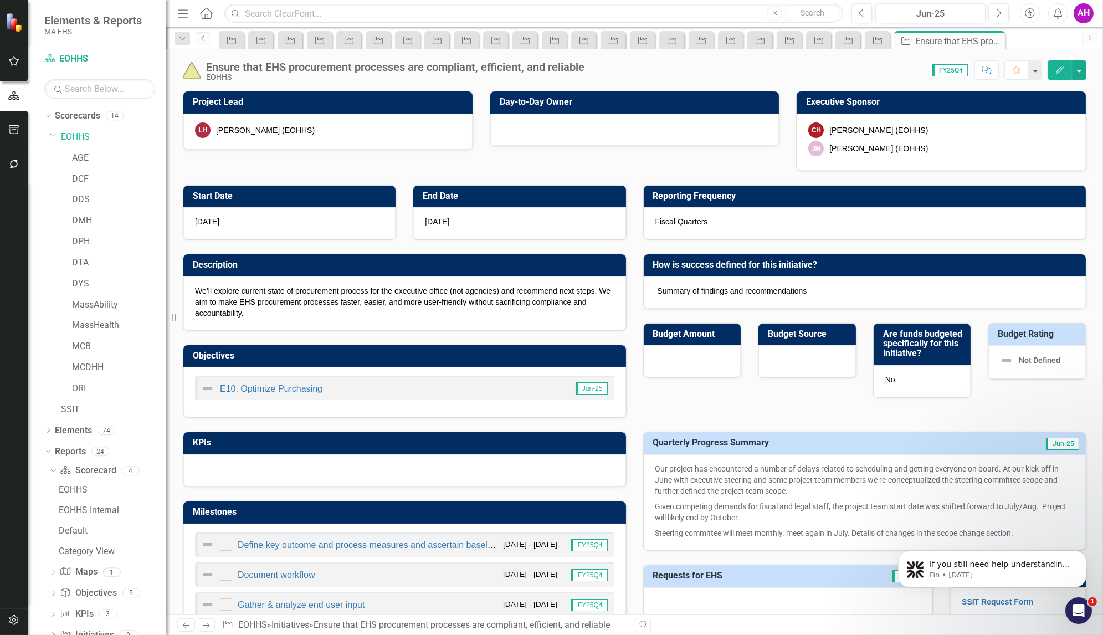
click at [205, 625] on icon "Next" at bounding box center [206, 625] width 9 height 7
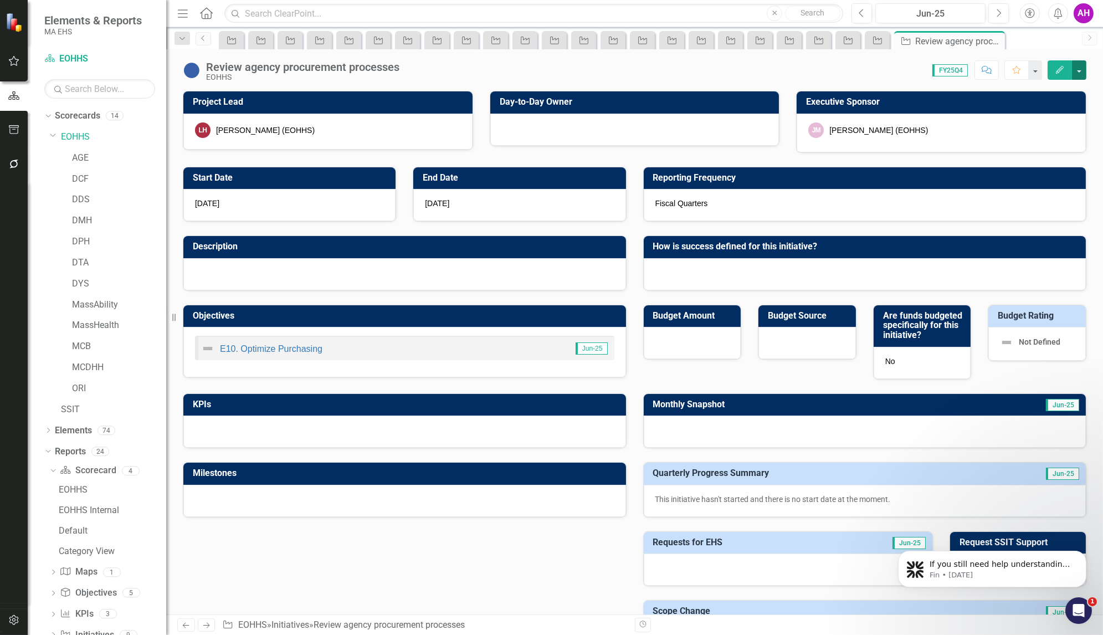
click at [1081, 70] on button "button" at bounding box center [1079, 69] width 14 height 19
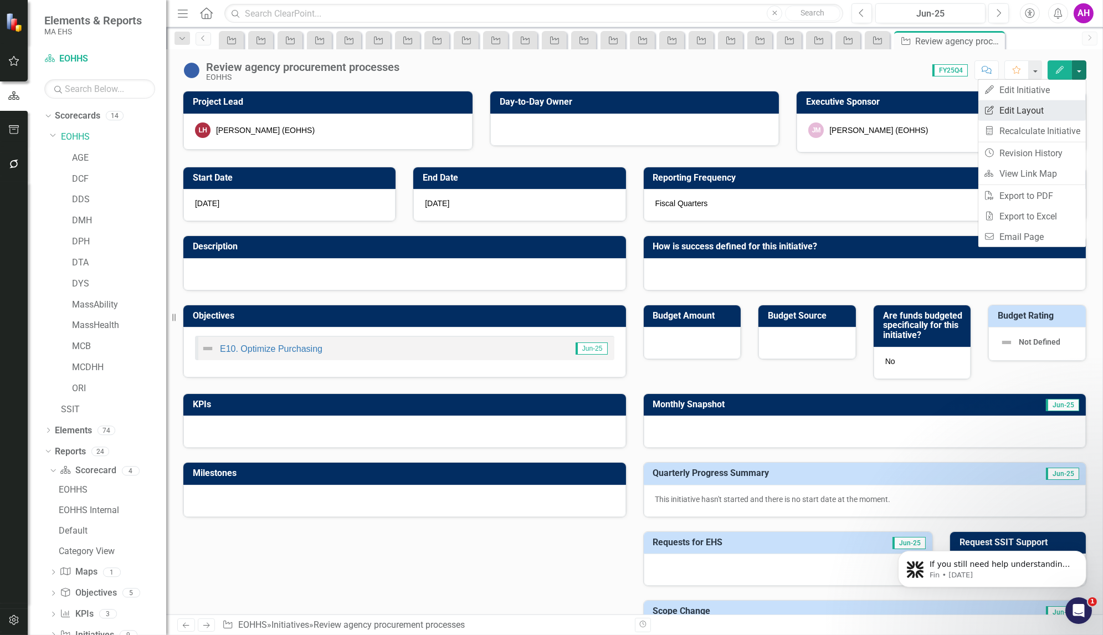
click at [1030, 102] on link "Edit Report Edit Layout" at bounding box center [1031, 110] width 107 height 20
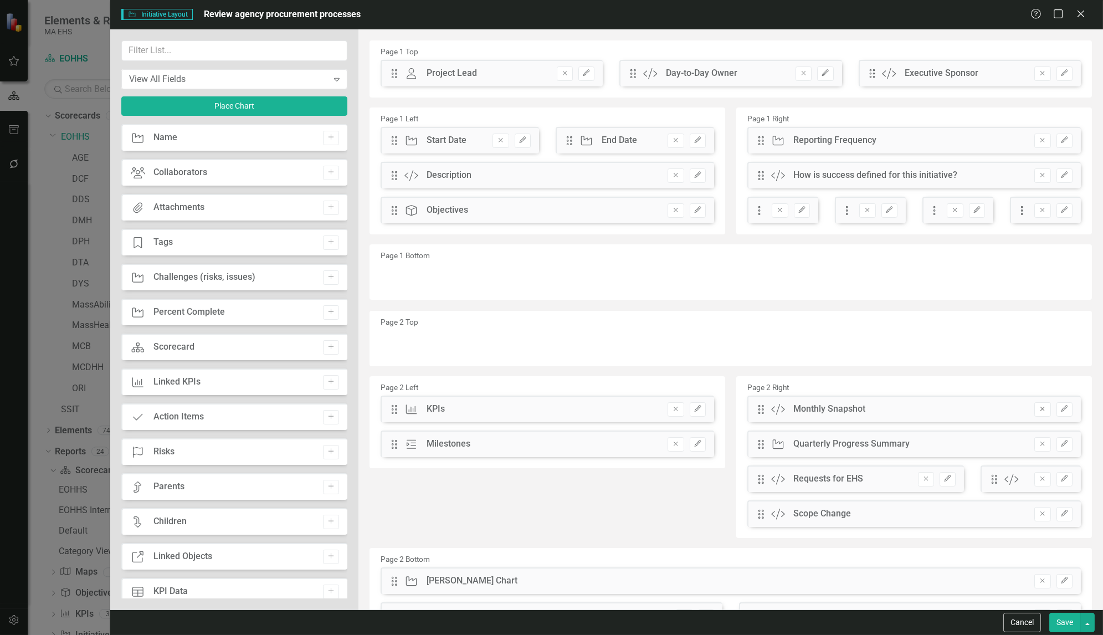
click at [1038, 409] on icon "Remove" at bounding box center [1042, 409] width 8 height 7
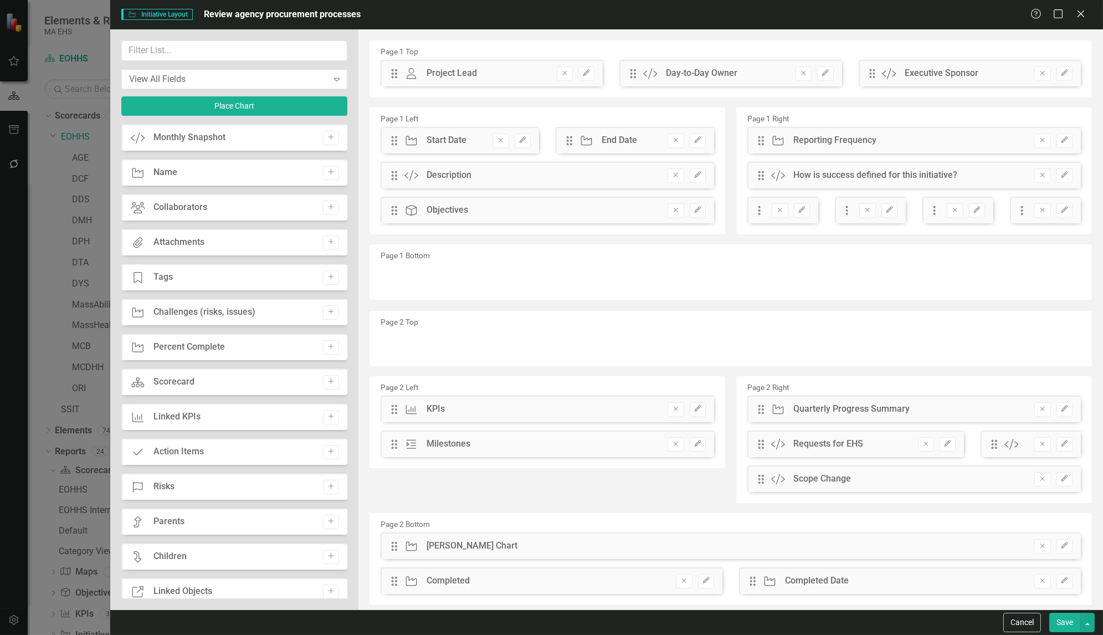
click at [1066, 624] on button "Save" at bounding box center [1064, 622] width 31 height 19
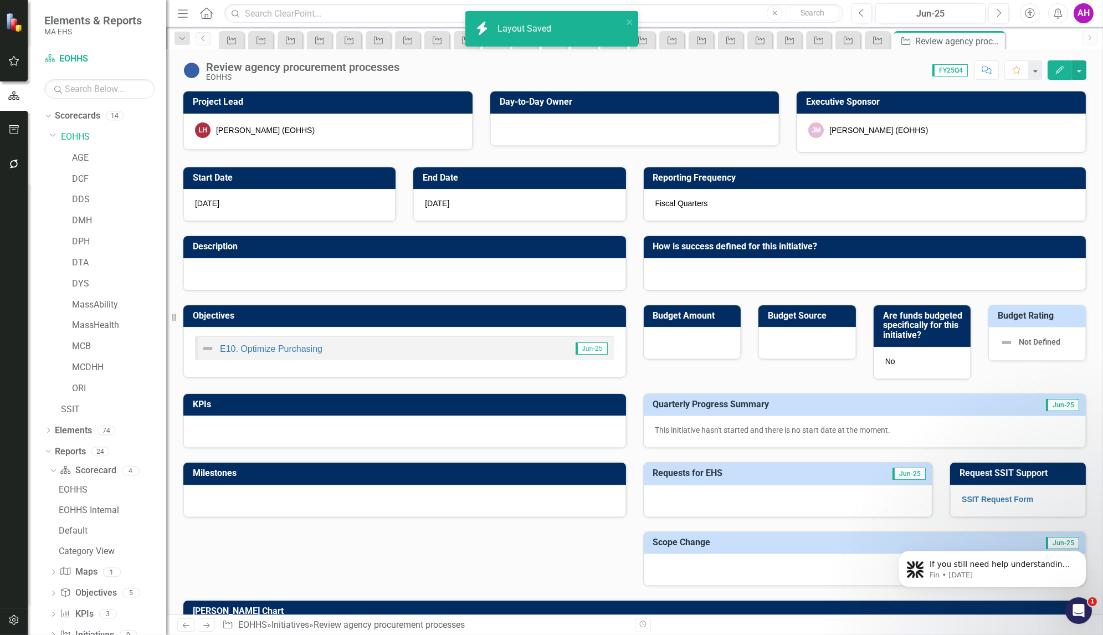
click at [207, 626] on icon at bounding box center [206, 626] width 7 height 6
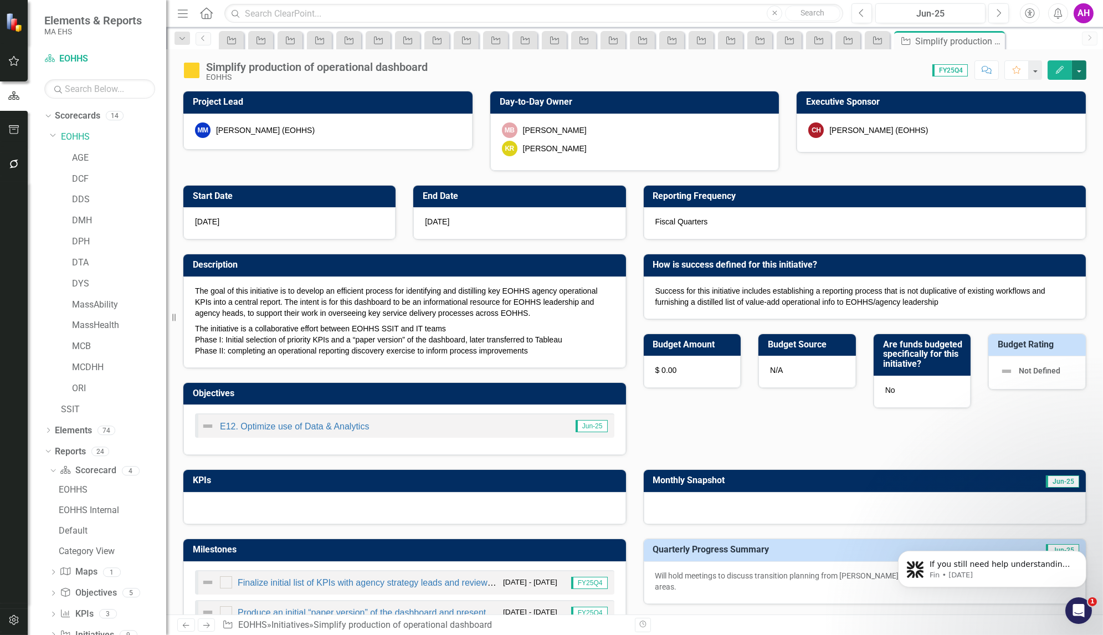
click at [1080, 65] on button "button" at bounding box center [1079, 69] width 14 height 19
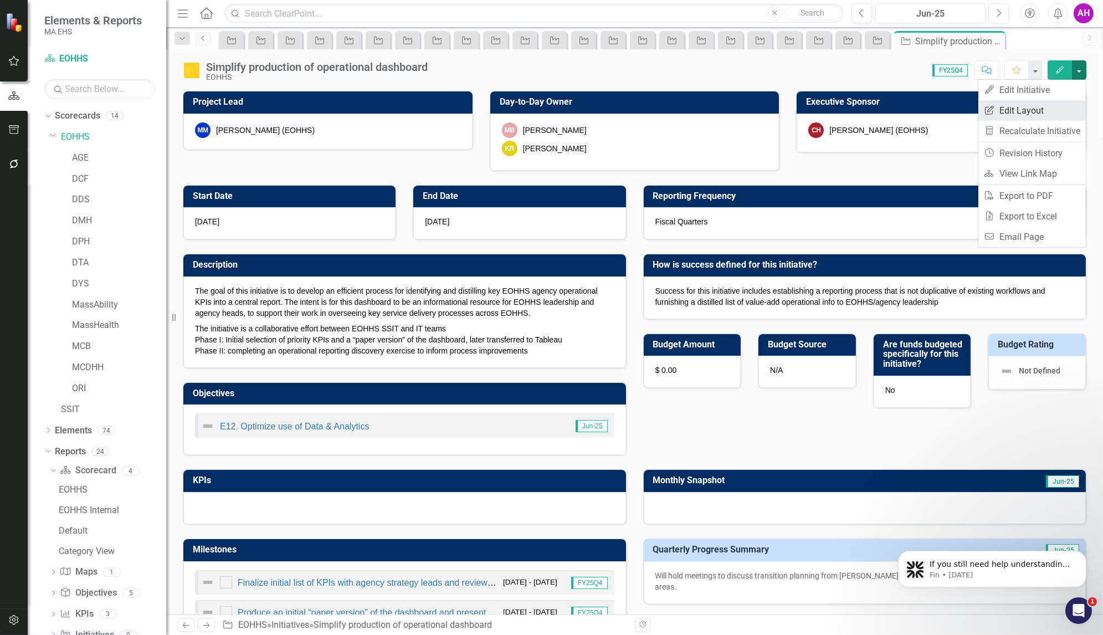
click at [1004, 102] on link "Edit Report Edit Layout" at bounding box center [1031, 110] width 107 height 20
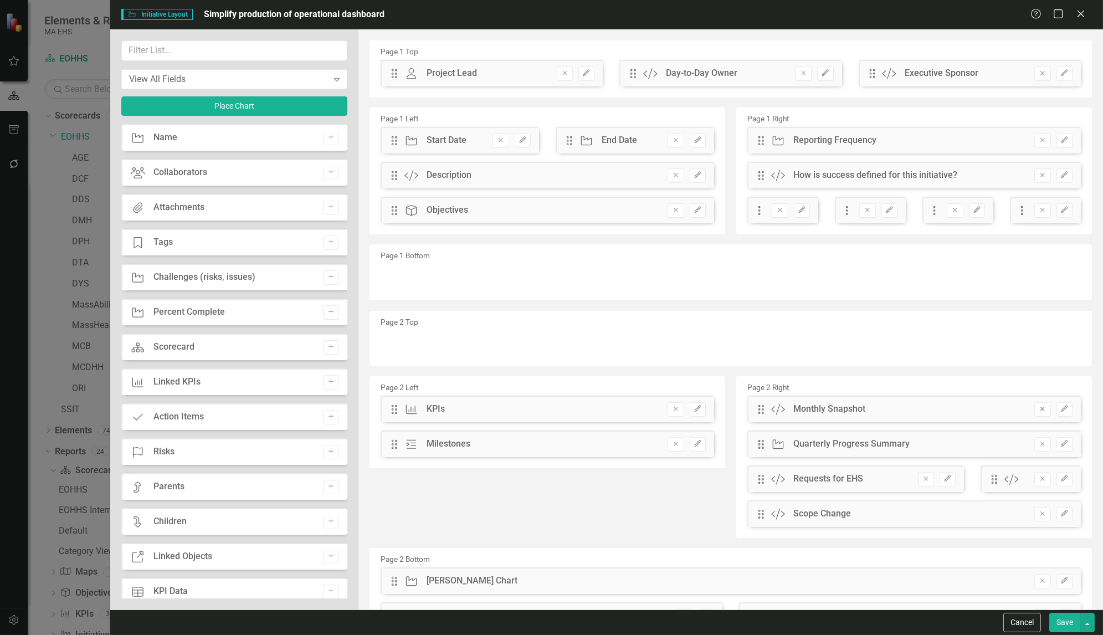
click at [1038, 406] on icon "Remove" at bounding box center [1042, 409] width 8 height 7
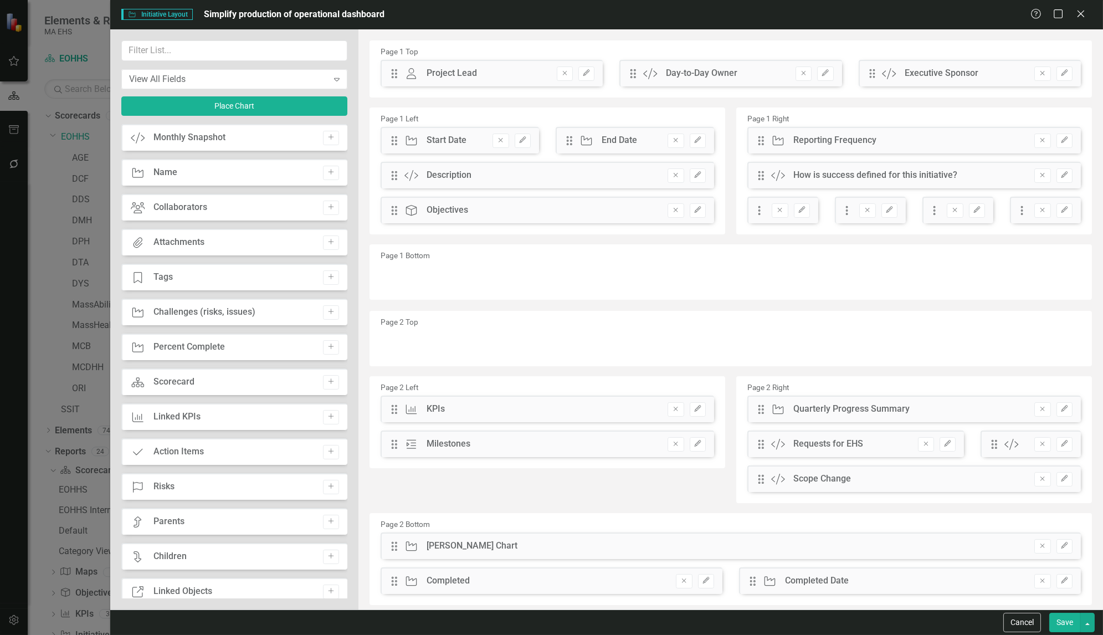
click at [1059, 624] on button "Save" at bounding box center [1064, 622] width 31 height 19
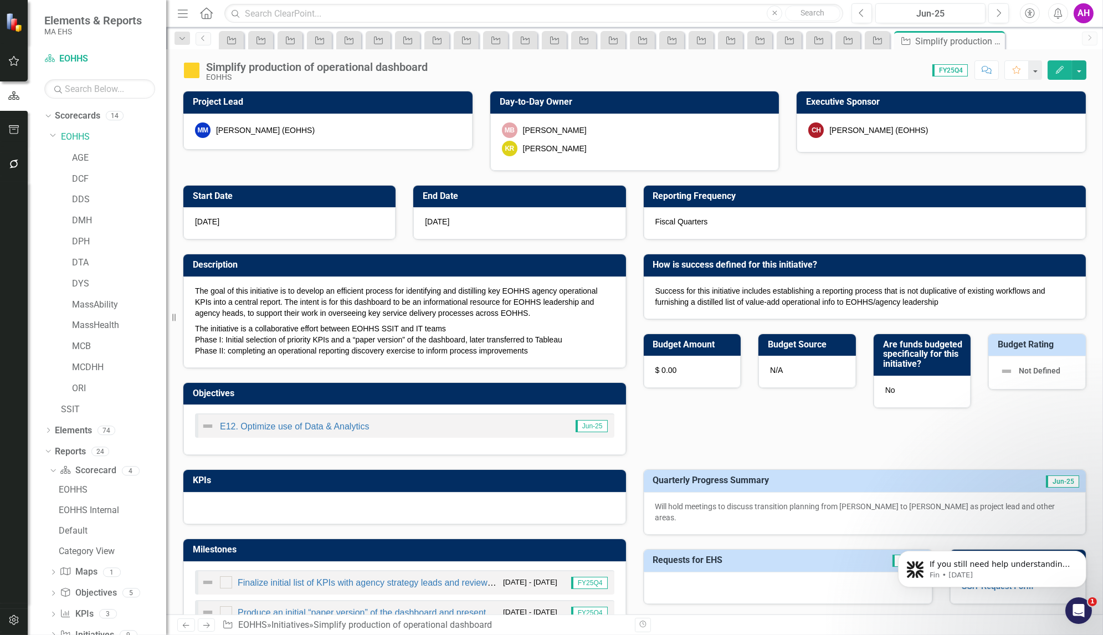
click at [204, 624] on icon "Next" at bounding box center [206, 625] width 9 height 7
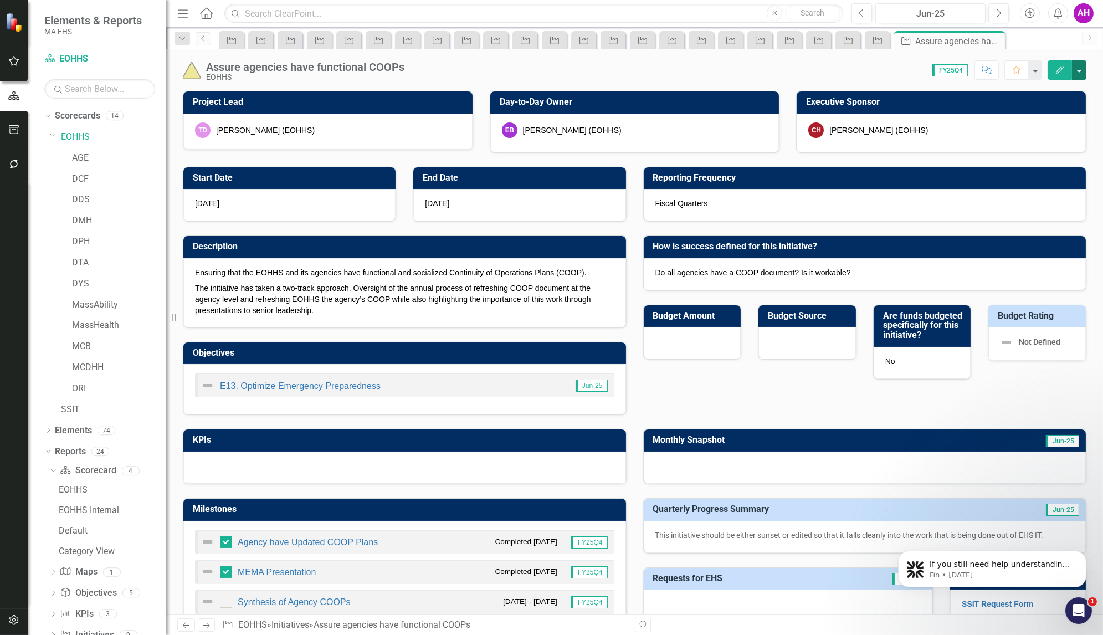
click at [1076, 71] on button "button" at bounding box center [1079, 69] width 14 height 19
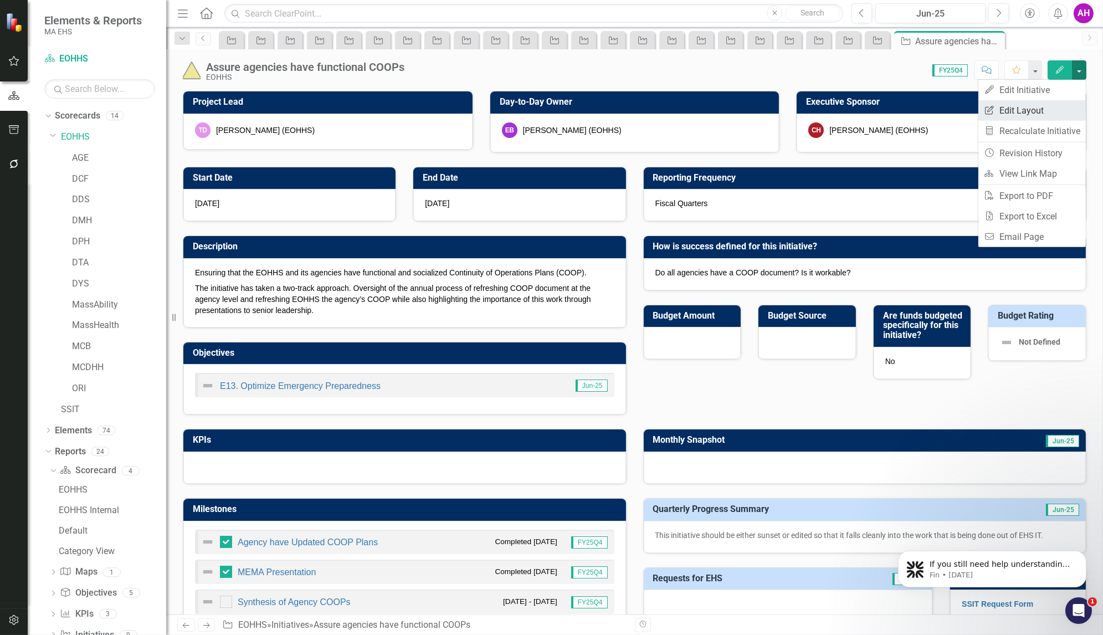
click at [1019, 115] on link "Edit Report Edit Layout" at bounding box center [1031, 110] width 107 height 20
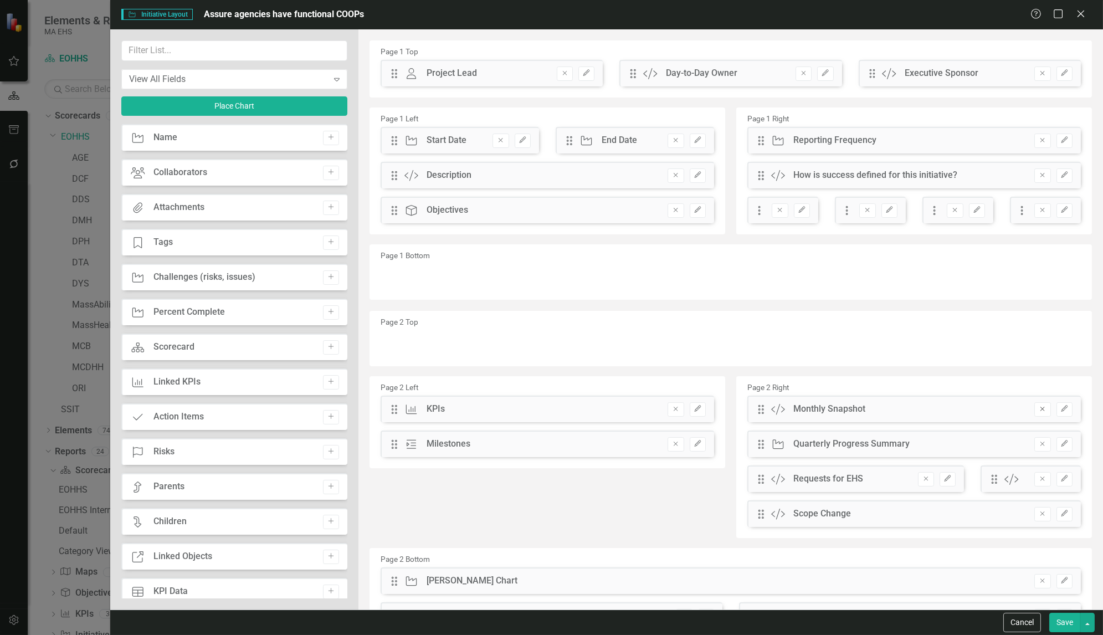
click at [1038, 406] on icon "Remove" at bounding box center [1042, 409] width 8 height 7
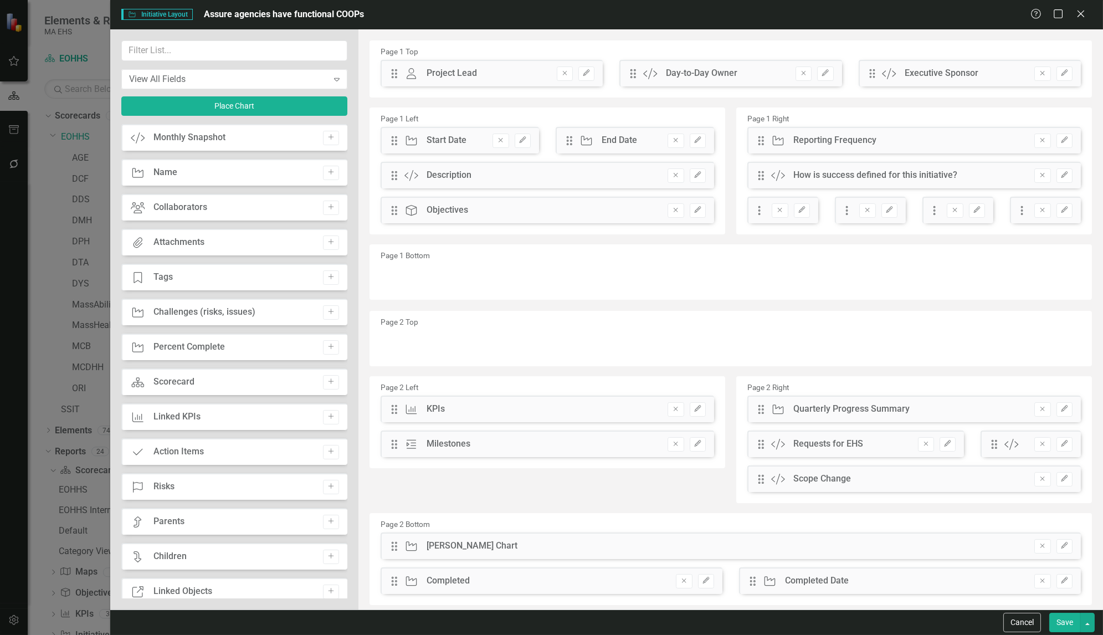
click at [1062, 623] on button "Save" at bounding box center [1064, 622] width 31 height 19
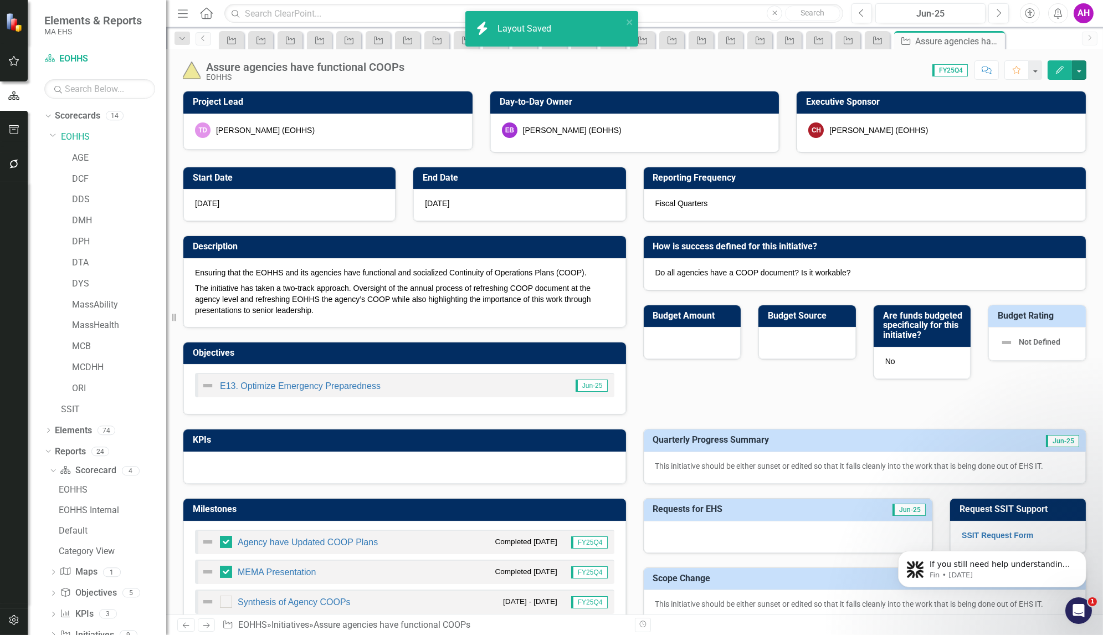
checkbox input "false"
checkbox input "true"
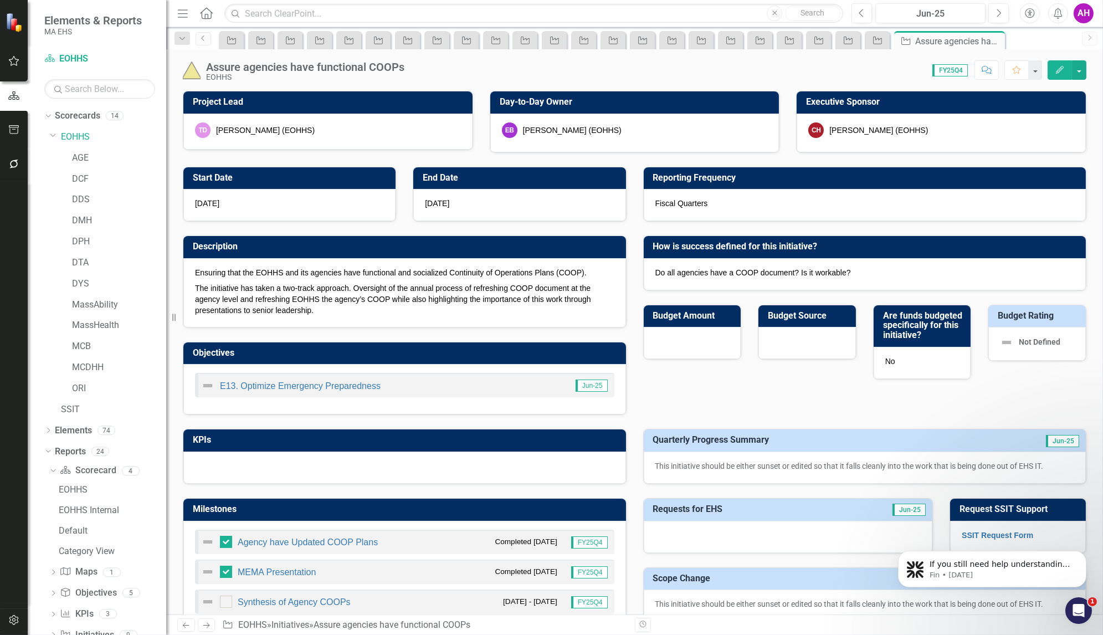
click at [206, 626] on icon "Next" at bounding box center [206, 625] width 9 height 7
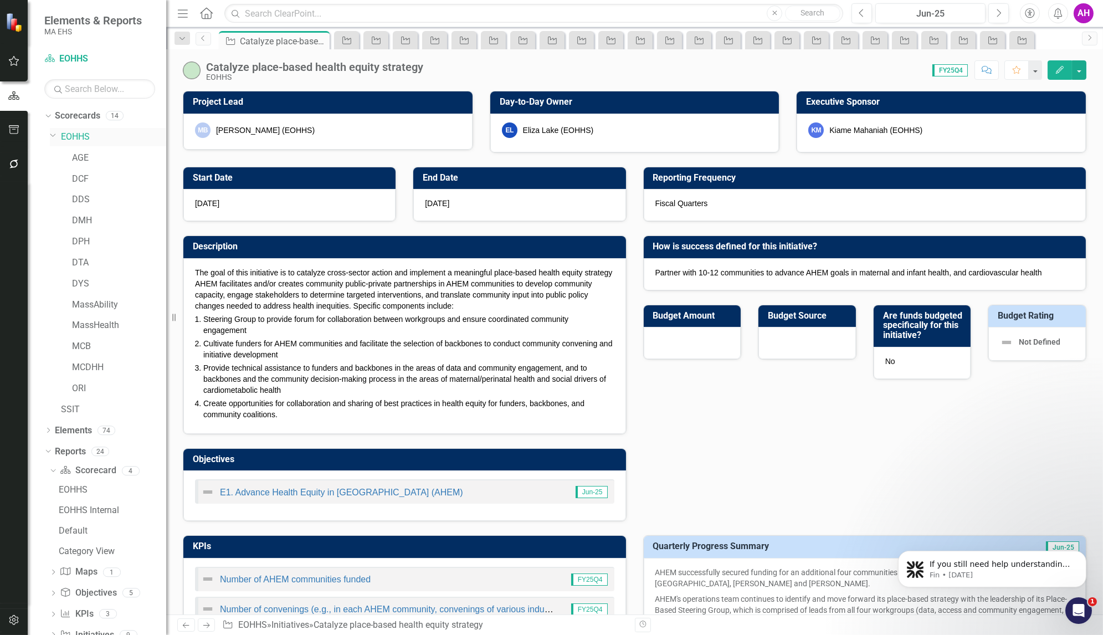
click at [74, 132] on link "EOHHS" at bounding box center [113, 137] width 105 height 13
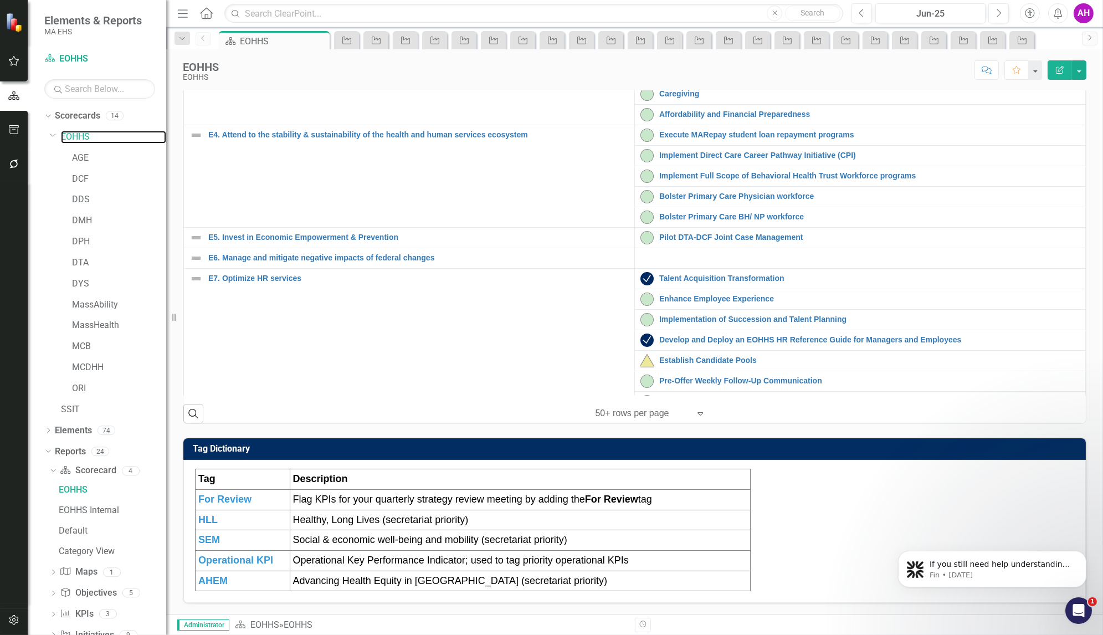
scroll to position [516, 0]
click at [1081, 72] on button "button" at bounding box center [1079, 69] width 14 height 19
click at [1084, 278] on div "Objectives Initiatives C1. Equitable Outcomes Link Map View Link Map Edit Edit …" at bounding box center [635, 164] width 920 height 519
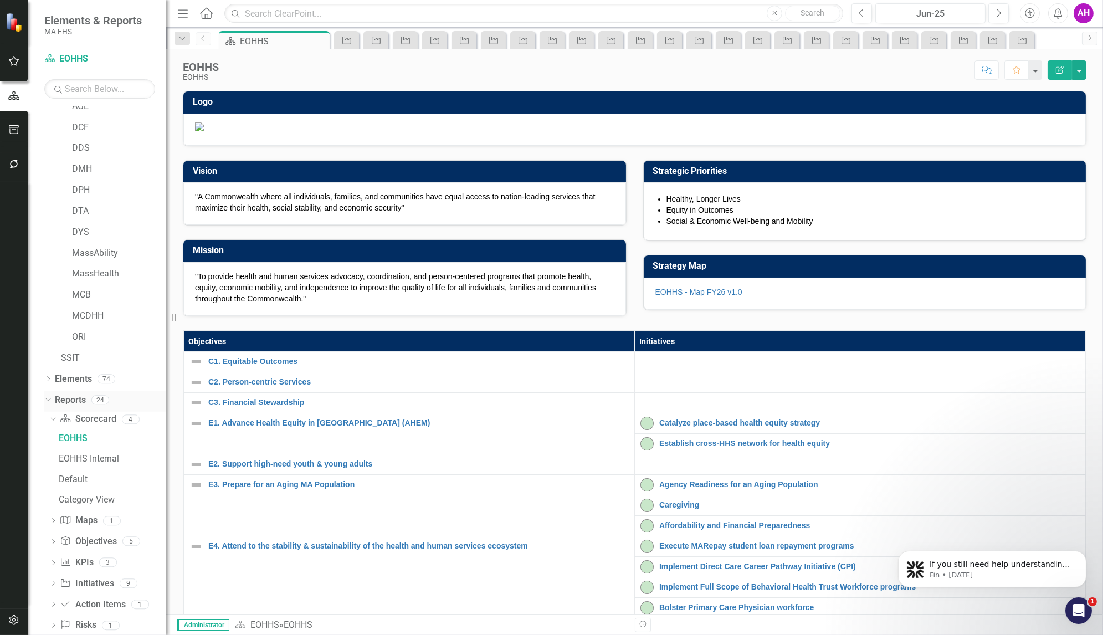
scroll to position [69, 0]
click at [52, 563] on icon at bounding box center [53, 565] width 3 height 5
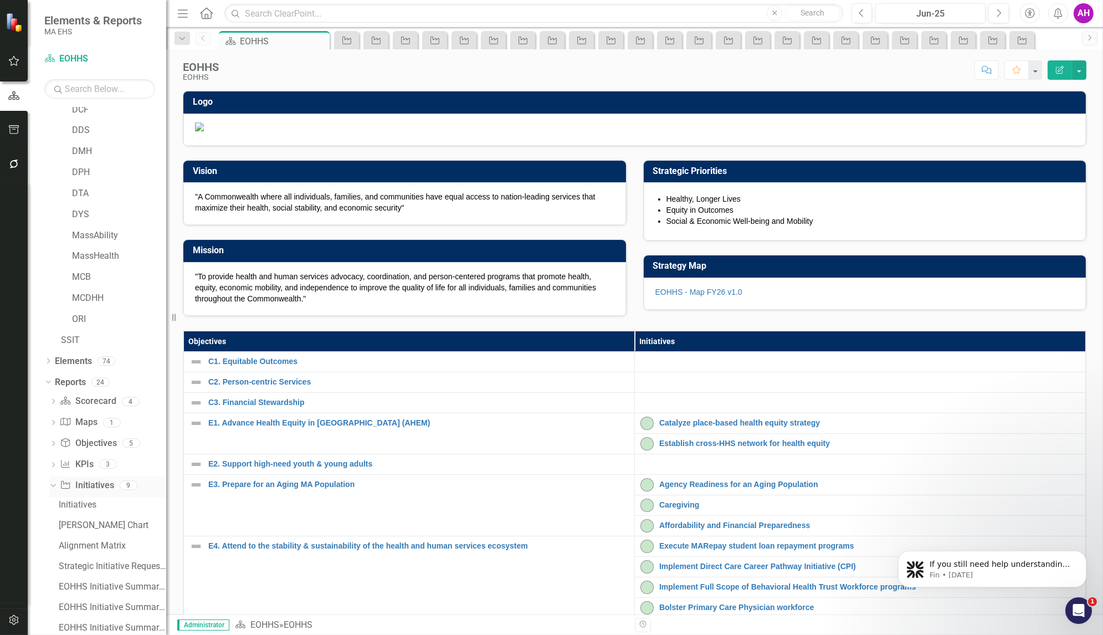
scroll to position [172, 0]
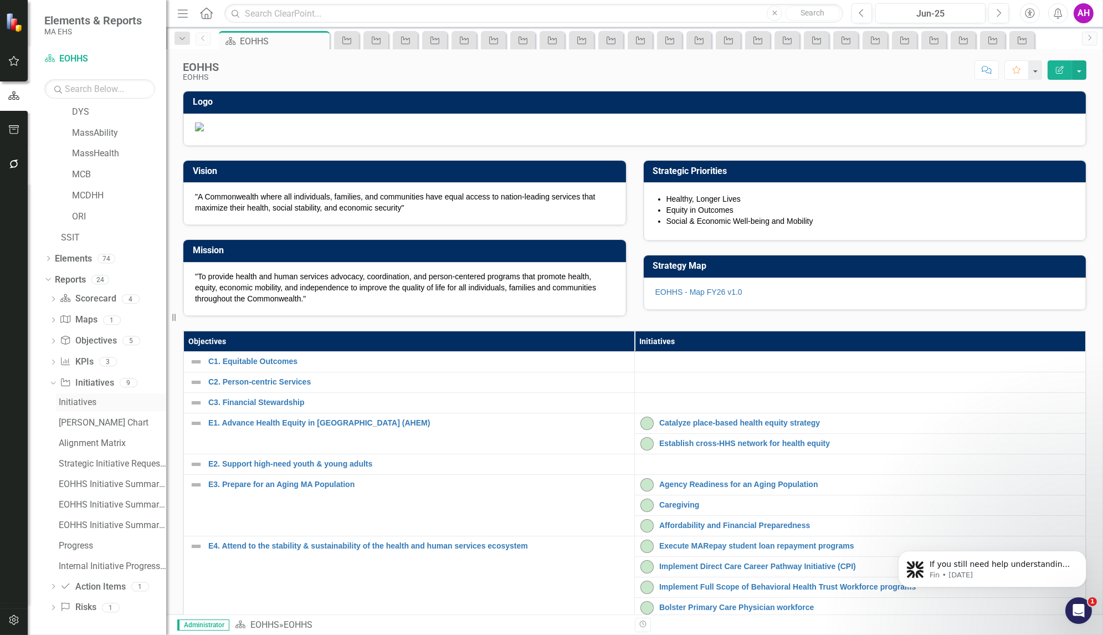
click at [91, 399] on div "Initiatives" at bounding box center [112, 402] width 107 height 10
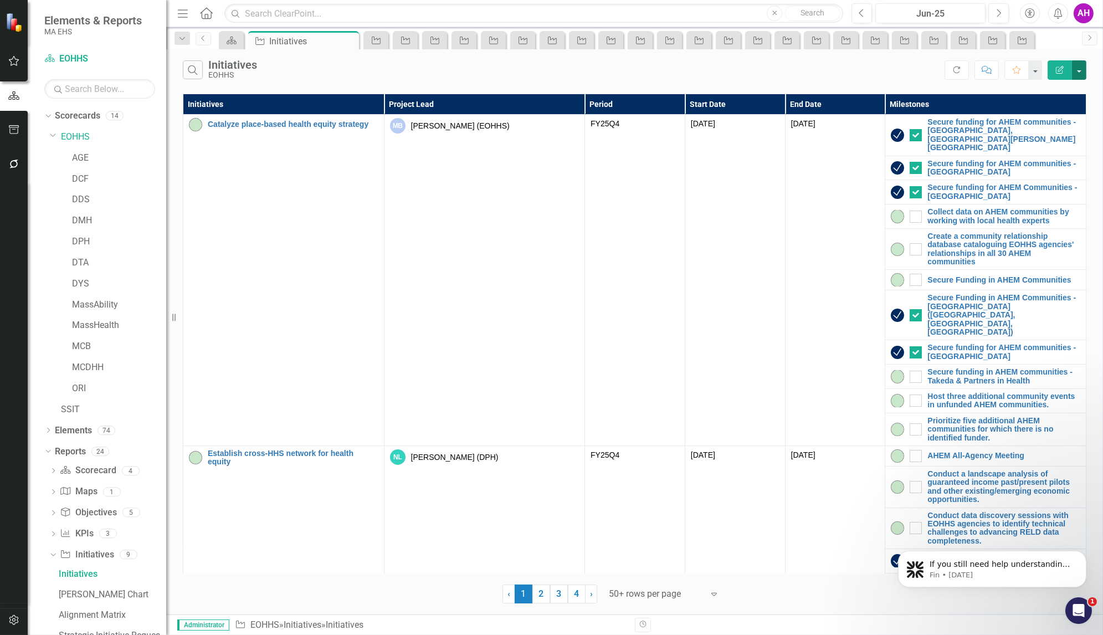
click at [1081, 70] on button "button" at bounding box center [1079, 69] width 14 height 19
click at [1103, 111] on div "Initiatives Project Lead Period Start Date End Date Milestones Catalyze place-b…" at bounding box center [634, 347] width 937 height 512
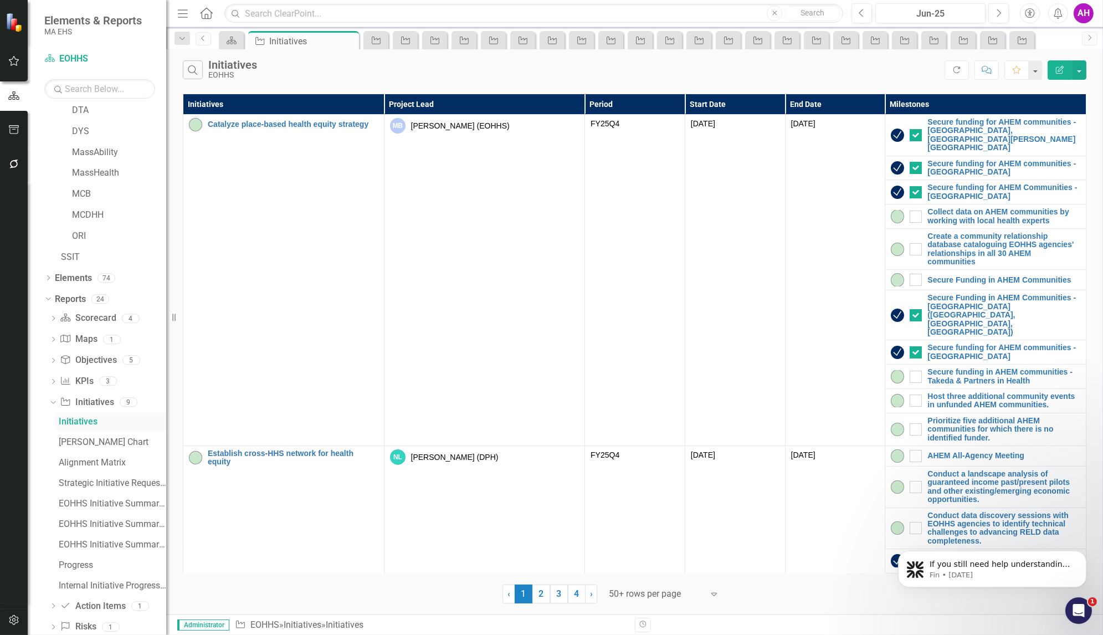
scroll to position [172, 0]
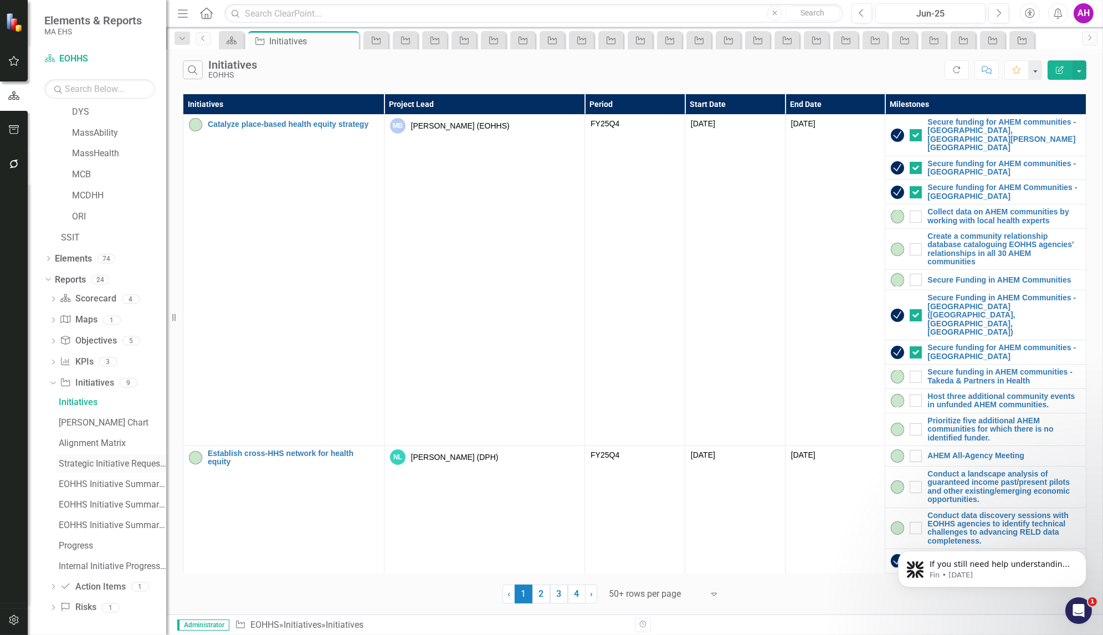
click at [96, 467] on div "Strategic Initiative Requests for EHS" at bounding box center [112, 464] width 107 height 10
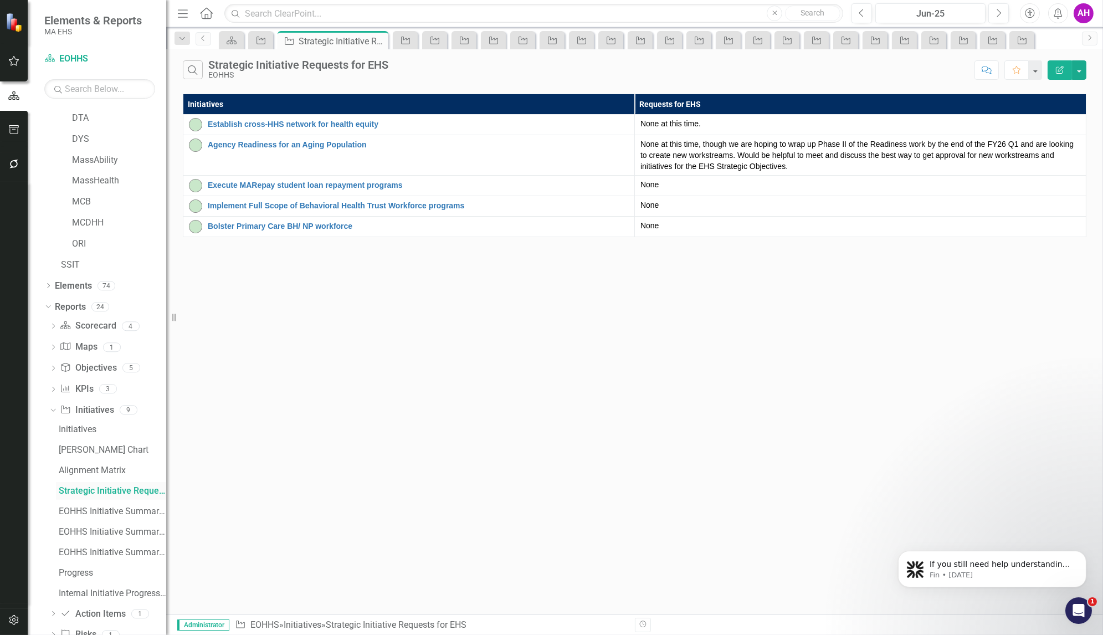
scroll to position [148, 0]
click at [96, 510] on div "EOHHS Initiative Summary Report" at bounding box center [112, 508] width 107 height 10
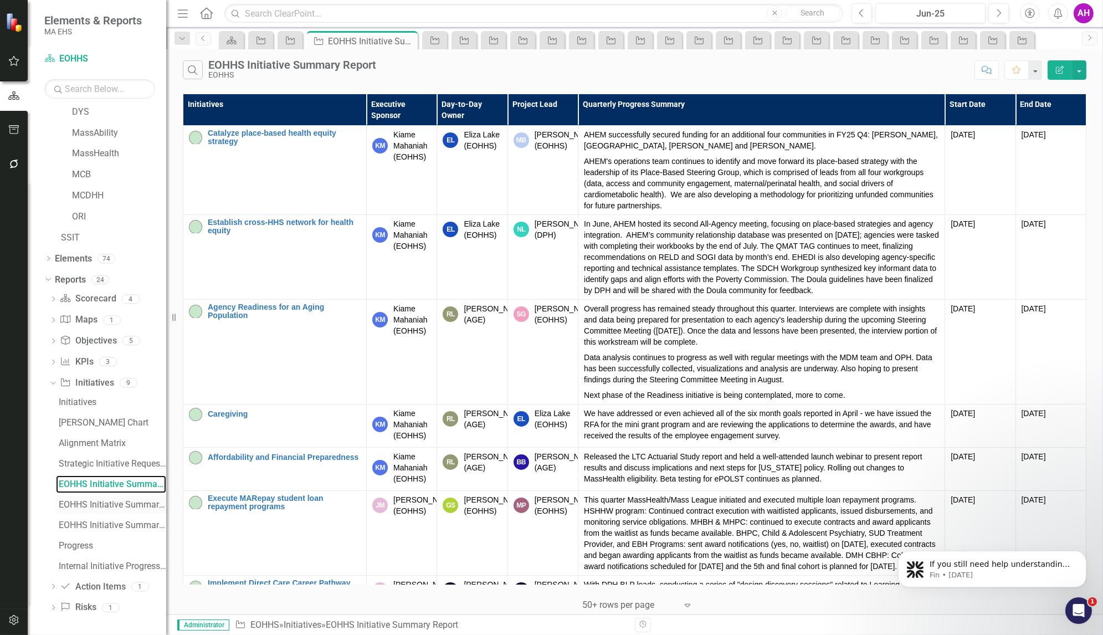
scroll to position [171, 0]
click at [96, 503] on div "EOHHS Initiative Summary Report" at bounding box center [112, 505] width 107 height 10
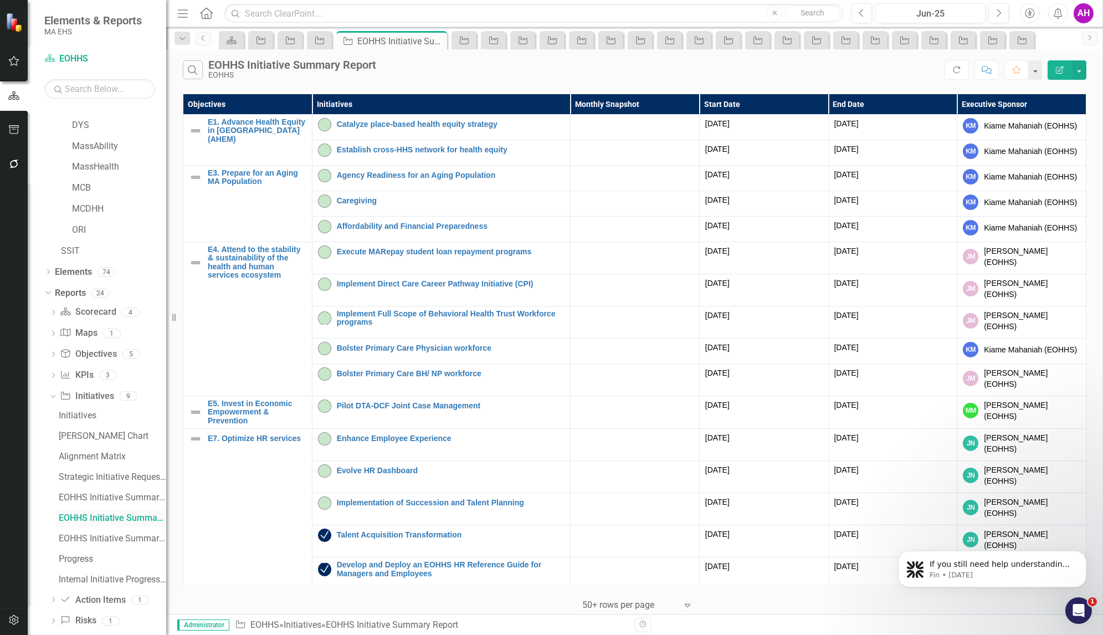
scroll to position [159, 0]
click at [94, 536] on div "EOHHS Initiative Summary Report Yellow/Red Only" at bounding box center [112, 538] width 107 height 10
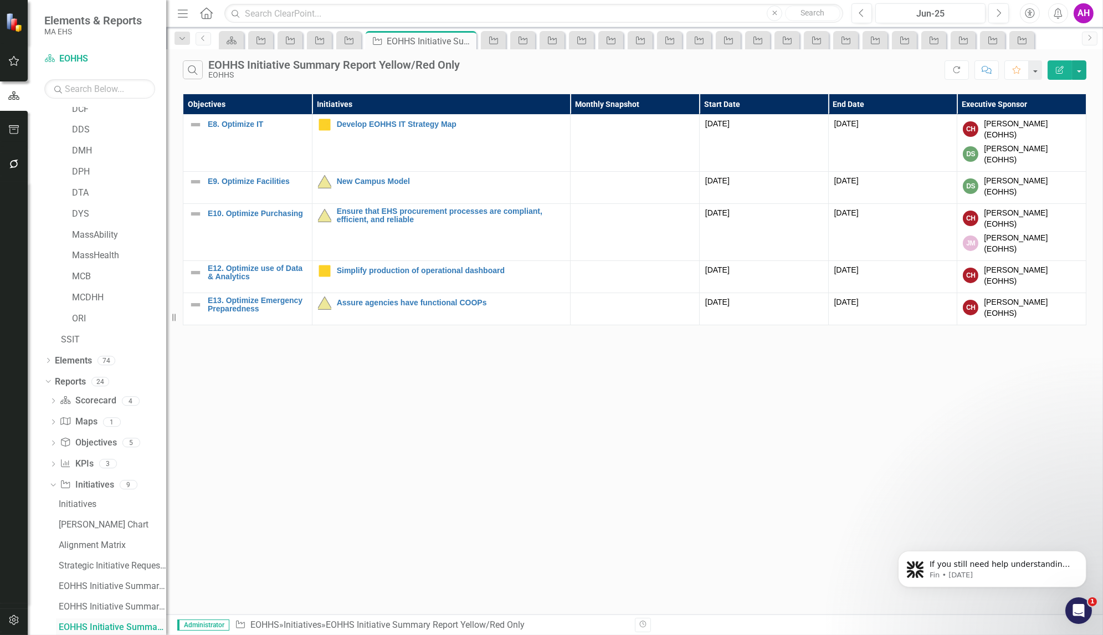
scroll to position [172, 0]
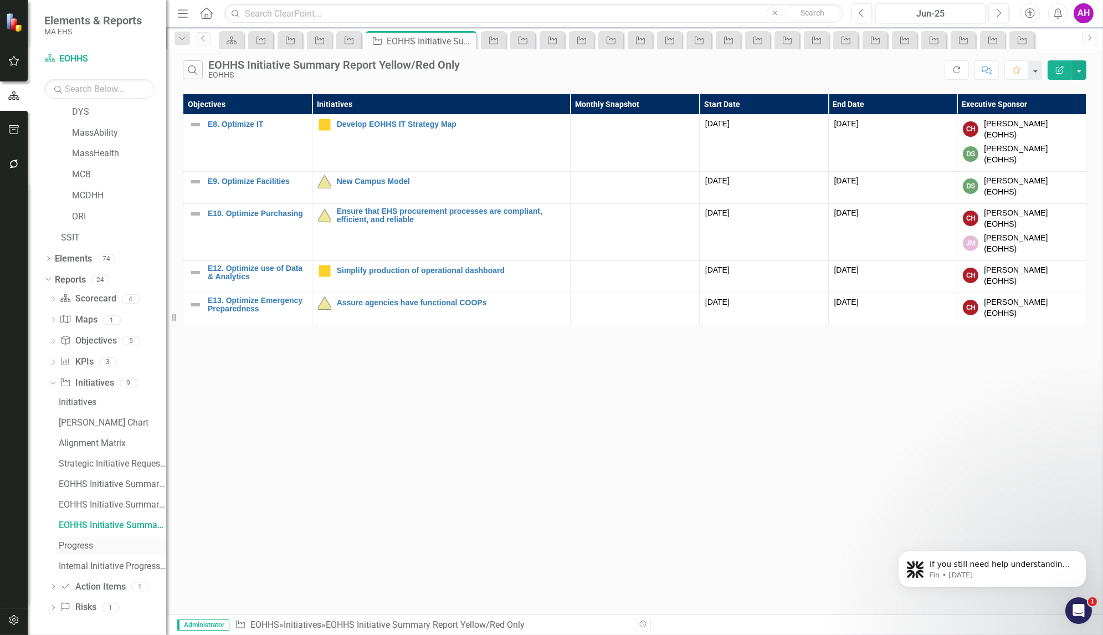
click at [63, 545] on div "Progress" at bounding box center [112, 546] width 107 height 10
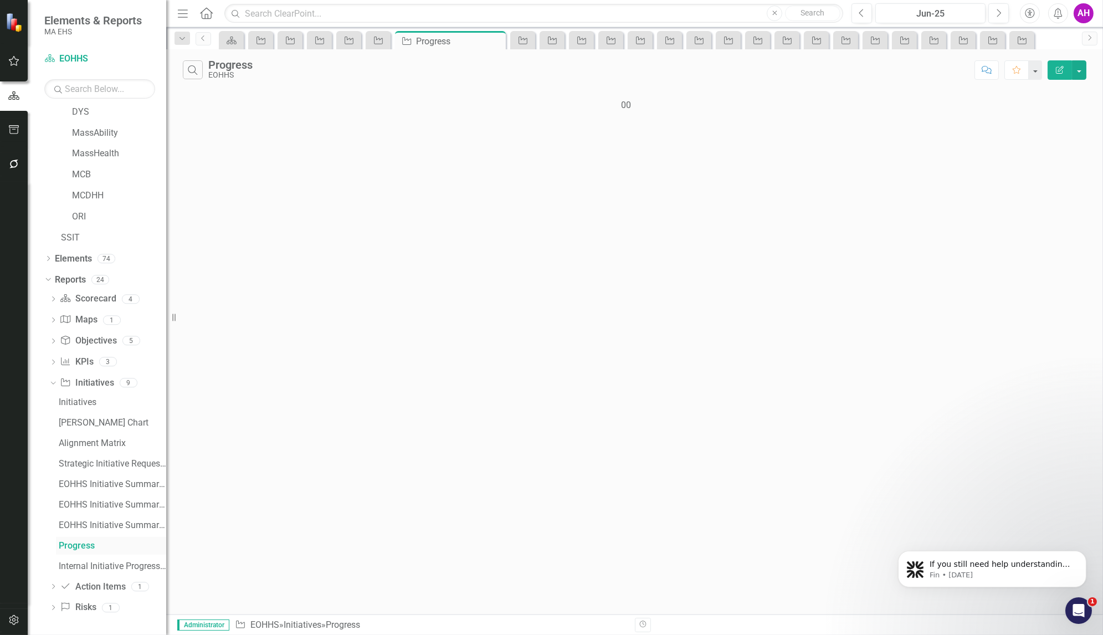
scroll to position [171, 0]
click at [75, 567] on div "Internal Initiative Progress Dashboard" at bounding box center [112, 567] width 107 height 10
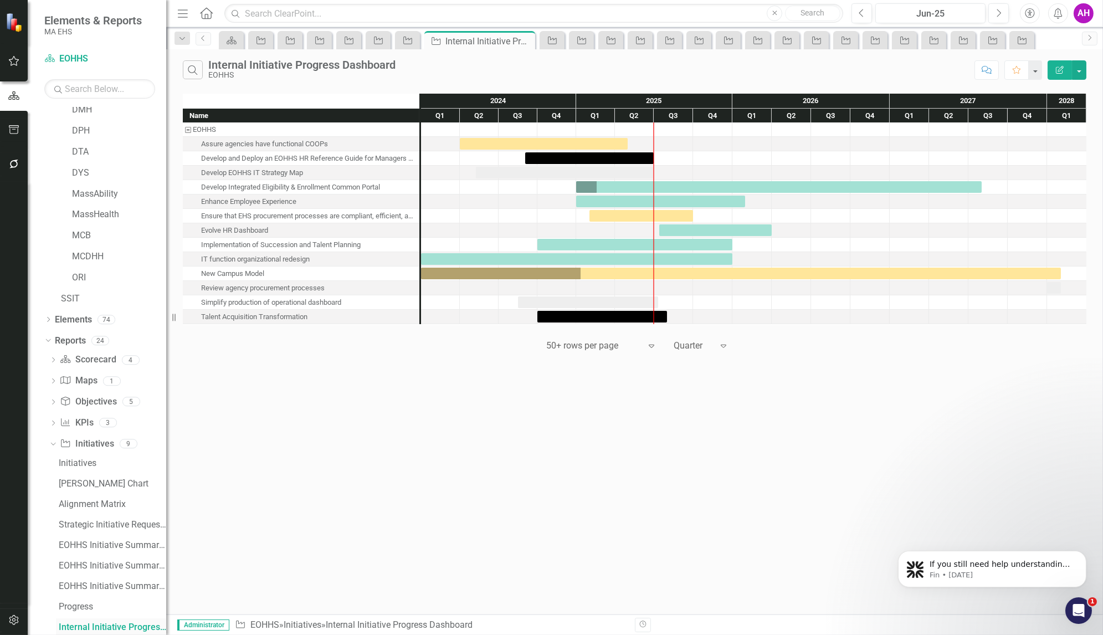
scroll to position [172, 0]
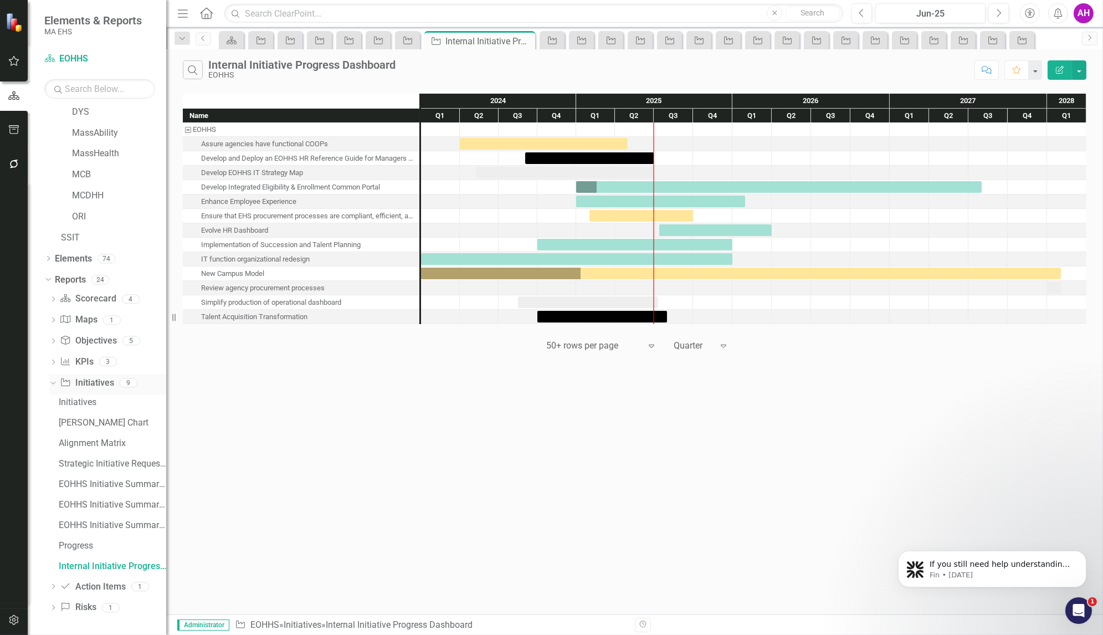
click at [67, 380] on icon "Initiative" at bounding box center [65, 382] width 11 height 9
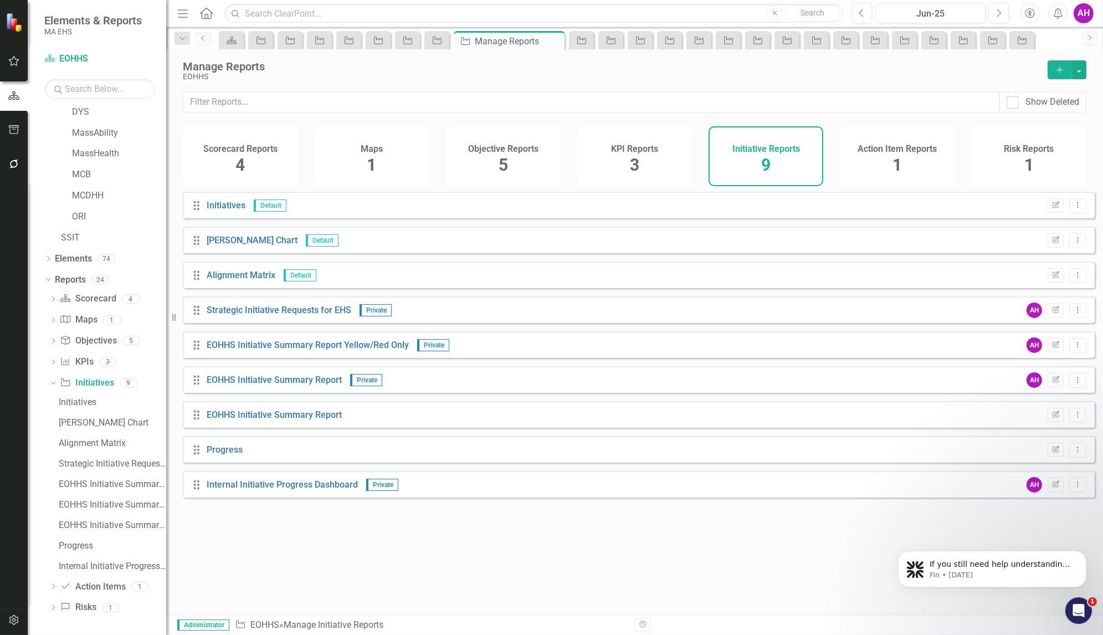
click at [1055, 63] on button "Add" at bounding box center [1060, 69] width 24 height 19
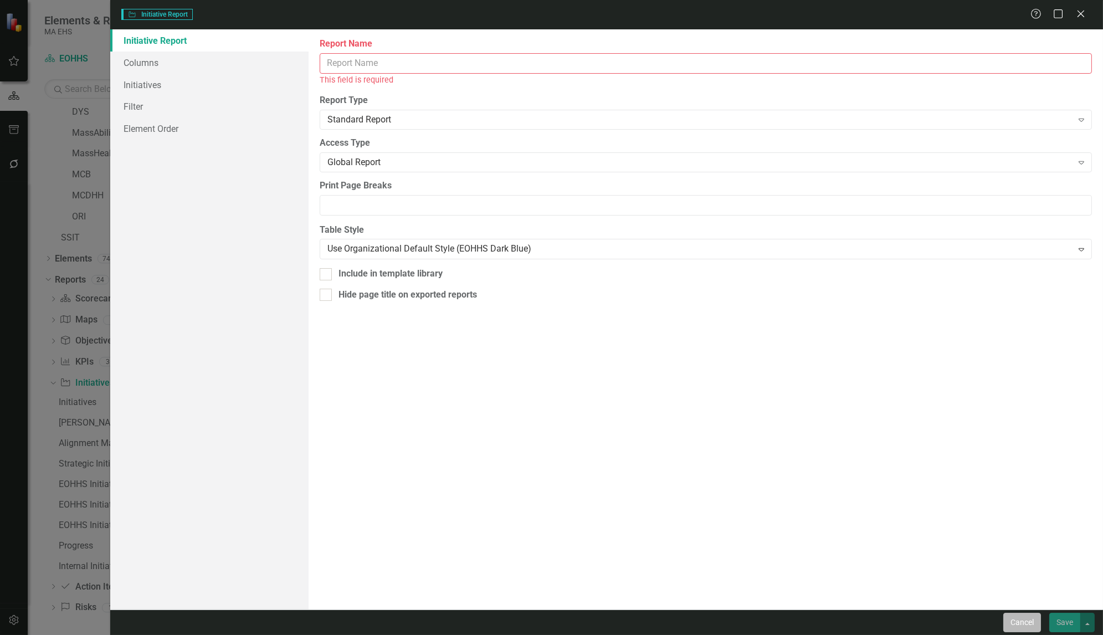
click at [1027, 629] on button "Cancel" at bounding box center [1022, 622] width 38 height 19
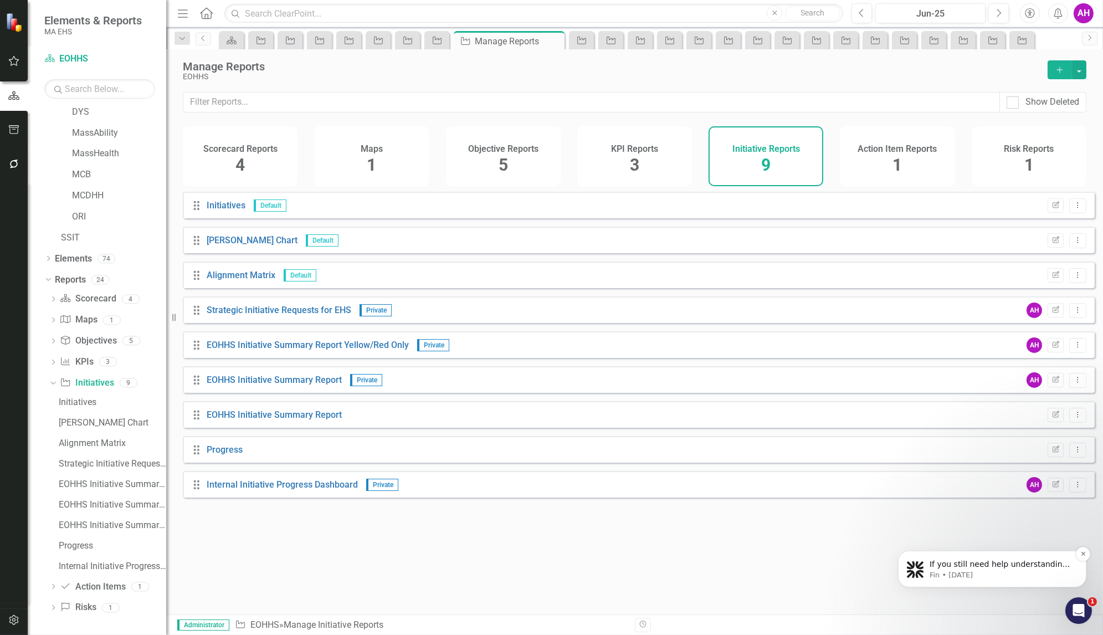
click at [955, 564] on p "If you still need help understanding or setting up update fields, I’m here to a…" at bounding box center [1000, 563] width 143 height 11
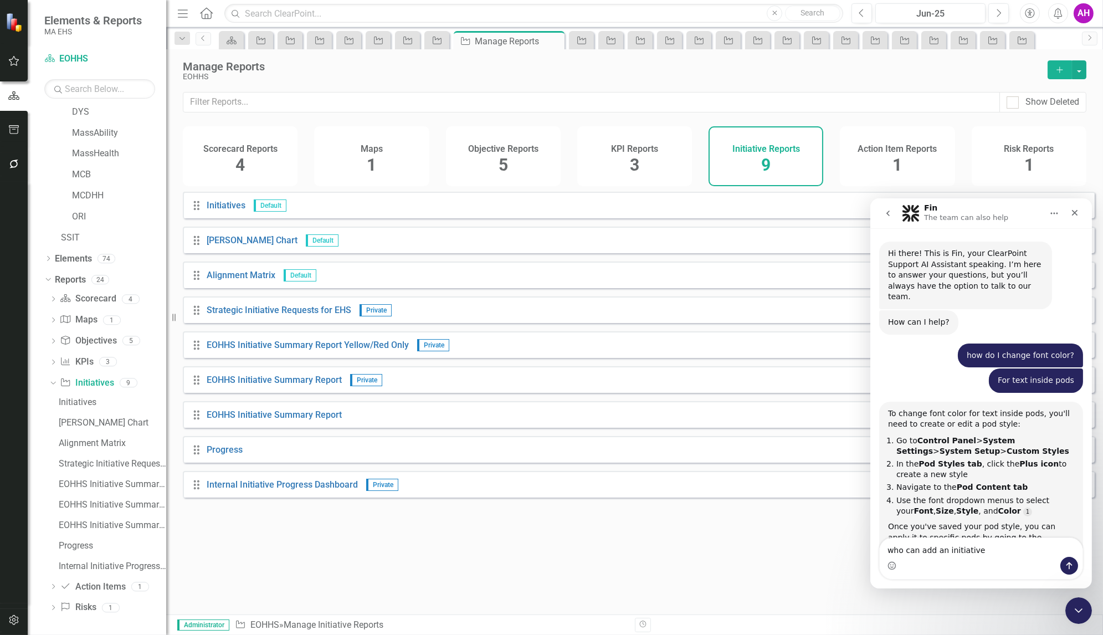
scroll to position [12, 0]
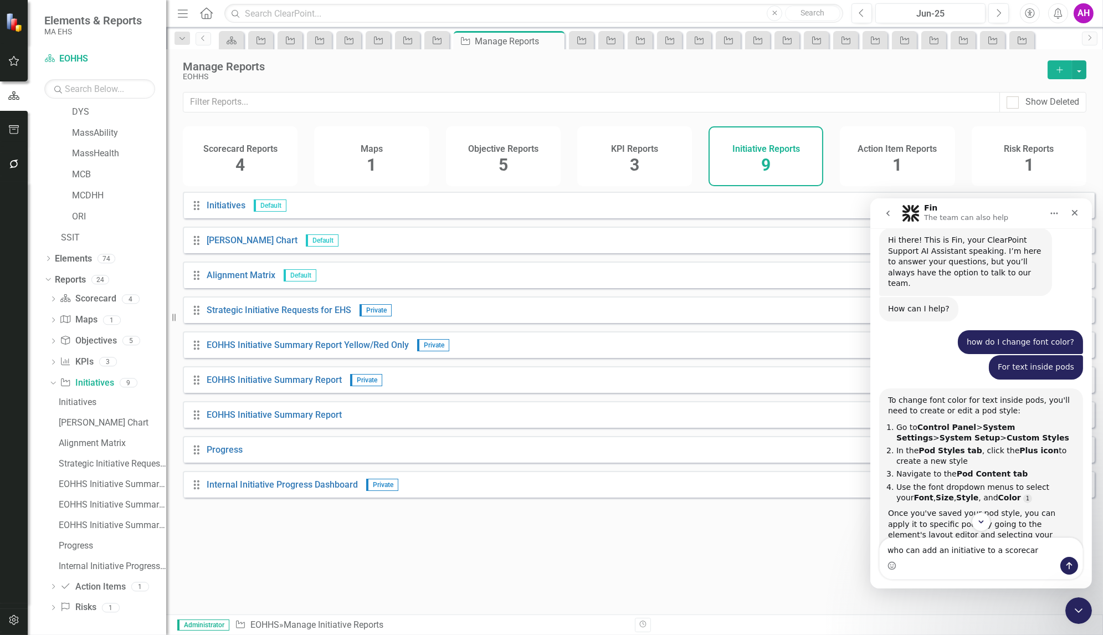
type textarea "who can add an initiative to a scorecard"
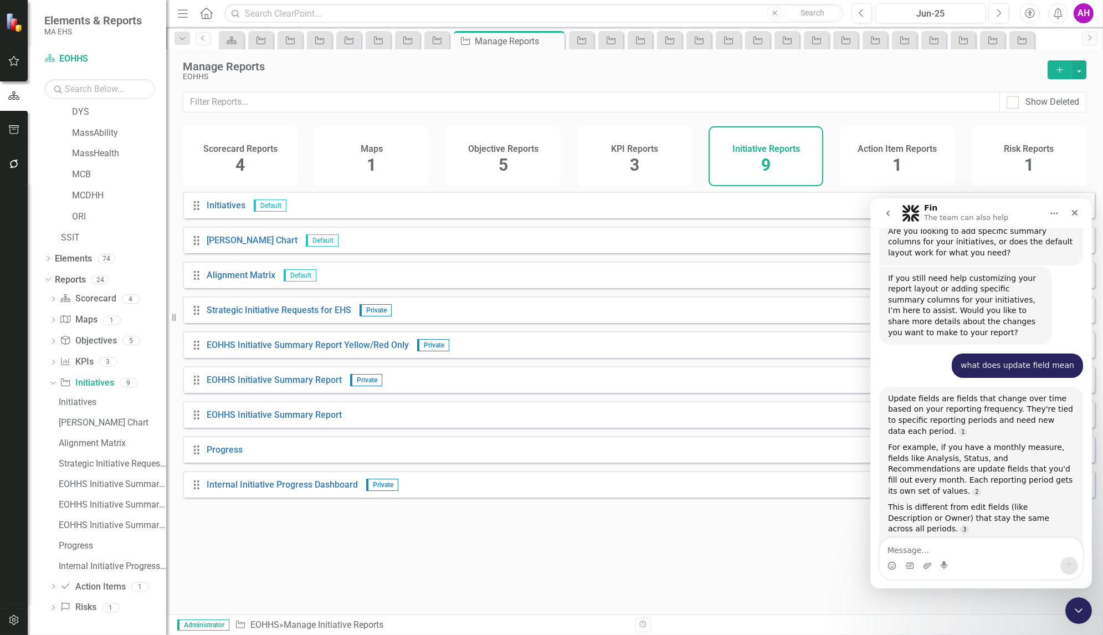
scroll to position [3577, 0]
click at [48, 258] on icon "Dropdown" at bounding box center [48, 260] width 8 height 6
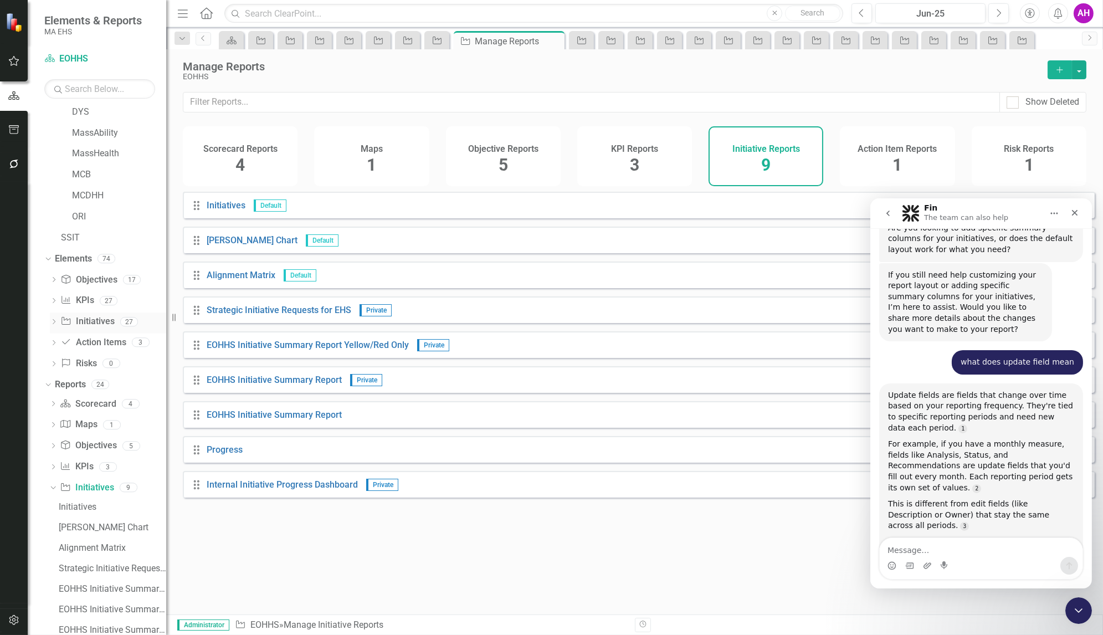
click at [55, 320] on icon "Dropdown" at bounding box center [54, 323] width 8 height 6
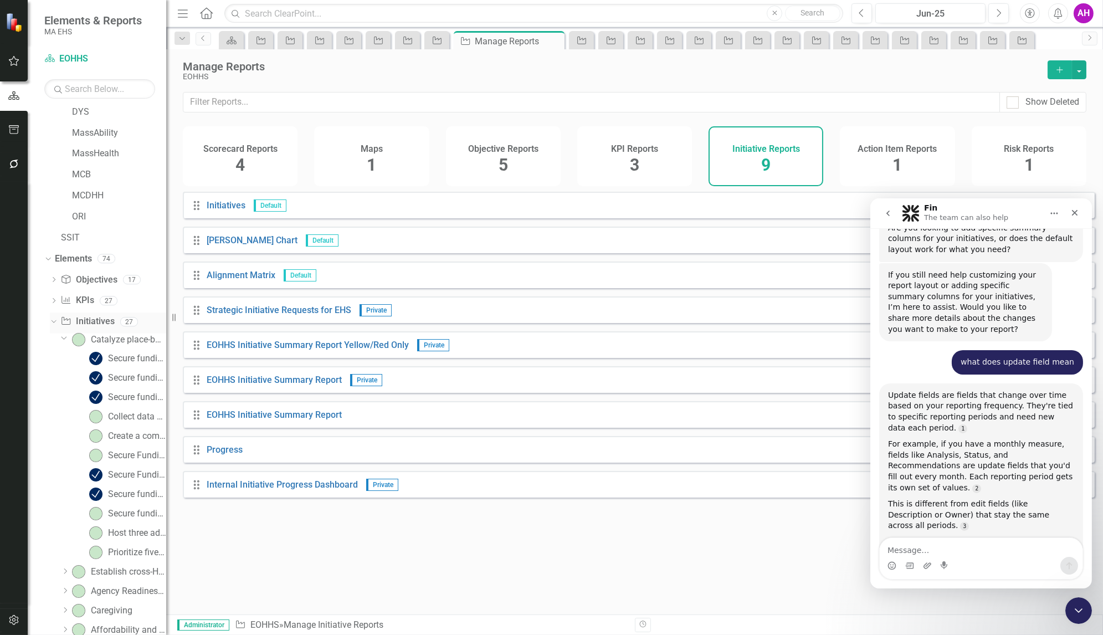
click at [96, 321] on link "Initiative Initiatives" at bounding box center [87, 321] width 54 height 13
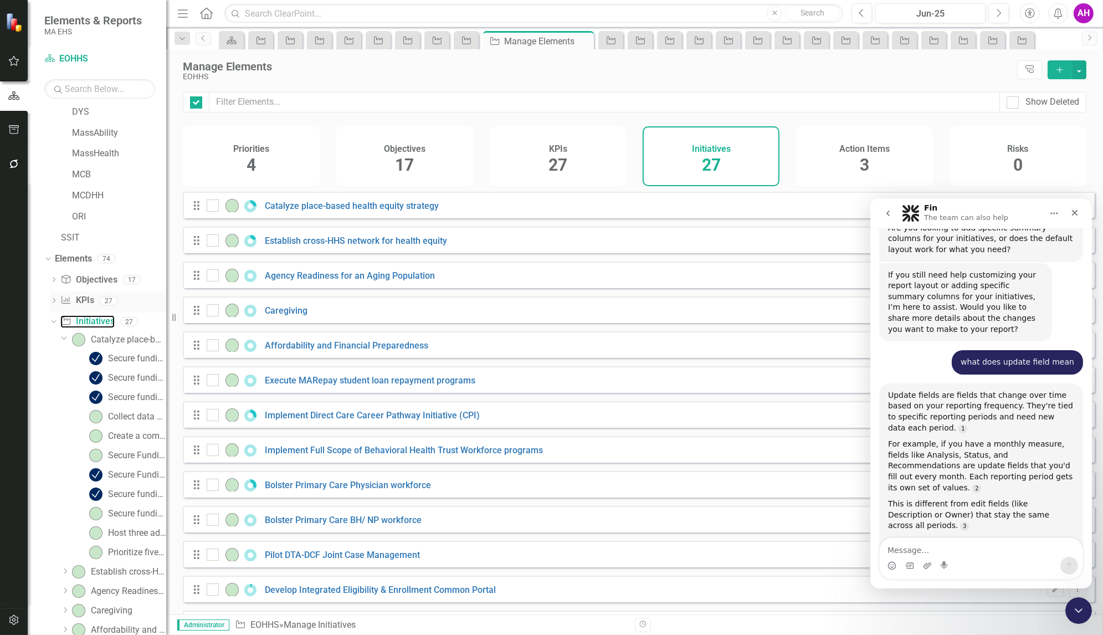
checkbox input "false"
